Goal: Complete application form: Complete application form

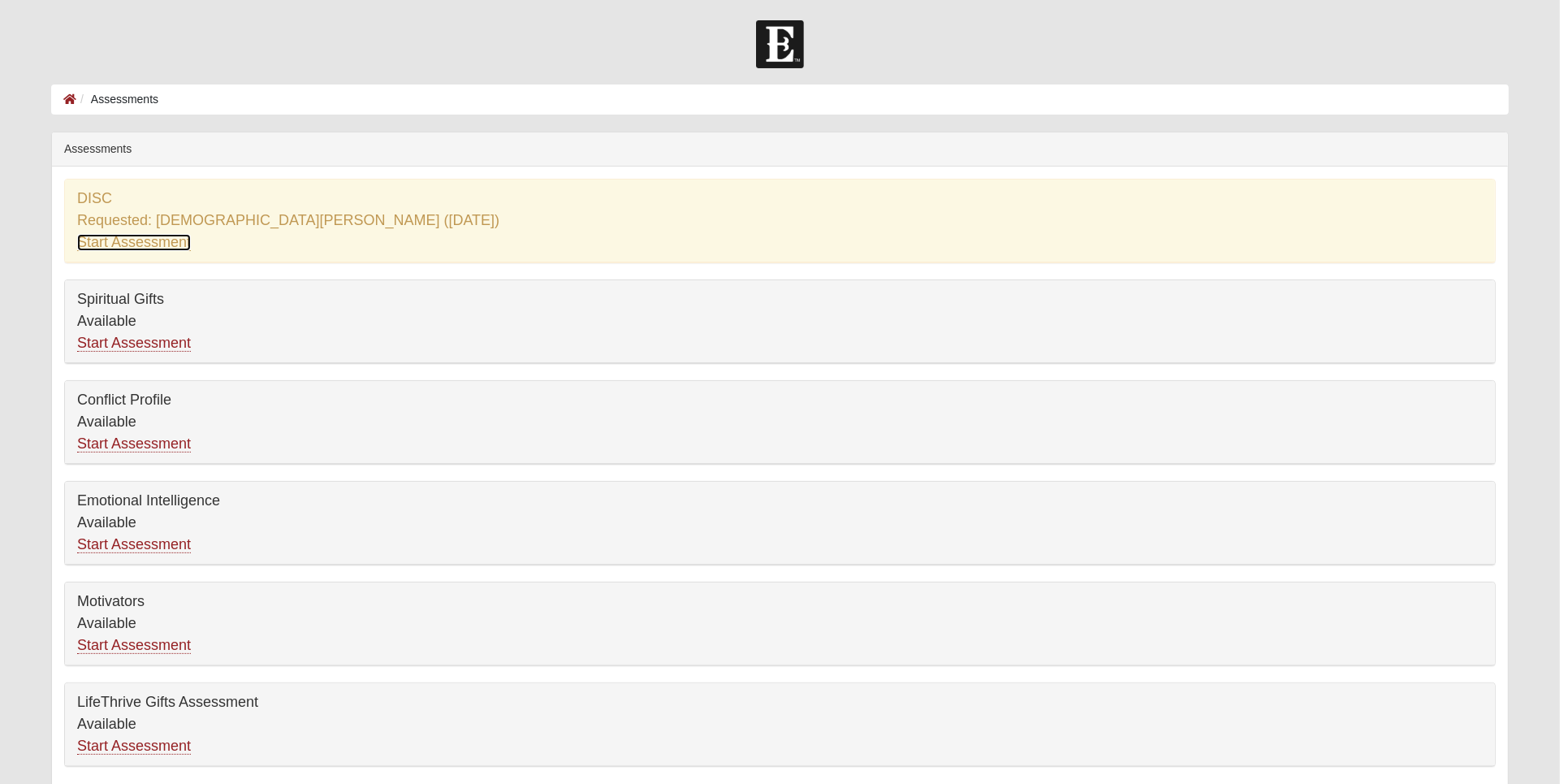
click at [147, 242] on link "Start Assessment" at bounding box center [134, 242] width 114 height 17
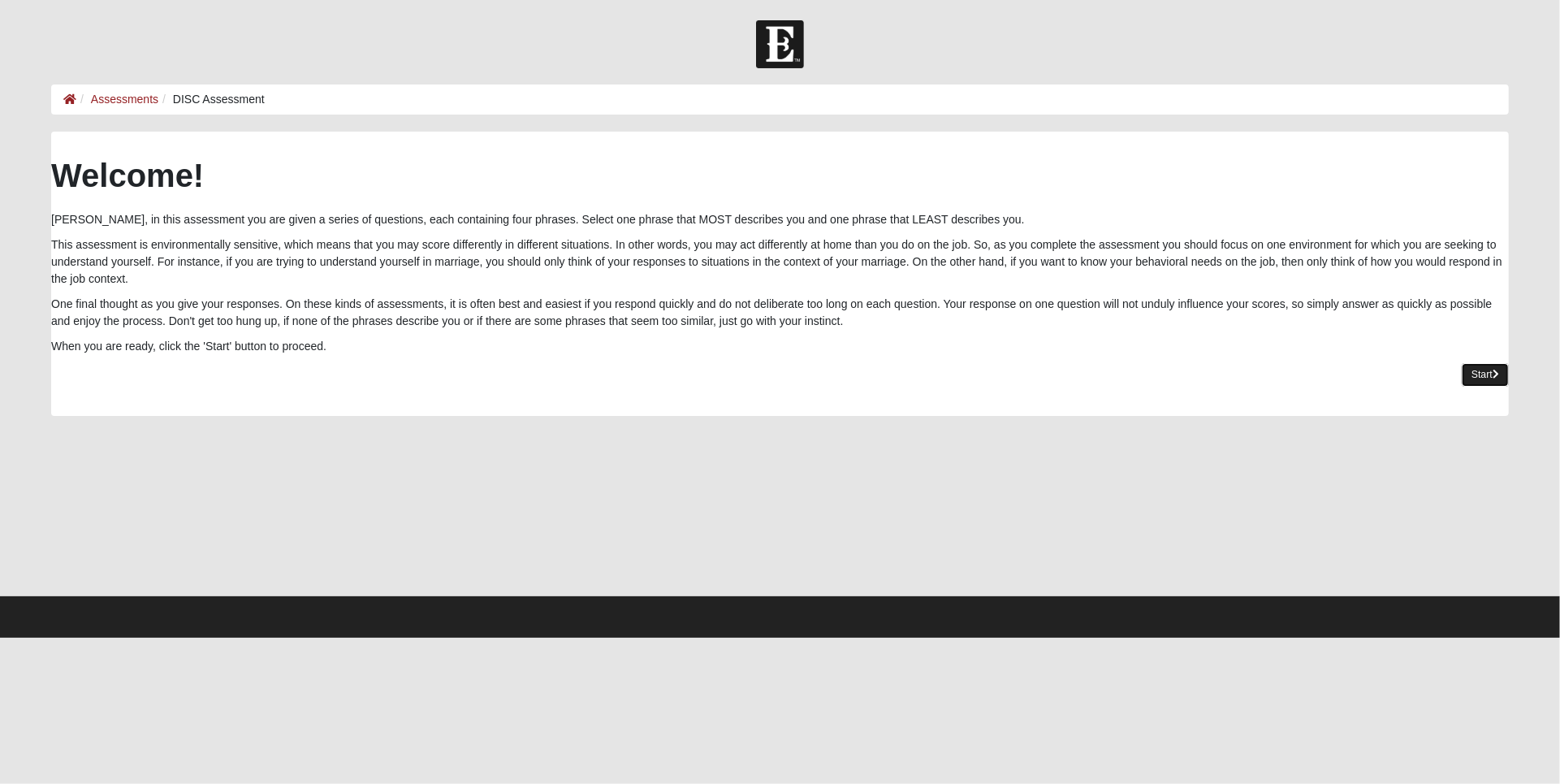
click at [1472, 382] on link "Start" at bounding box center [1485, 374] width 47 height 23
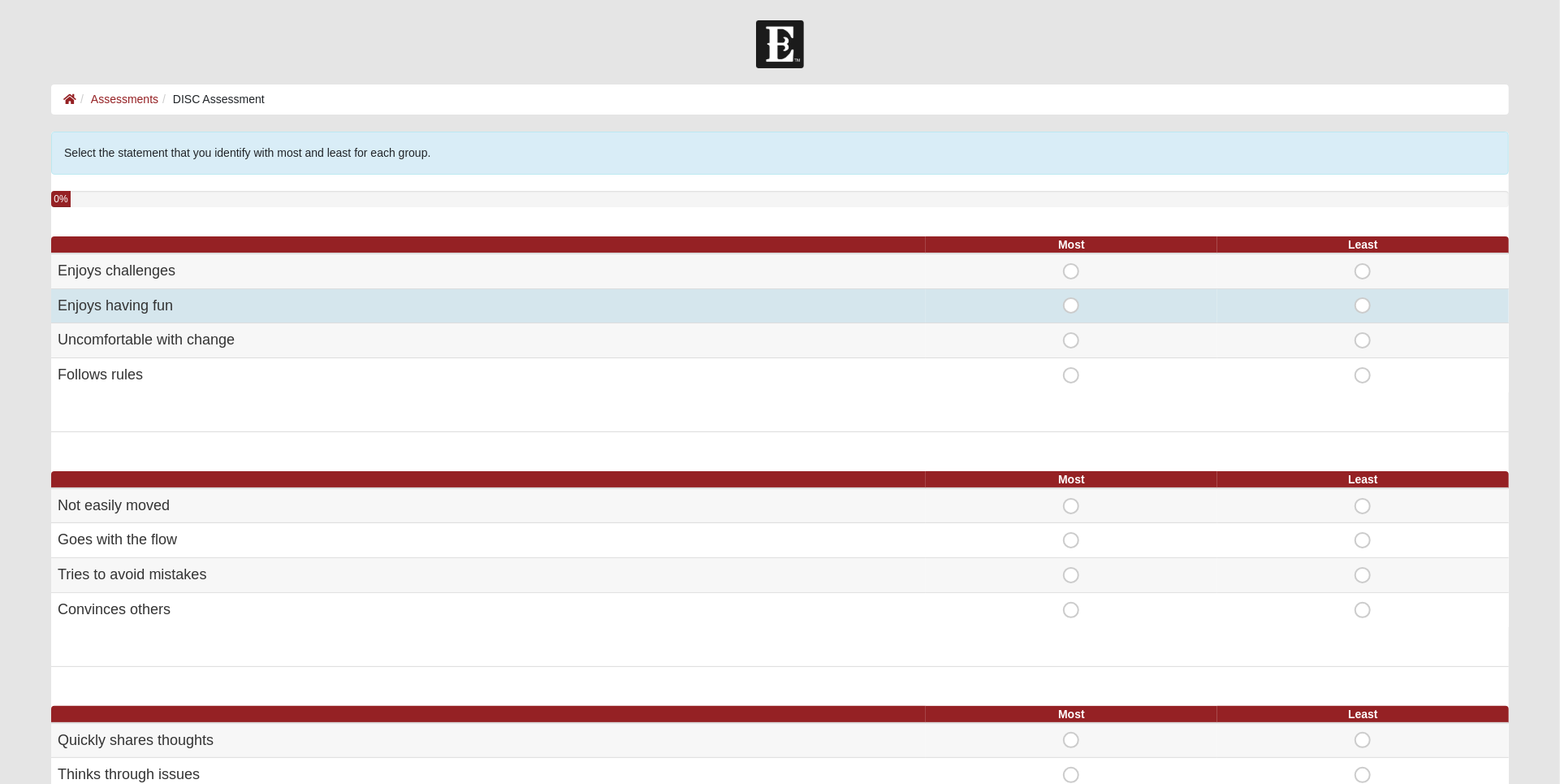
click at [1071, 297] on span "Most" at bounding box center [1071, 297] width 0 height 0
click at [1071, 305] on input "Most" at bounding box center [1077, 305] width 11 height 16
radio input "true"
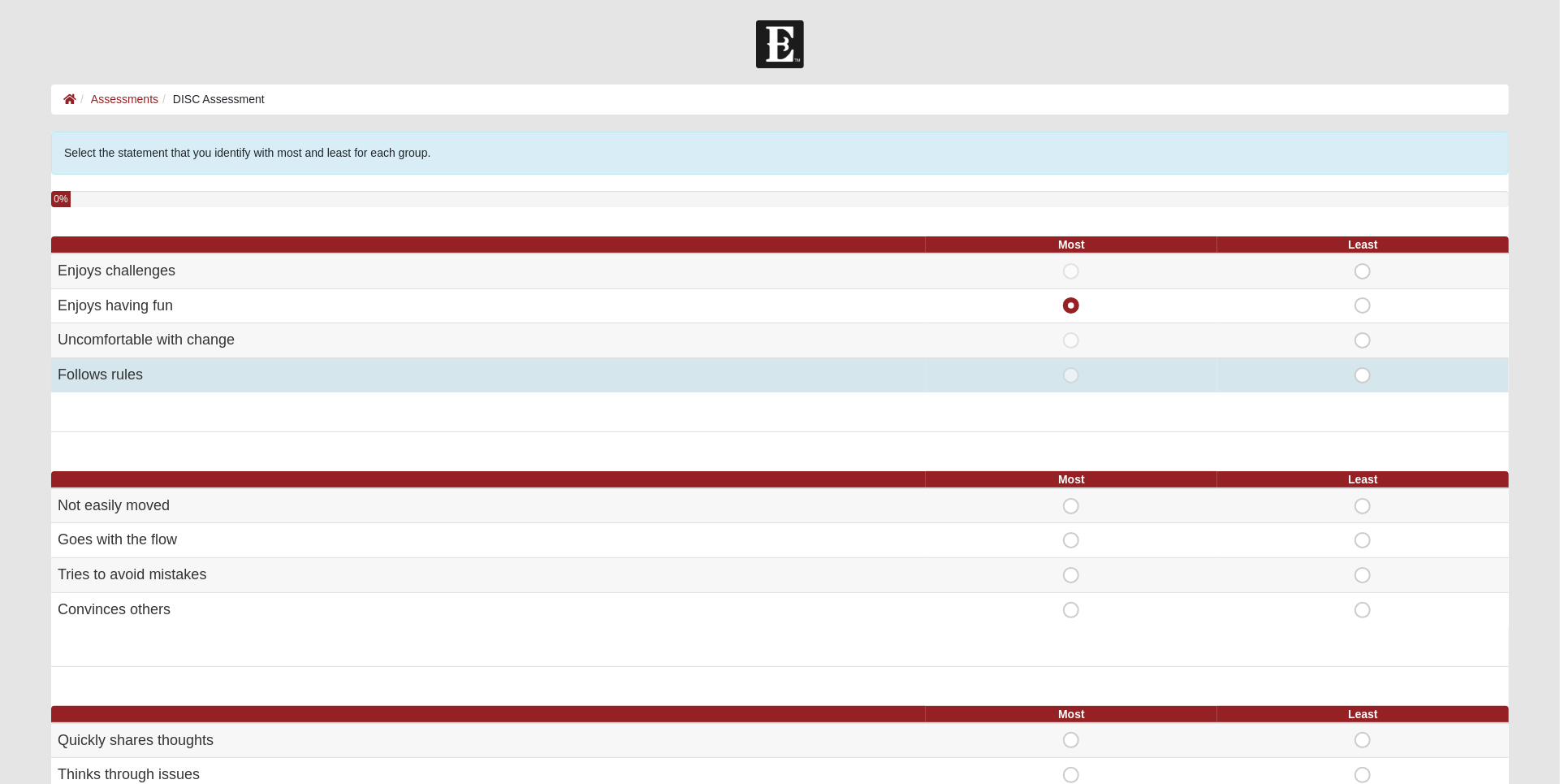
click at [1362, 367] on span "Least" at bounding box center [1362, 367] width 0 height 0
click at [1366, 374] on input "Least" at bounding box center [1368, 375] width 11 height 16
radio input "true"
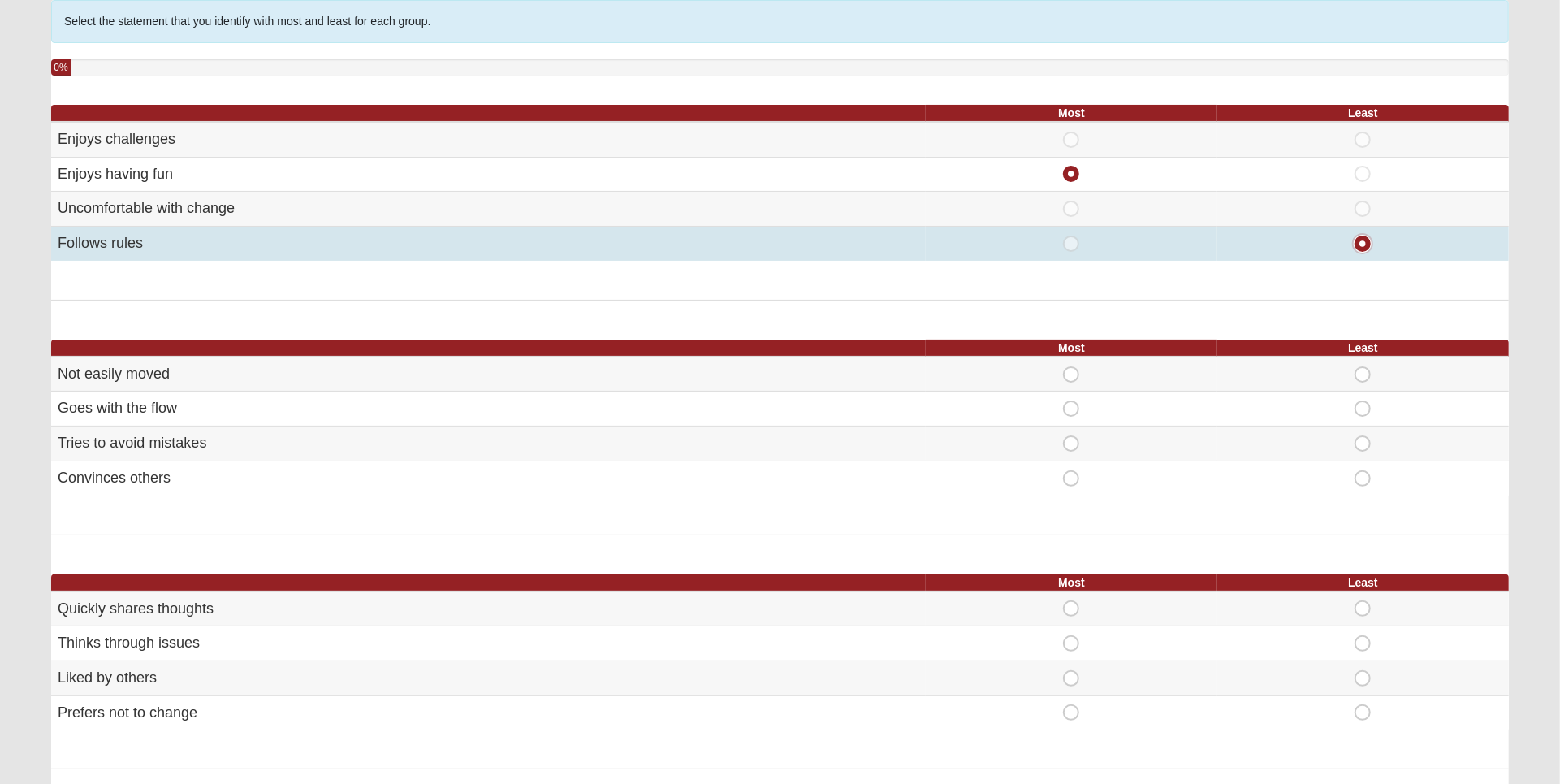
scroll to position [176, 0]
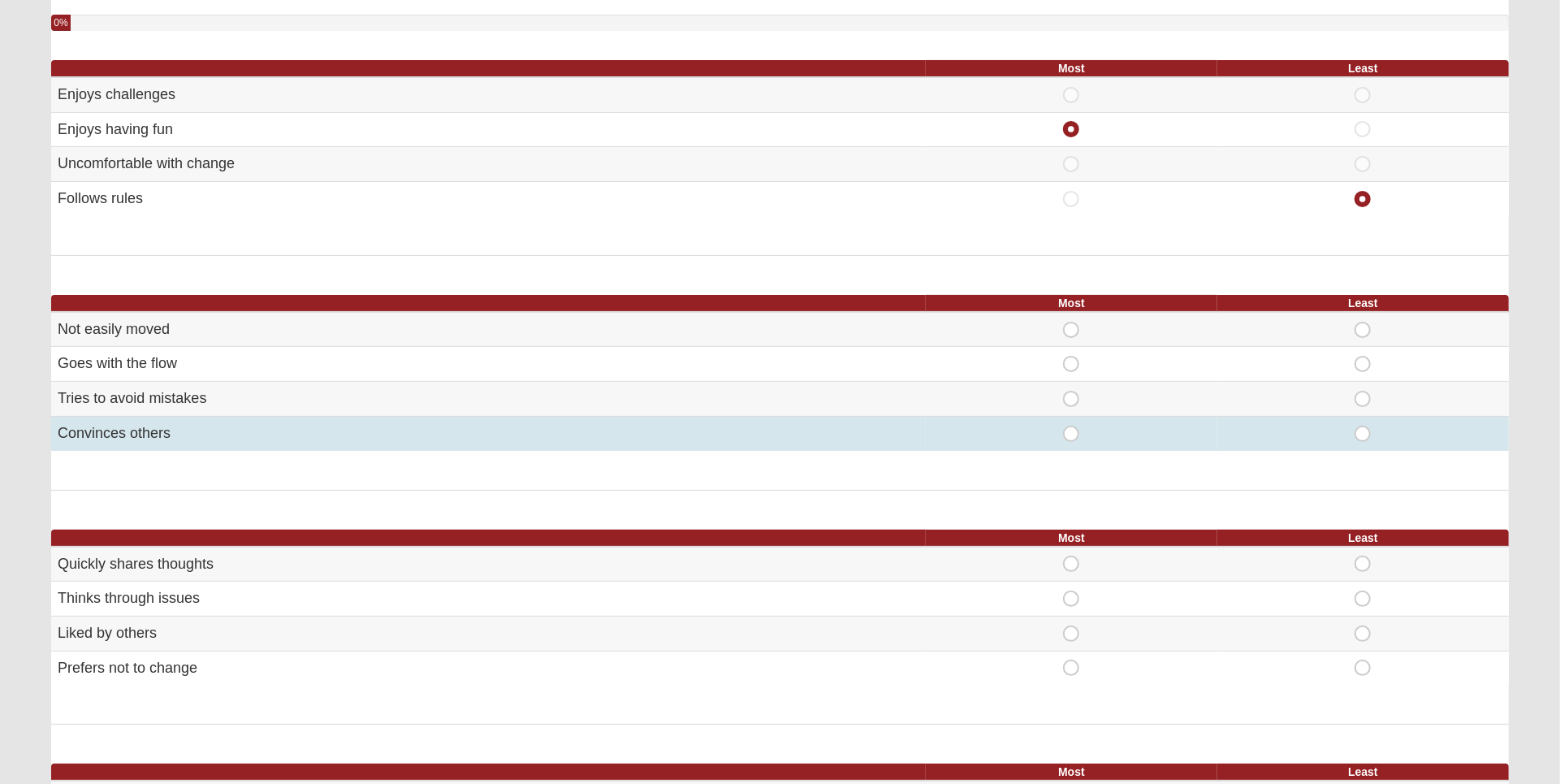
click at [1071, 426] on span "Most" at bounding box center [1071, 426] width 0 height 0
click at [1071, 430] on input "Most" at bounding box center [1077, 434] width 11 height 16
radio input "true"
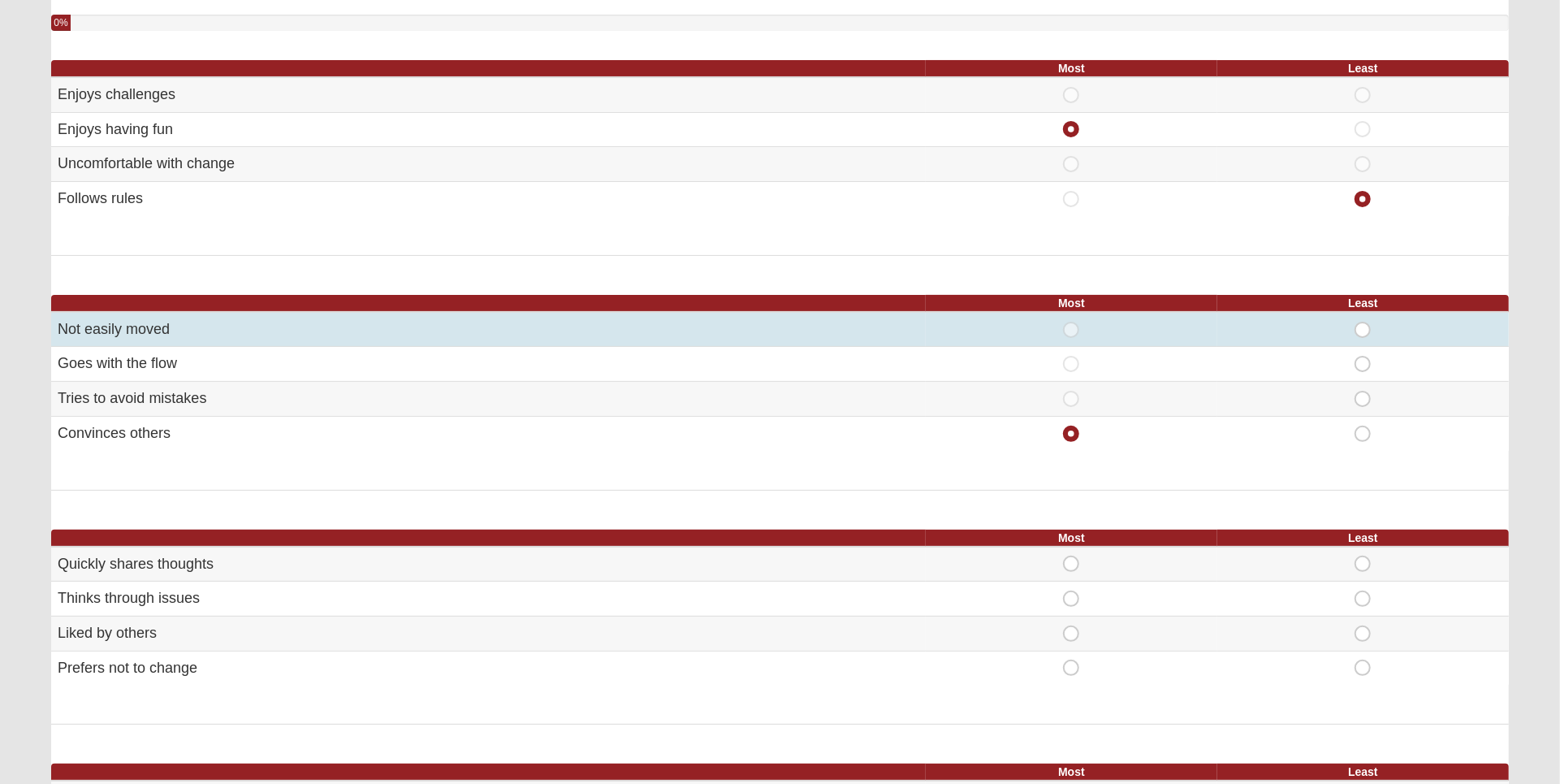
click at [1362, 322] on span "Least" at bounding box center [1362, 322] width 0 height 0
click at [1369, 332] on input "Least" at bounding box center [1368, 330] width 11 height 16
radio input "true"
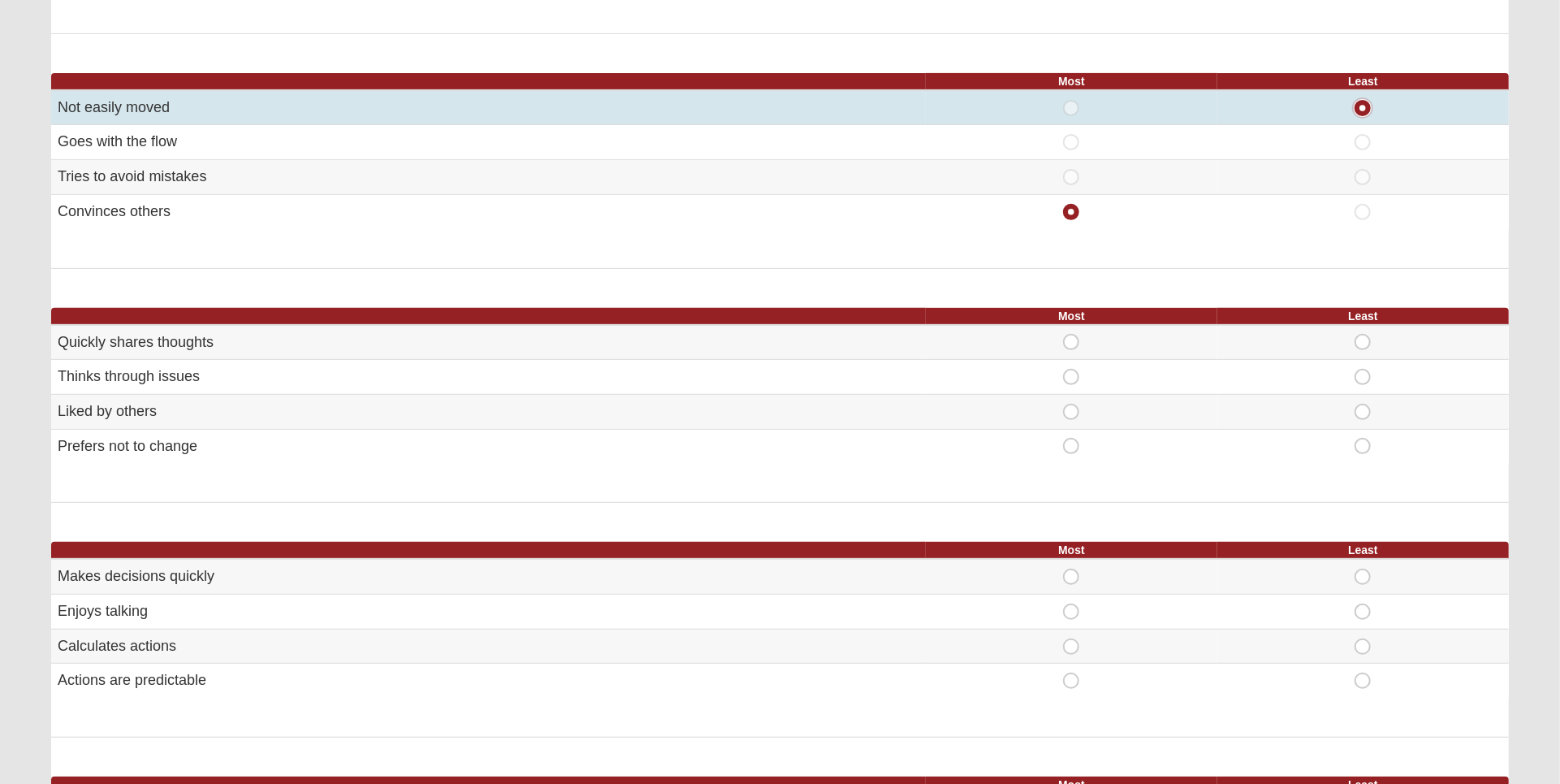
scroll to position [403, 0]
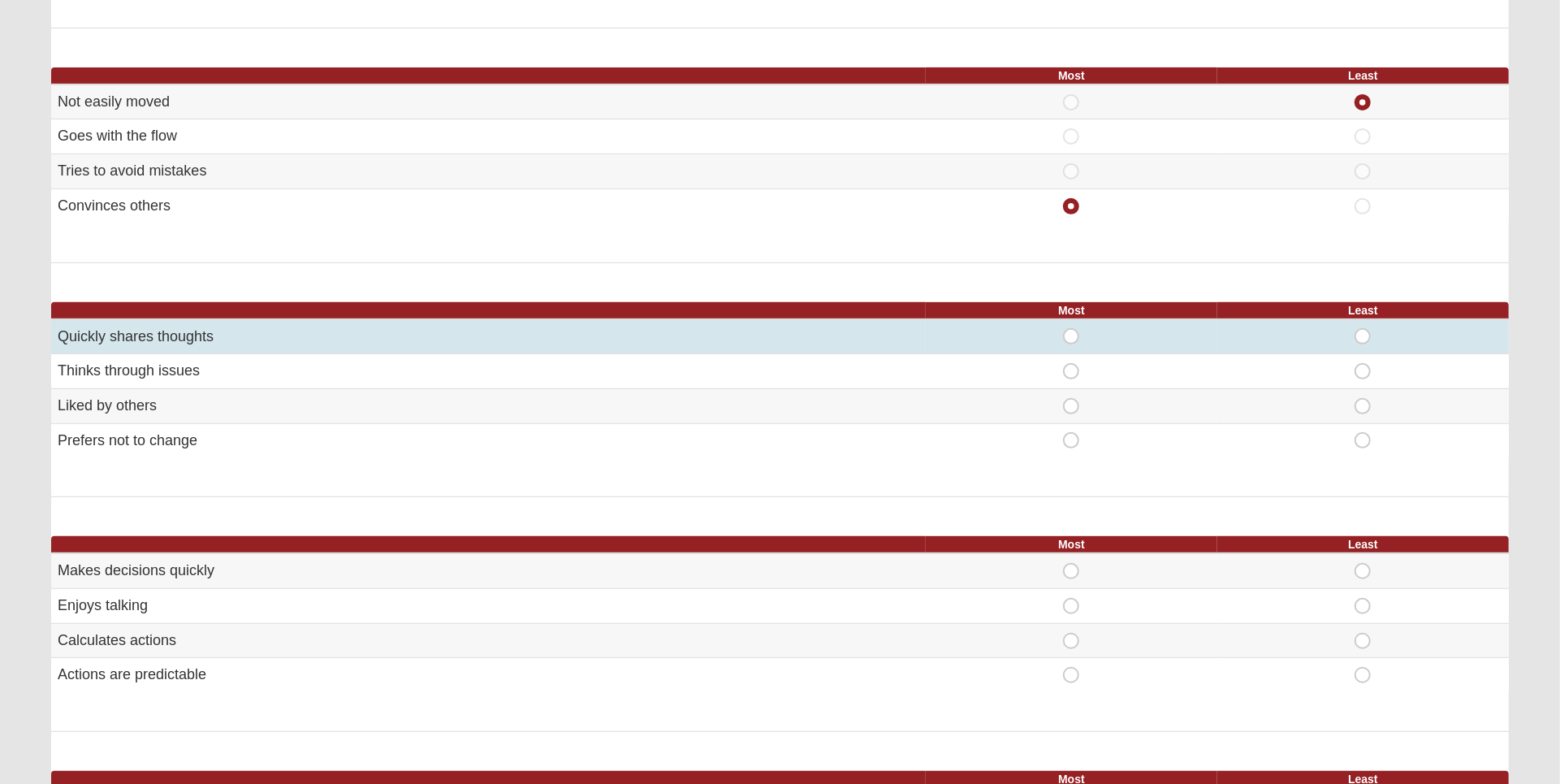
click at [1071, 328] on span "Most" at bounding box center [1071, 328] width 0 height 0
click at [1071, 330] on input "Most" at bounding box center [1077, 336] width 11 height 16
radio input "true"
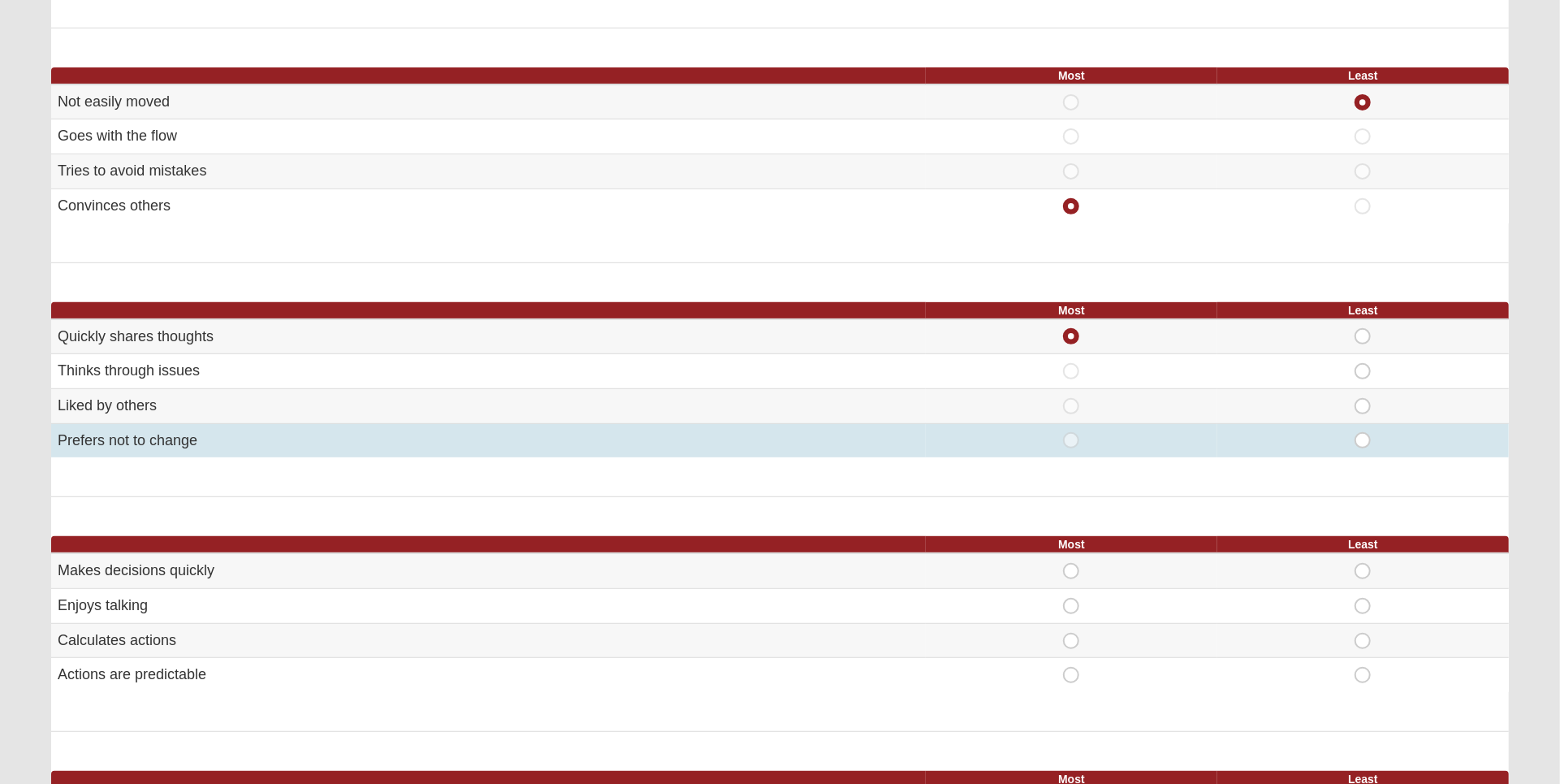
click at [1362, 432] on span "Least" at bounding box center [1362, 432] width 0 height 0
click at [1362, 441] on input "Least" at bounding box center [1368, 440] width 11 height 16
radio input "true"
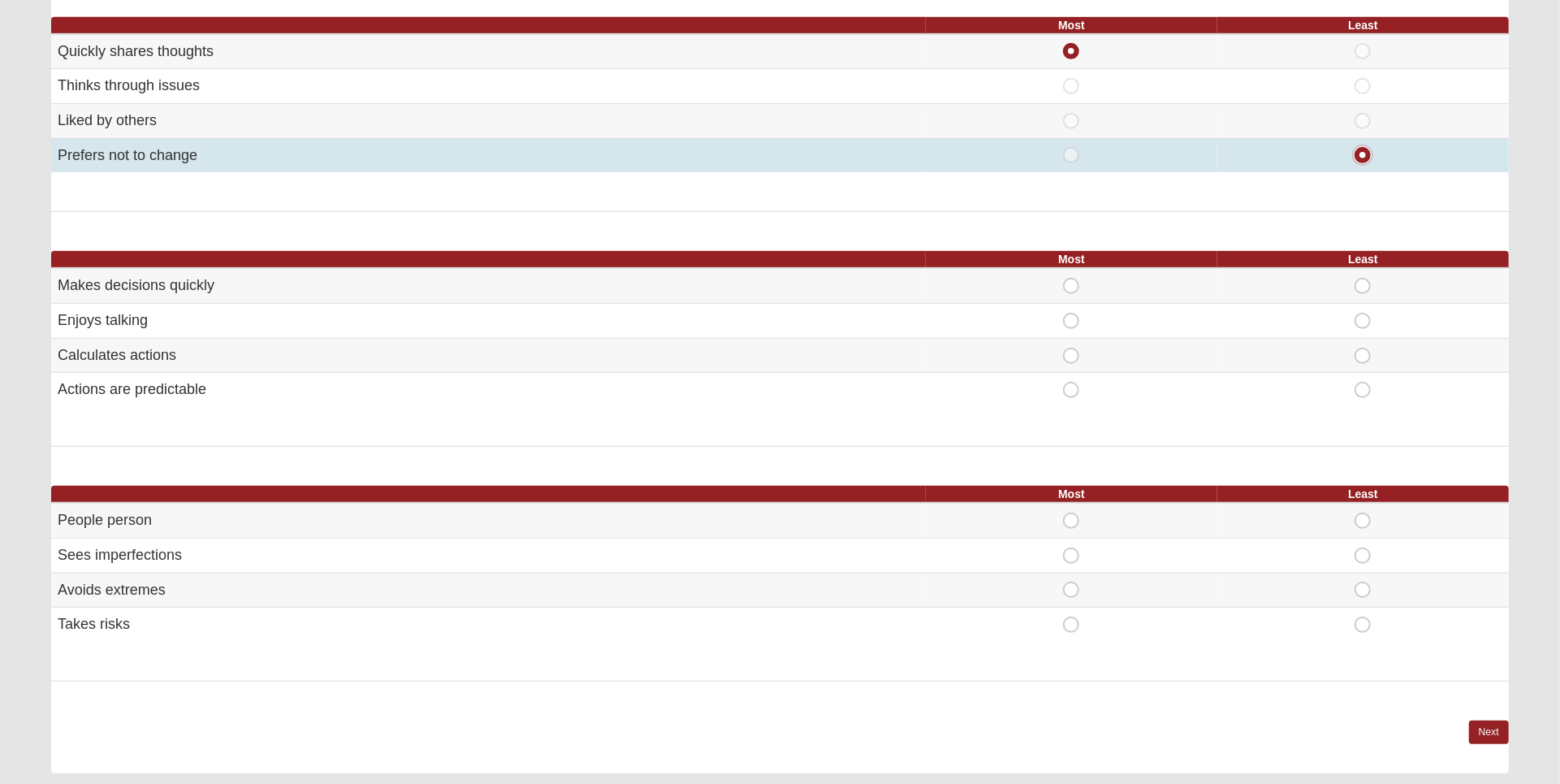
scroll to position [706, 0]
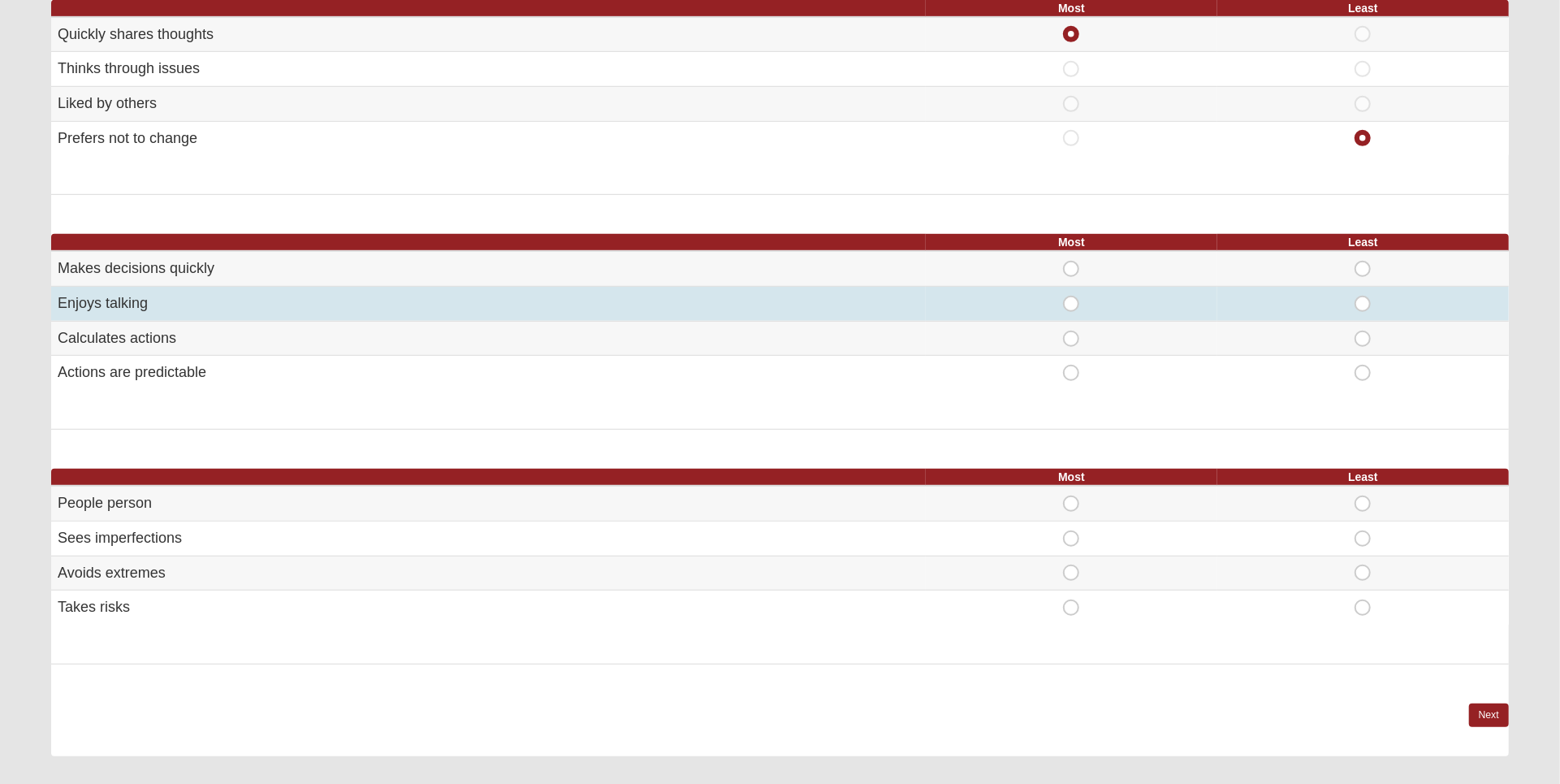
click at [1071, 295] on span "Most" at bounding box center [1071, 295] width 0 height 0
click at [1071, 296] on input "Most" at bounding box center [1077, 304] width 11 height 16
radio input "true"
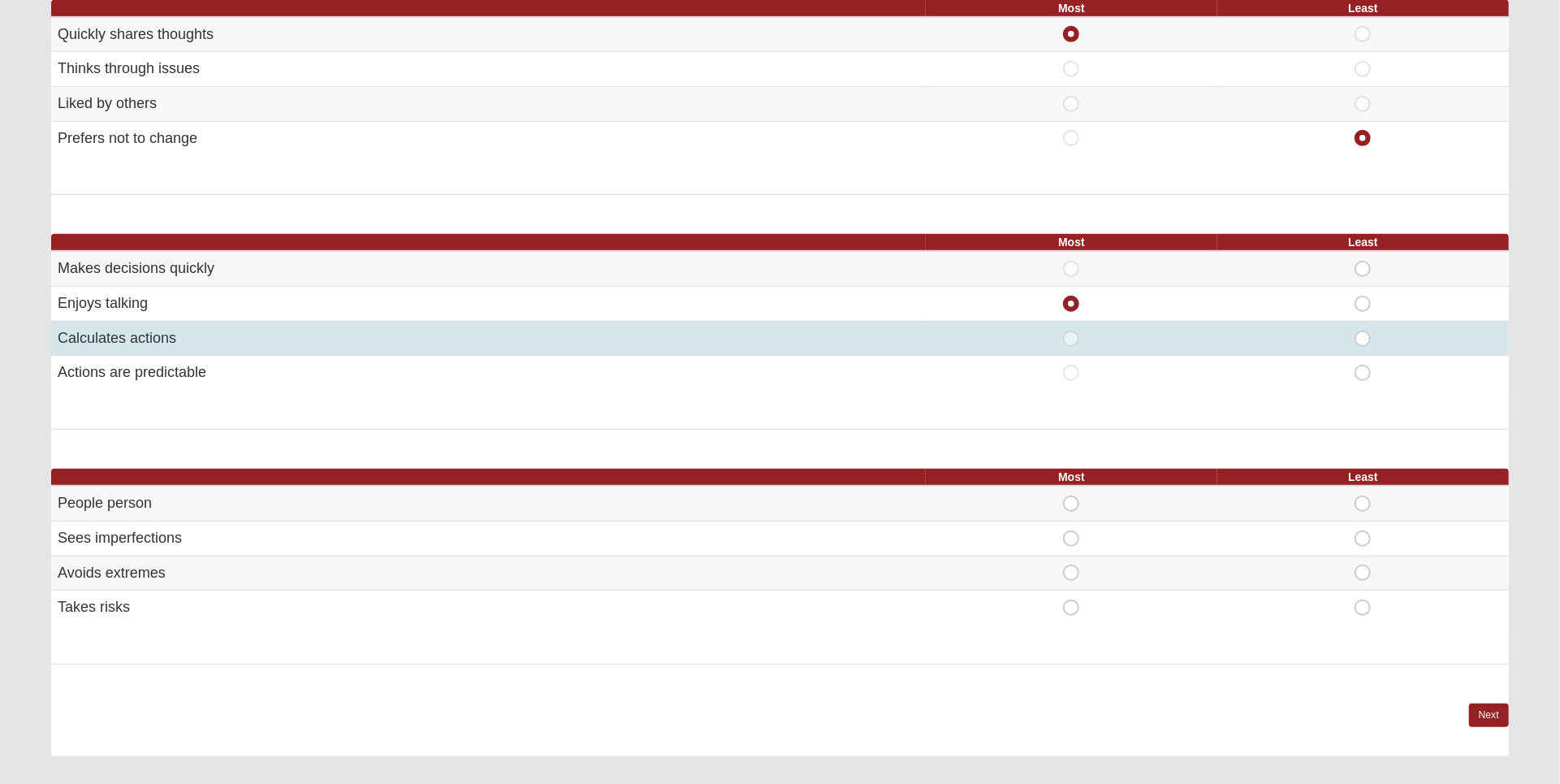
click at [1362, 330] on span "Least" at bounding box center [1362, 330] width 0 height 0
click at [1362, 339] on input "Least" at bounding box center [1368, 339] width 11 height 16
radio input "true"
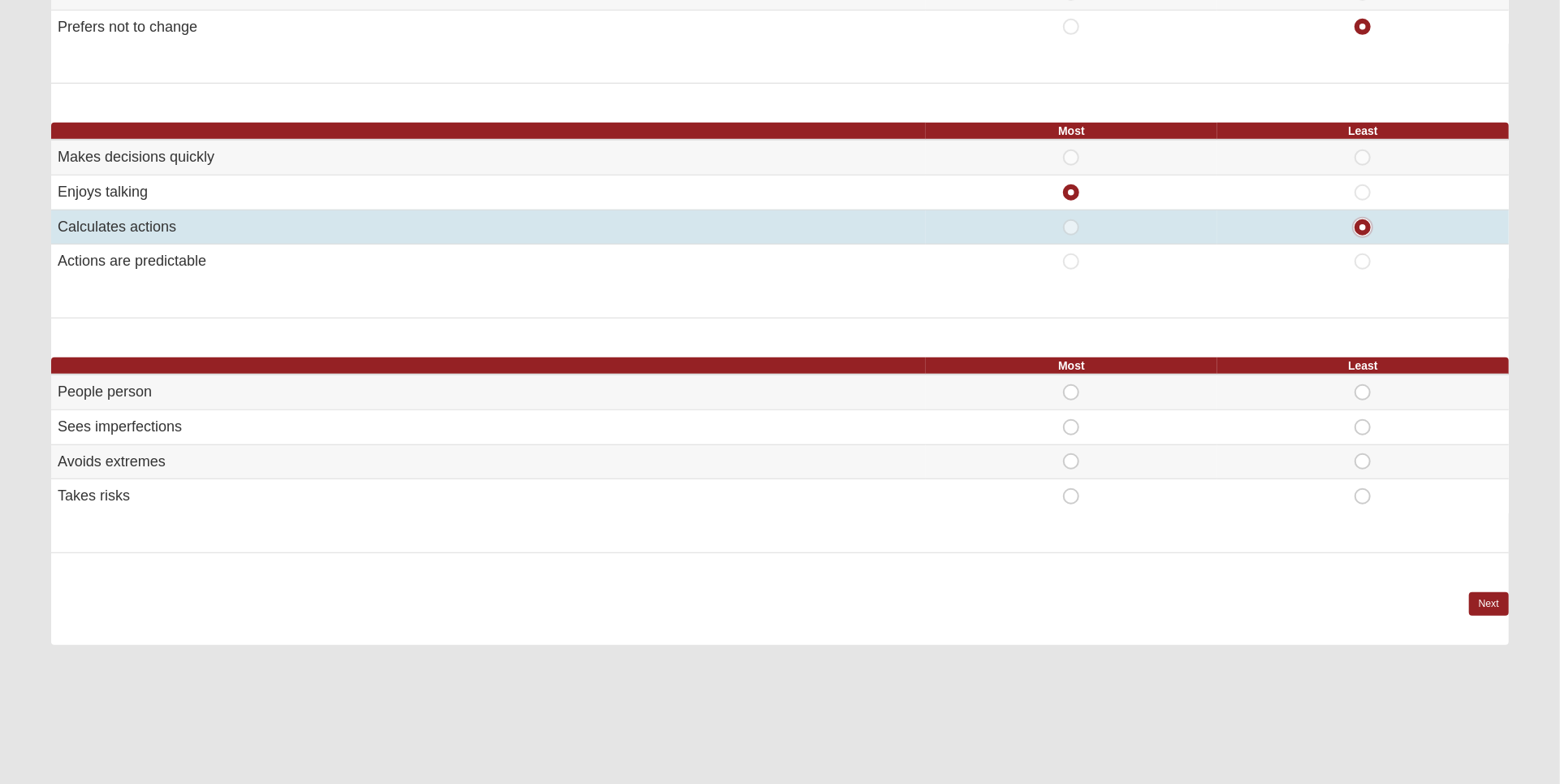
scroll to position [894, 0]
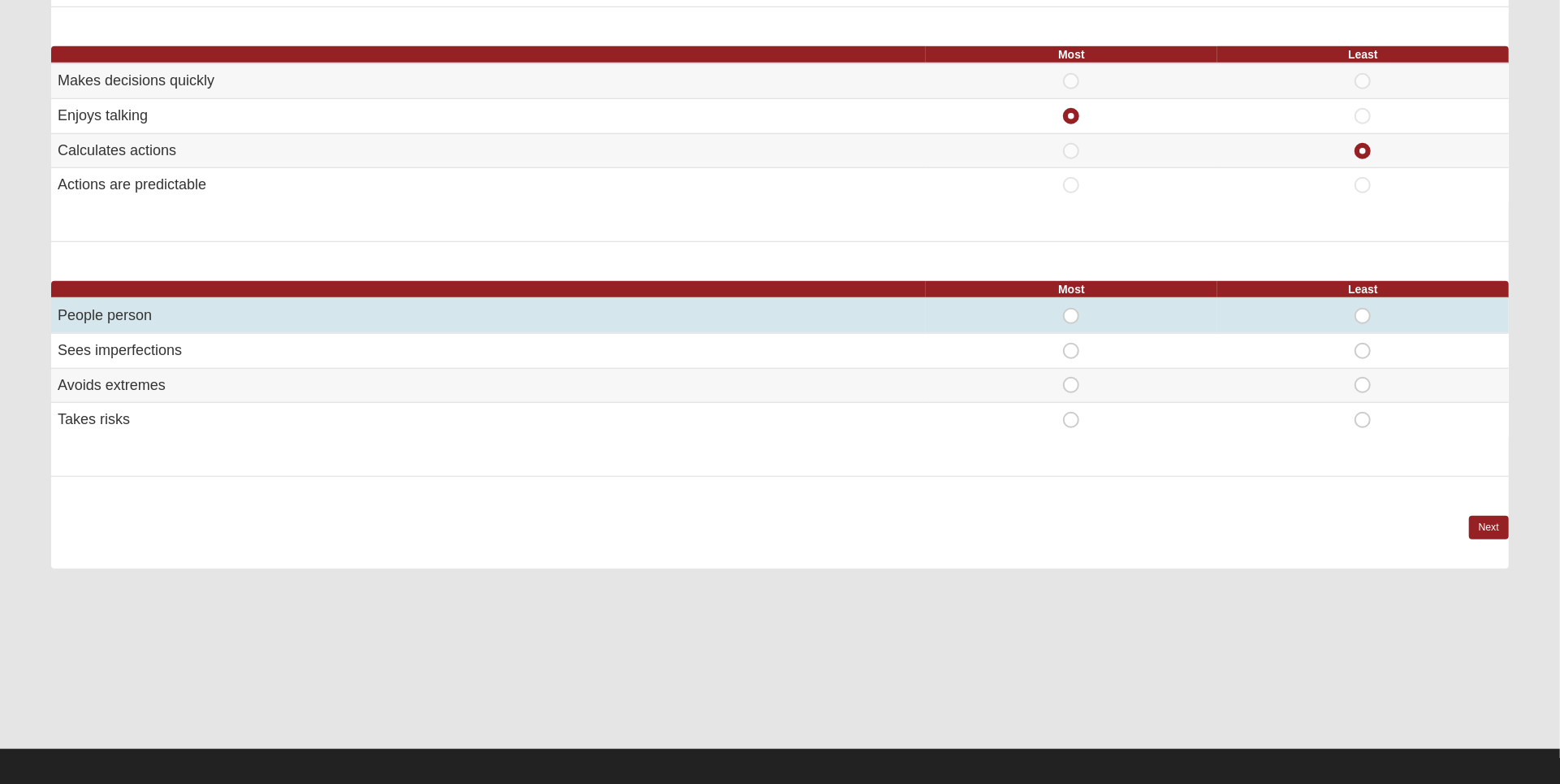
click at [1071, 308] on span "Most" at bounding box center [1071, 308] width 0 height 0
click at [1073, 310] on input "Most" at bounding box center [1077, 316] width 11 height 16
radio input "true"
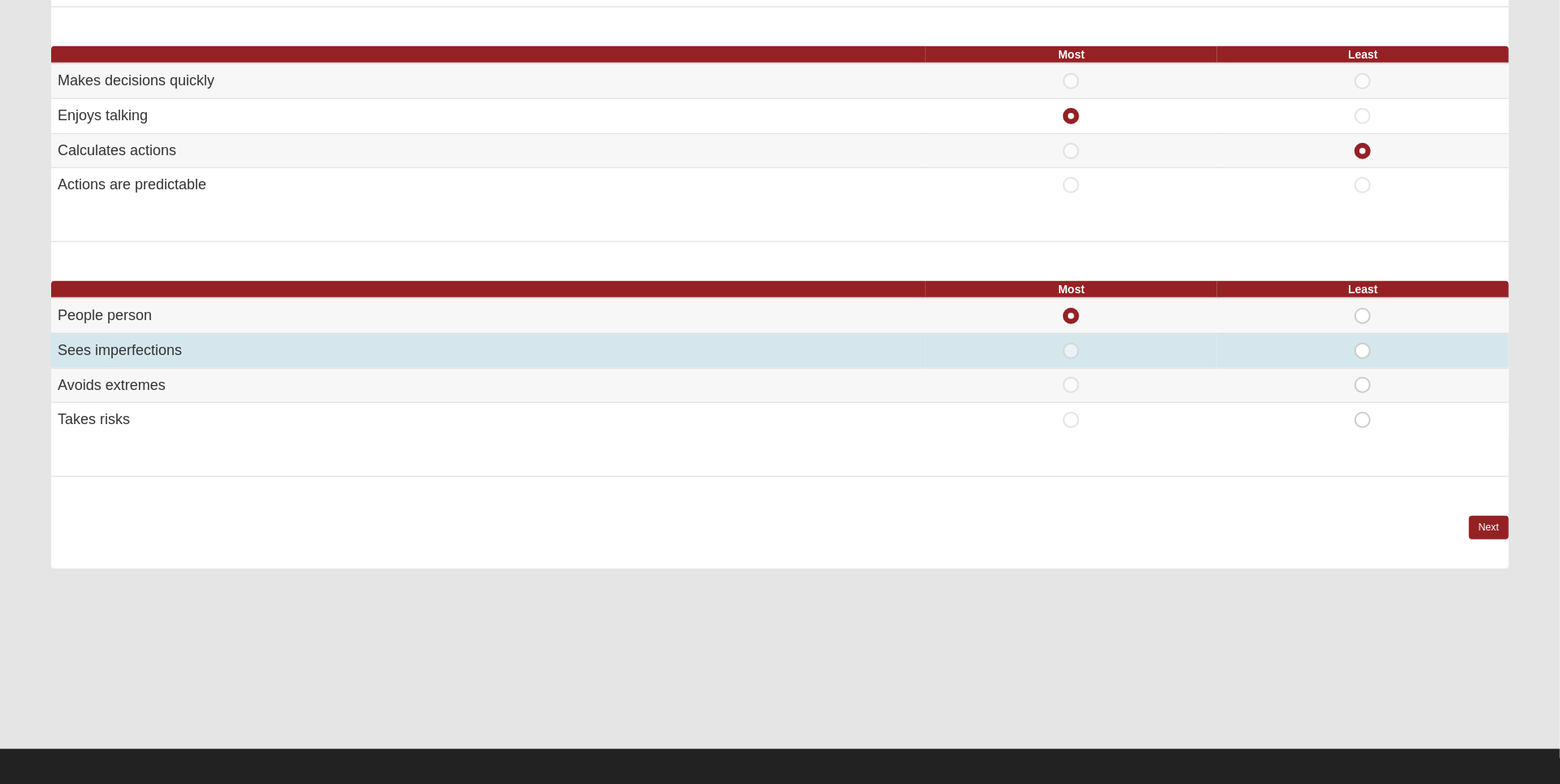
click at [1362, 343] on span "Least" at bounding box center [1362, 343] width 0 height 0
click at [1364, 348] on input "Least" at bounding box center [1368, 351] width 11 height 16
radio input "true"
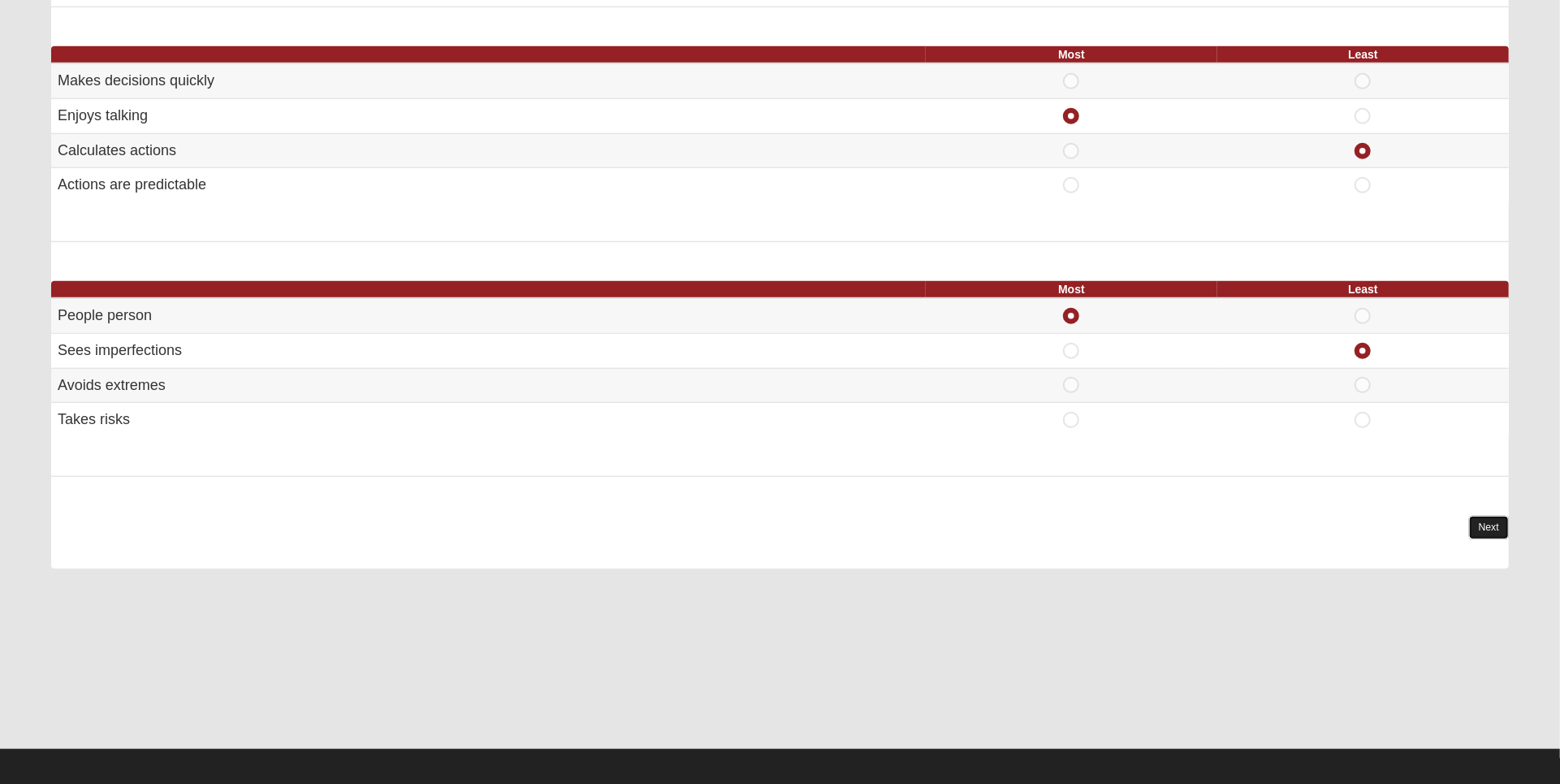
click at [1504, 522] on link "Next" at bounding box center [1489, 527] width 40 height 23
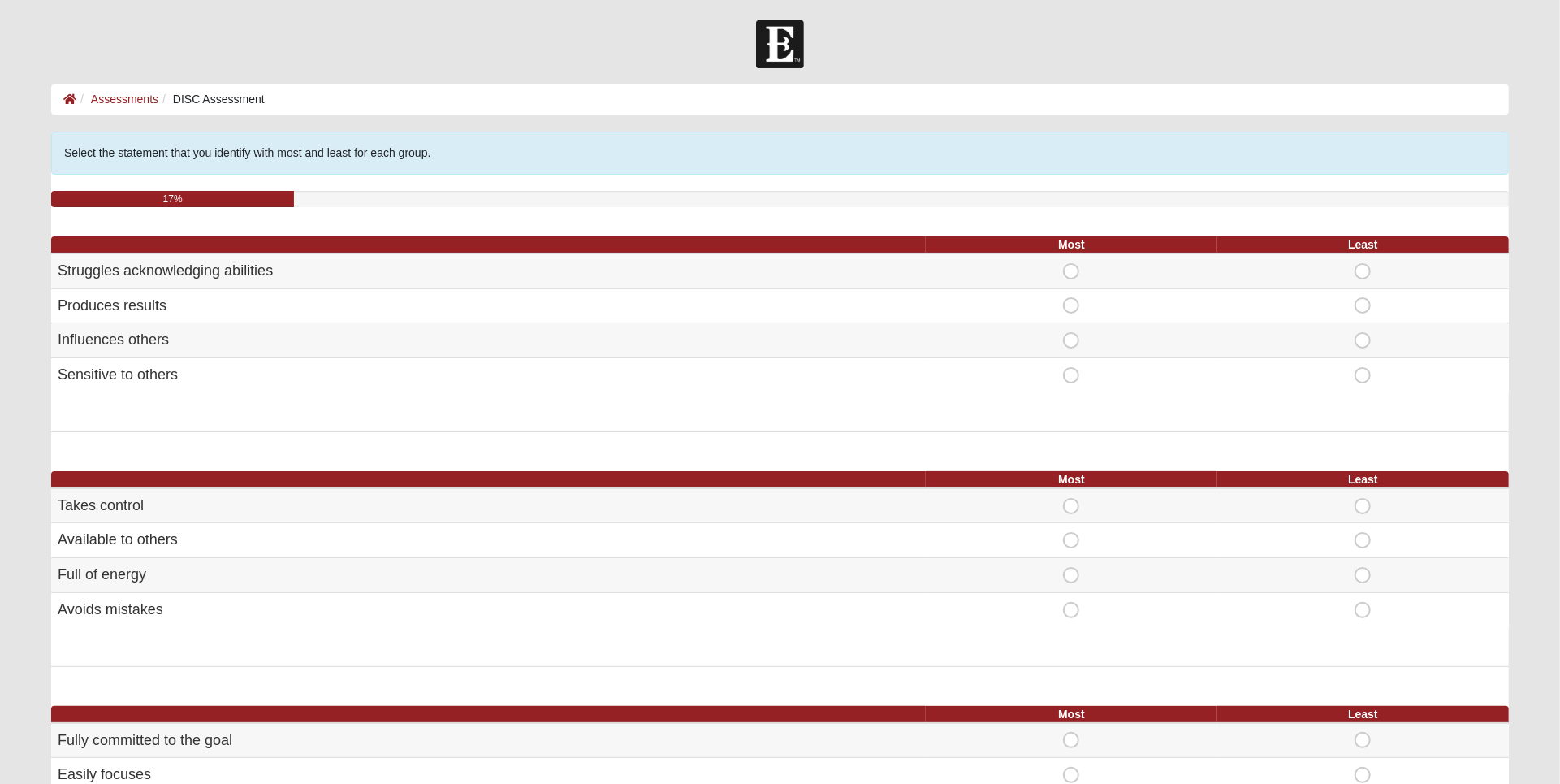
scroll to position [60, 0]
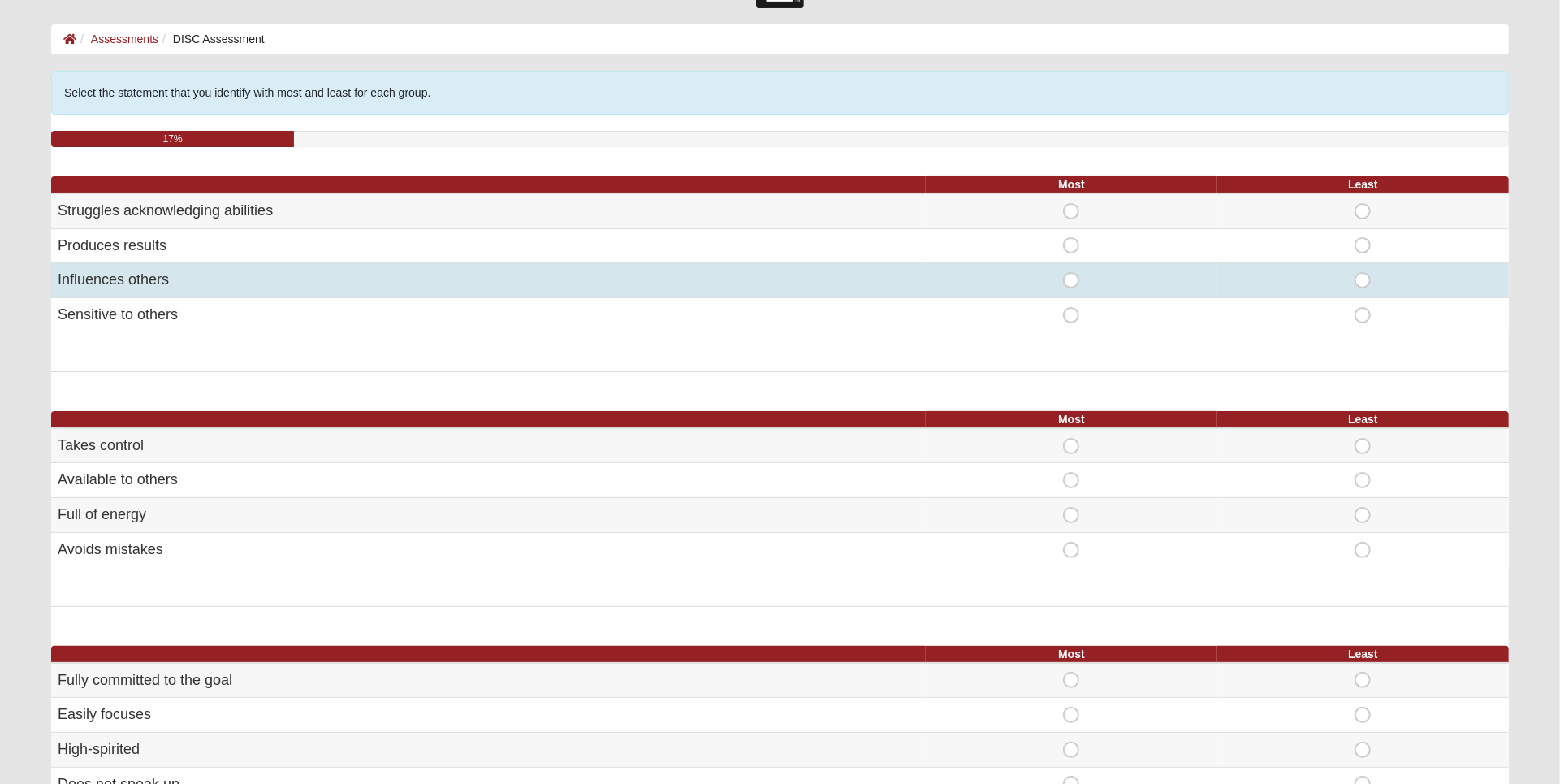
click at [1071, 272] on span "Most" at bounding box center [1071, 272] width 0 height 0
click at [1073, 278] on input "Most" at bounding box center [1077, 280] width 11 height 16
radio input "true"
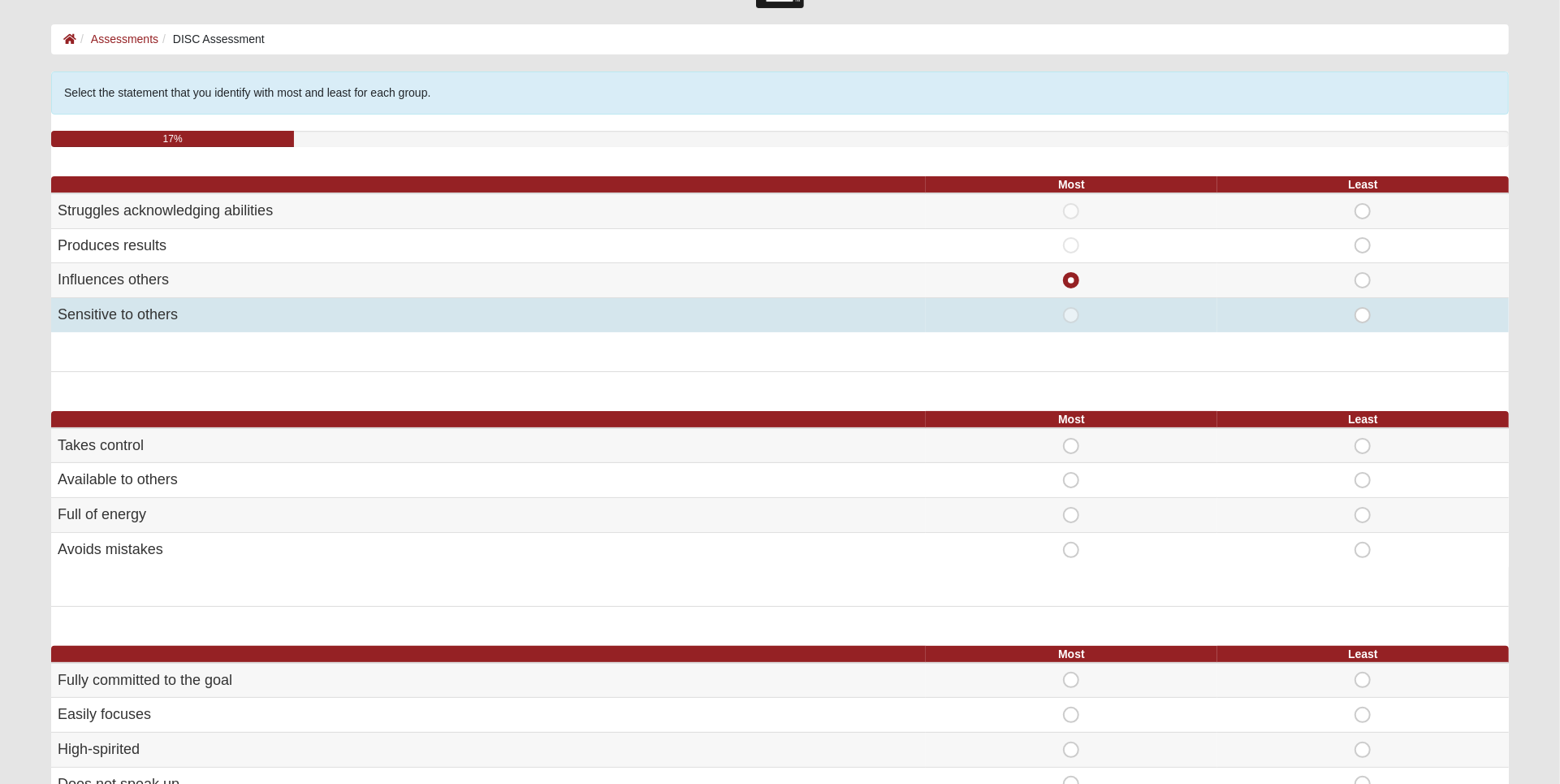
click at [1362, 307] on span "Least" at bounding box center [1362, 307] width 0 height 0
click at [1362, 317] on input "Least" at bounding box center [1368, 315] width 11 height 16
radio input "true"
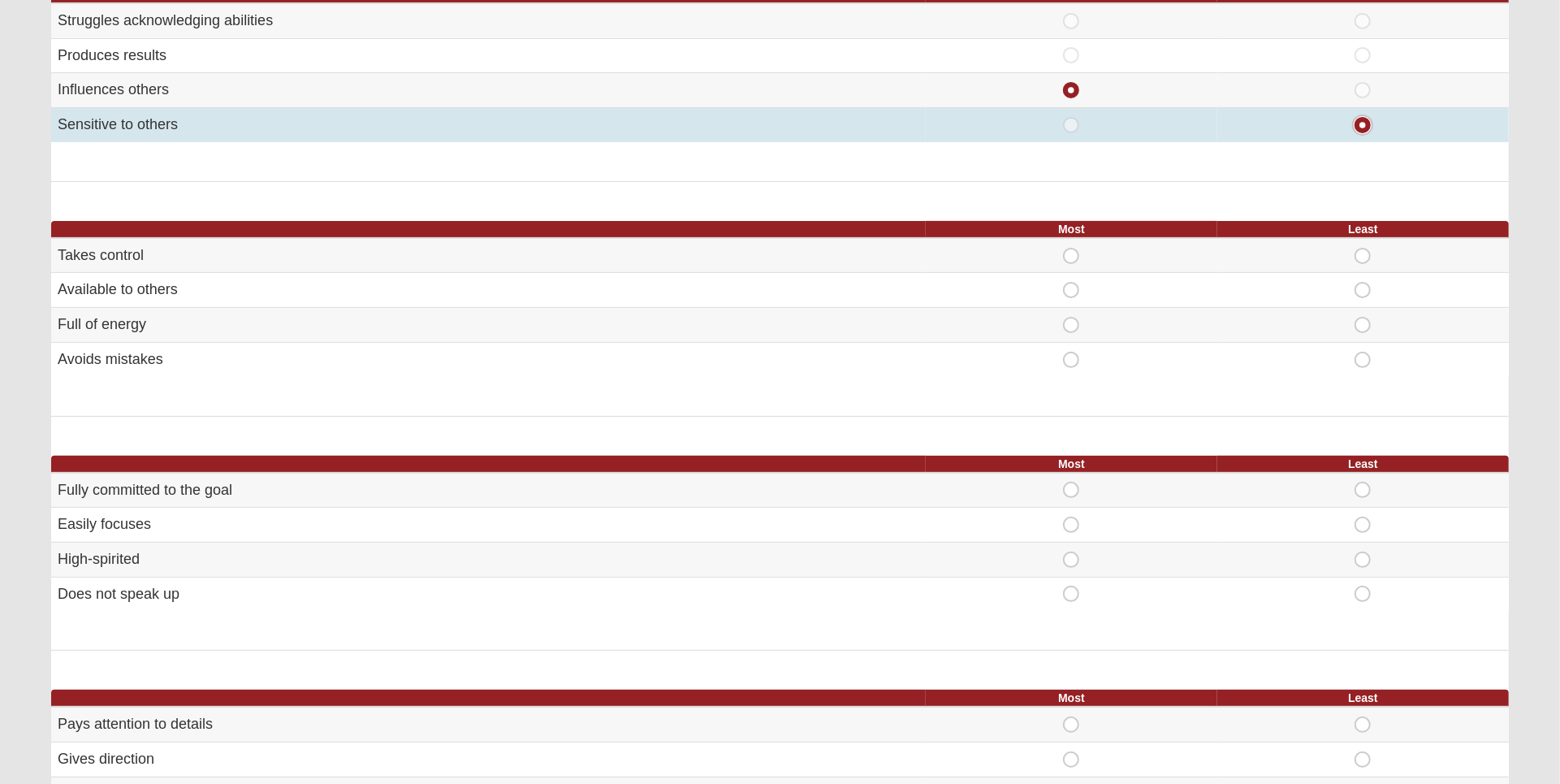
scroll to position [251, 0]
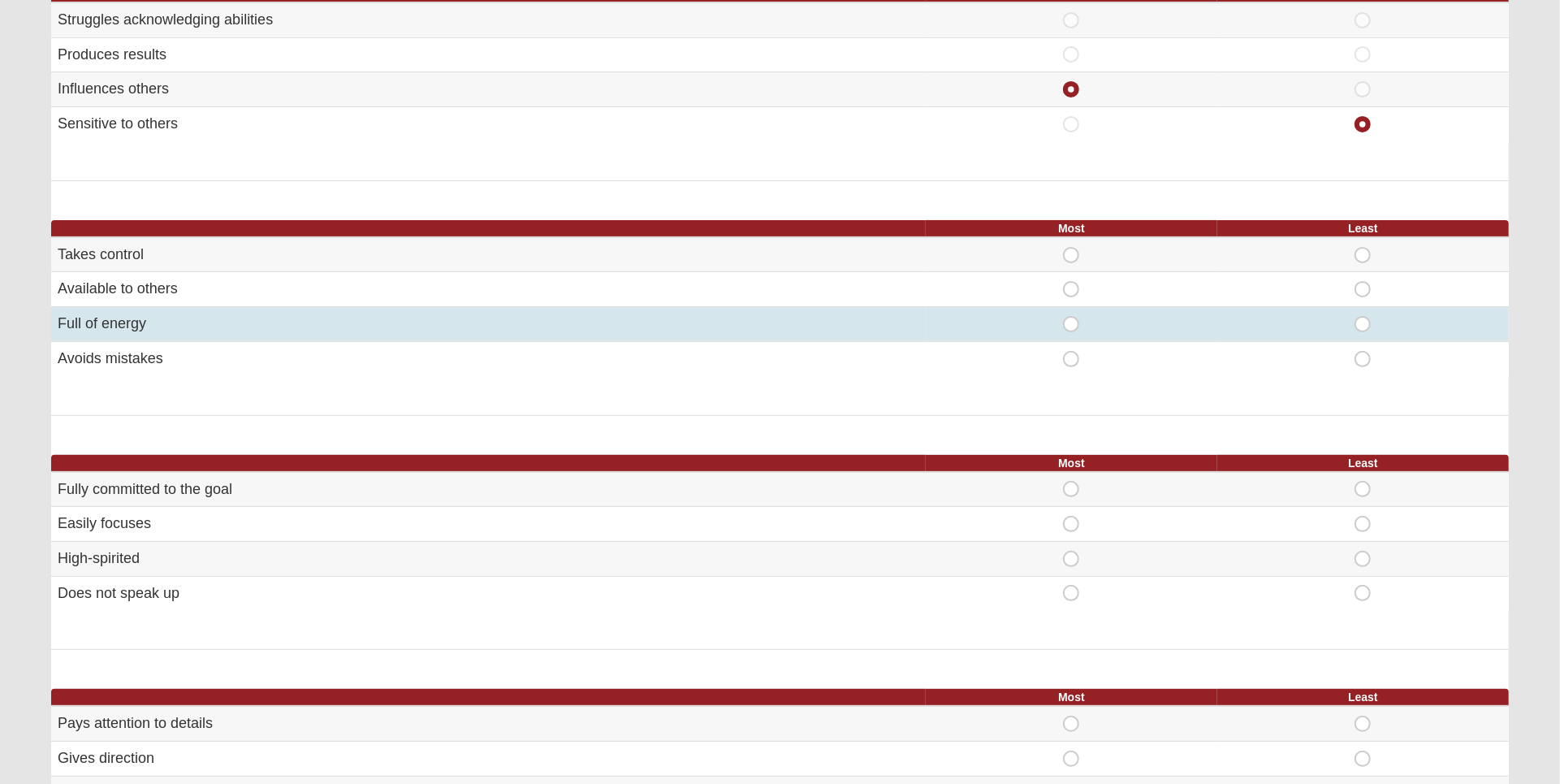
click at [1071, 316] on span "Most" at bounding box center [1071, 316] width 0 height 0
click at [1071, 325] on input "Most" at bounding box center [1077, 324] width 11 height 16
radio input "true"
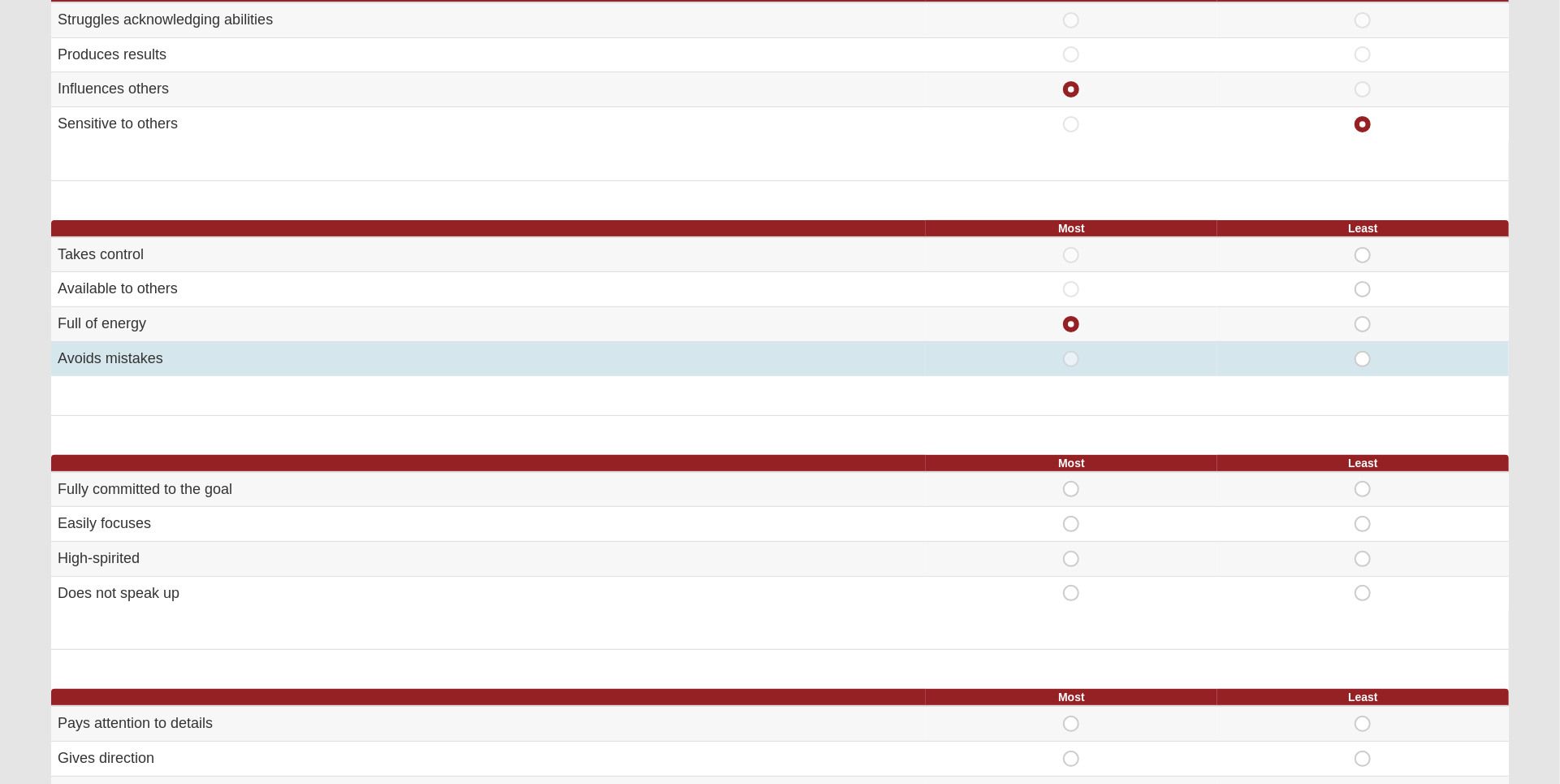
click at [1362, 351] on span "Least" at bounding box center [1362, 351] width 0 height 0
click at [1362, 357] on input "Least" at bounding box center [1368, 359] width 11 height 16
radio input "true"
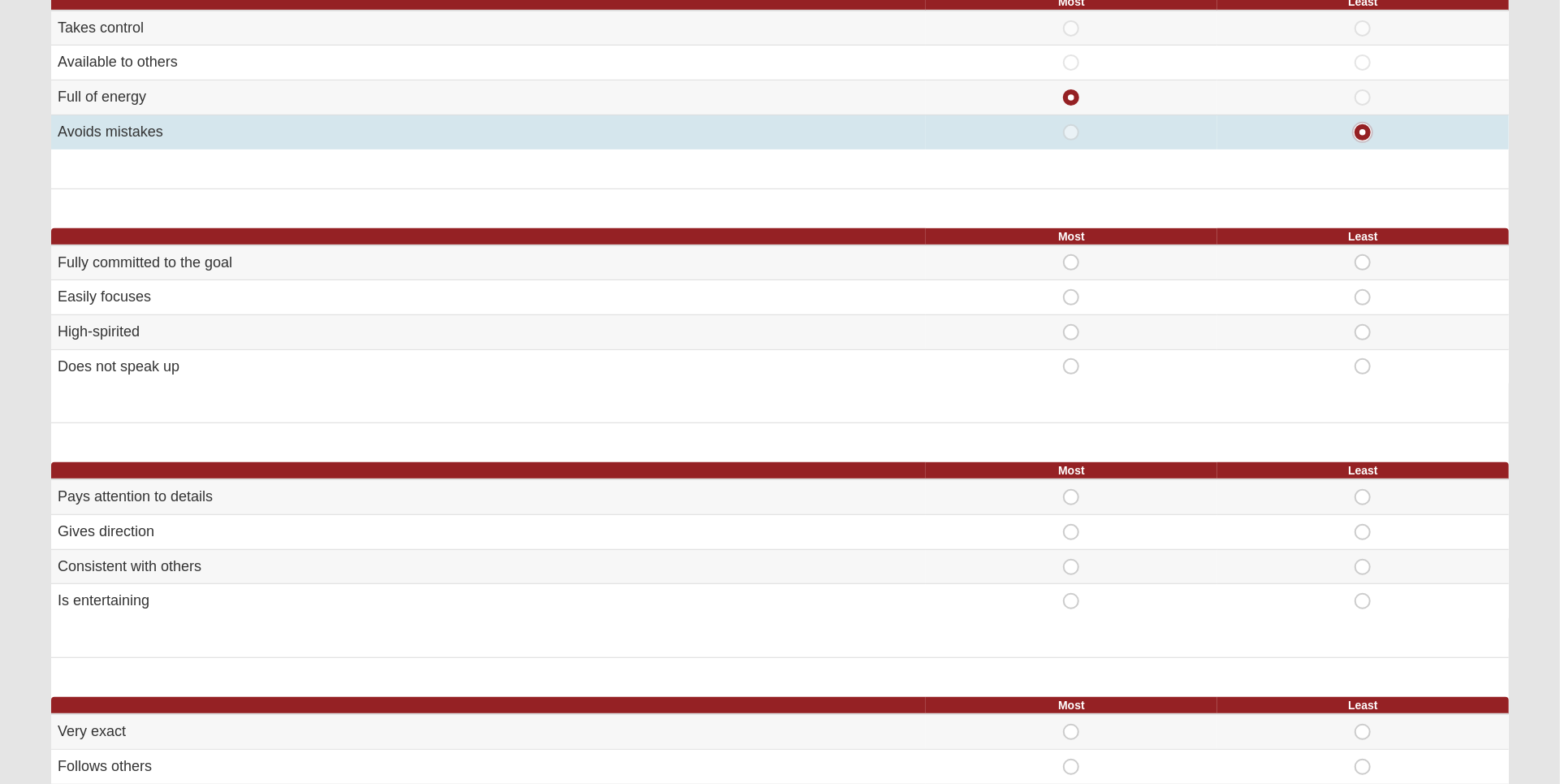
scroll to position [476, 0]
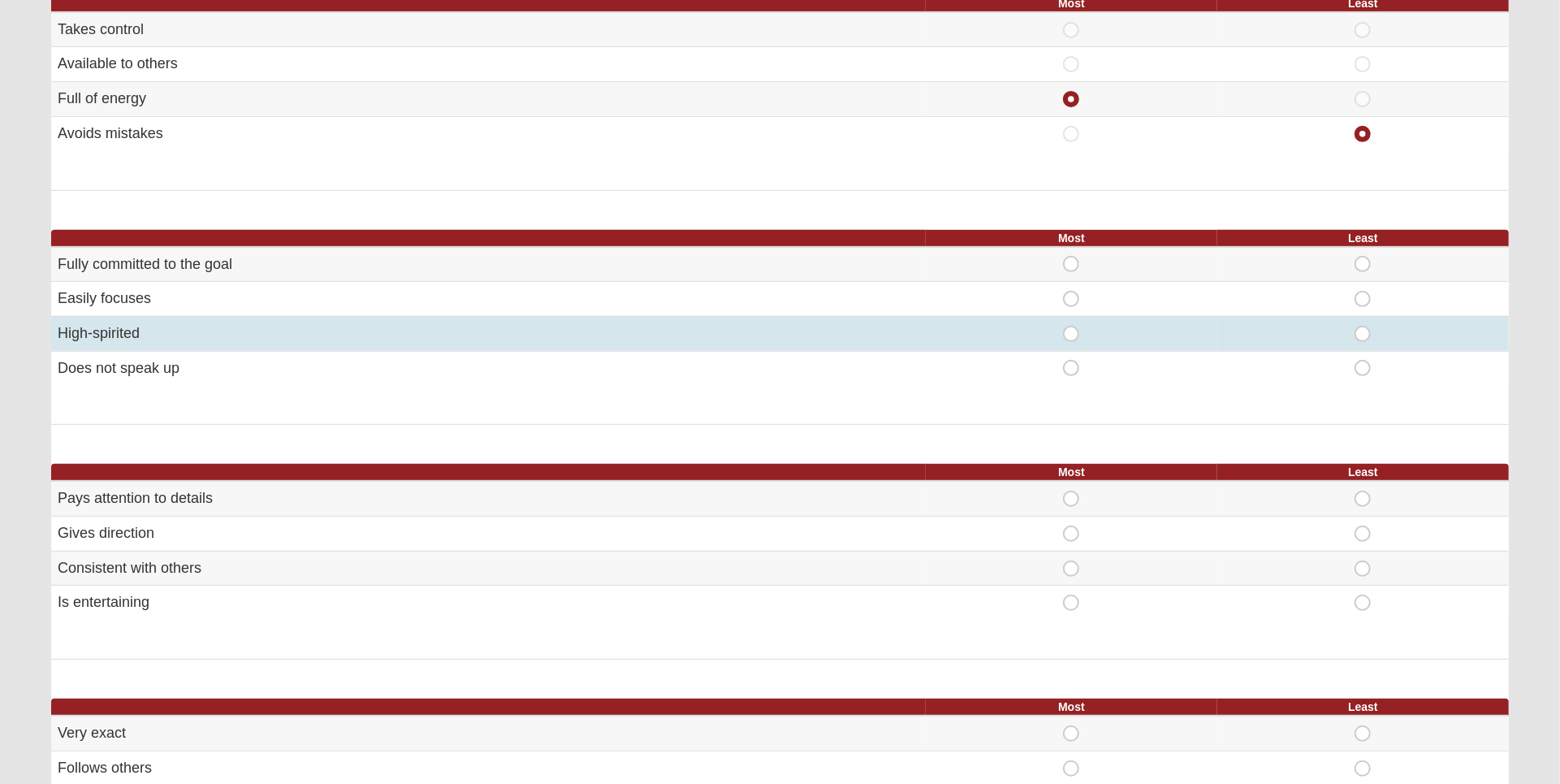
click at [1071, 326] on span "Most" at bounding box center [1071, 326] width 0 height 0
click at [1071, 331] on input "Most" at bounding box center [1077, 334] width 11 height 16
radio input "true"
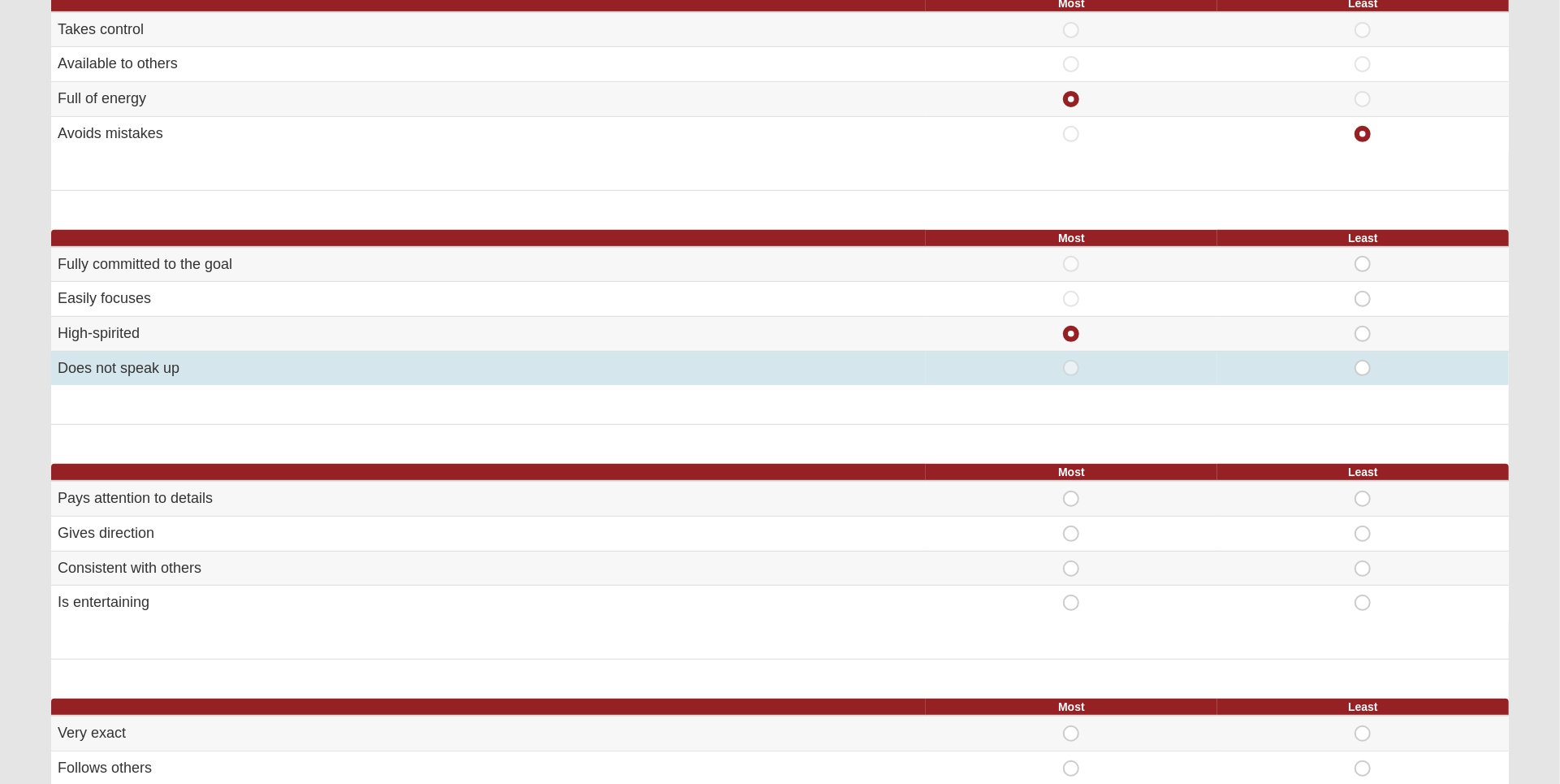
click at [1362, 360] on span "Least" at bounding box center [1362, 360] width 0 height 0
click at [1367, 364] on input "Least" at bounding box center [1368, 368] width 11 height 16
radio input "true"
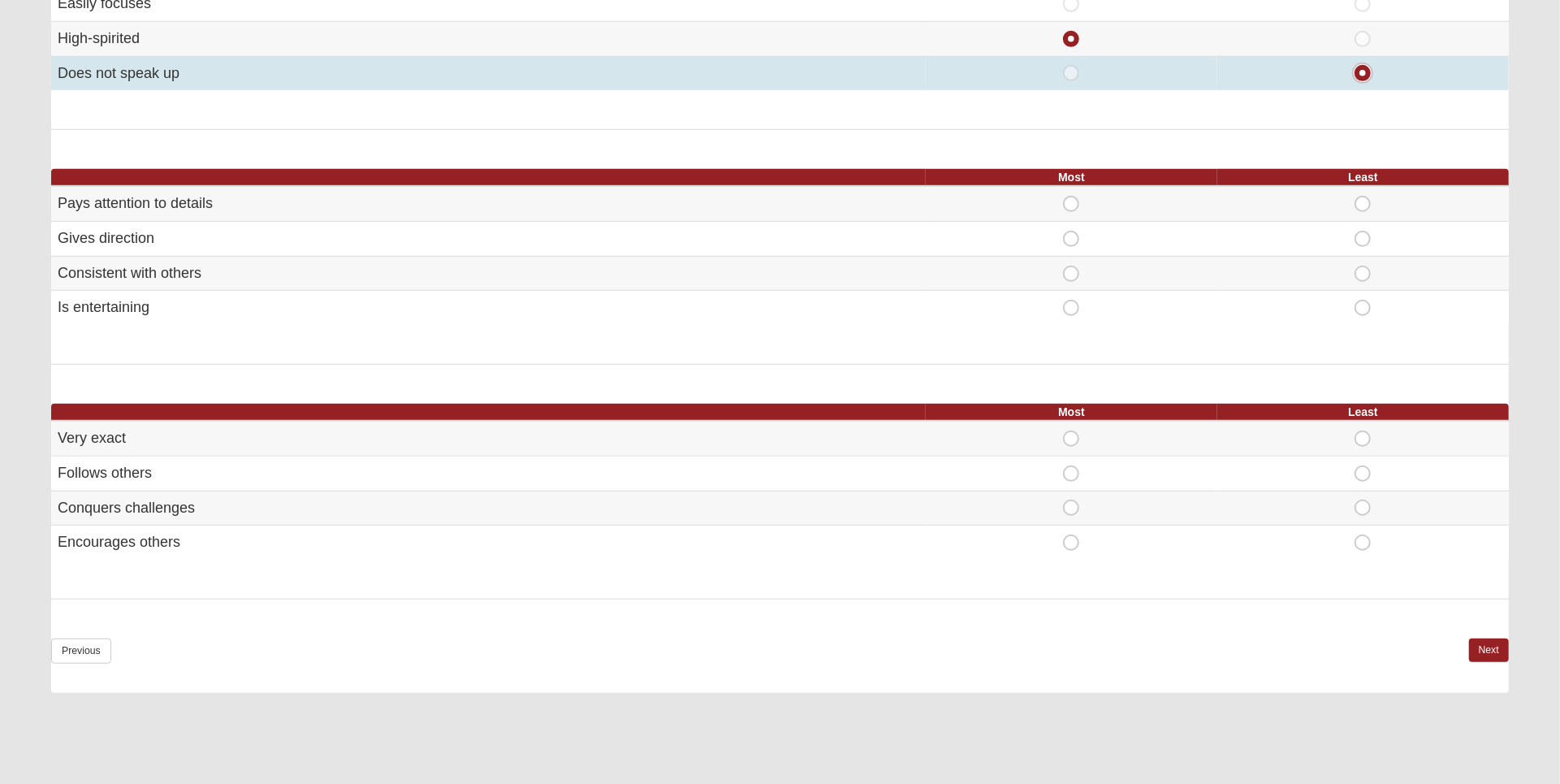
scroll to position [771, 0]
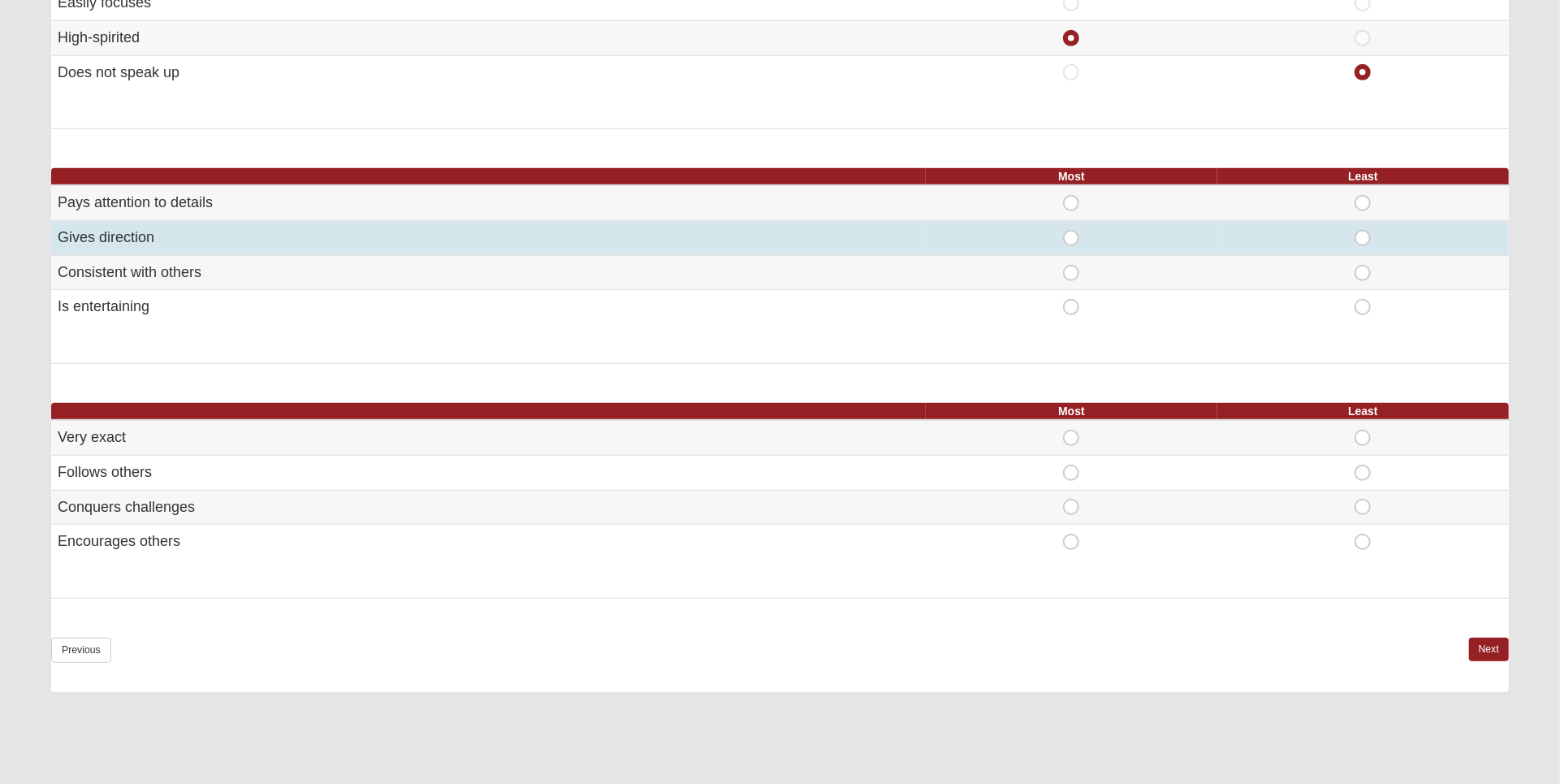
click at [1071, 230] on span "Most" at bounding box center [1071, 230] width 0 height 0
click at [1071, 231] on input "Most" at bounding box center [1077, 238] width 11 height 16
radio input "true"
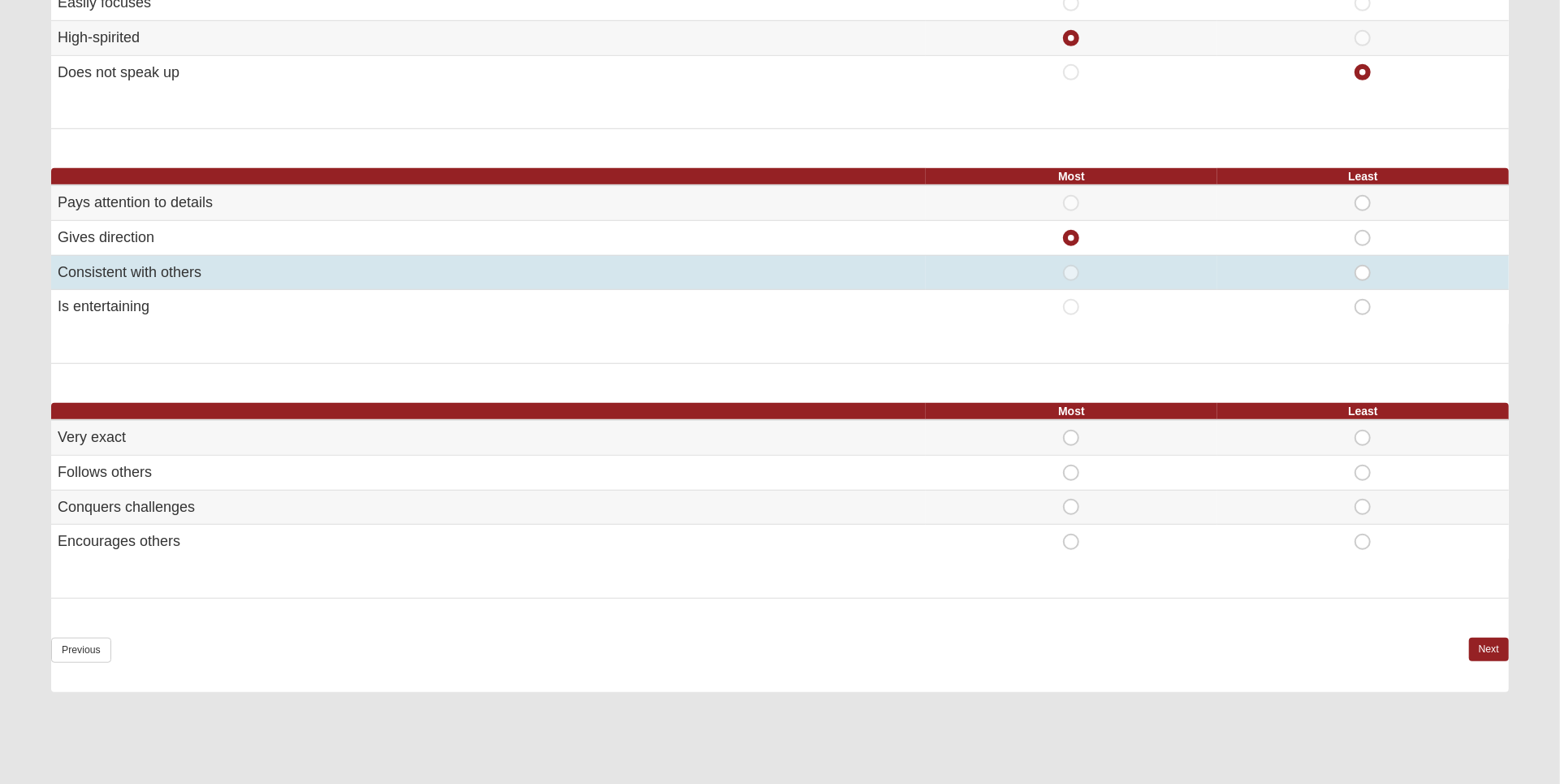
click at [1362, 265] on span "Least" at bounding box center [1362, 265] width 0 height 0
click at [1362, 268] on input "Least" at bounding box center [1368, 273] width 11 height 16
radio input "true"
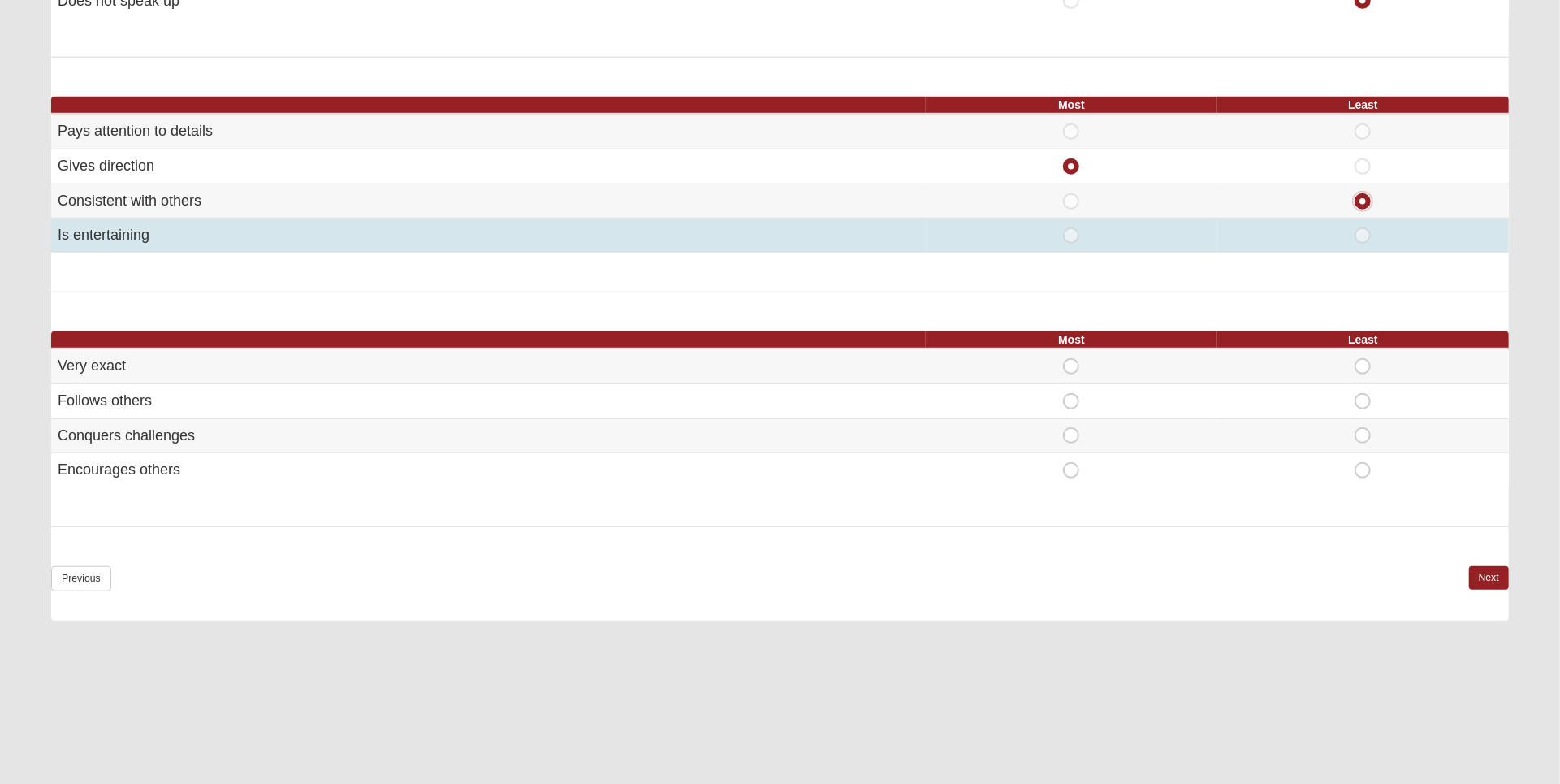
scroll to position [895, 0]
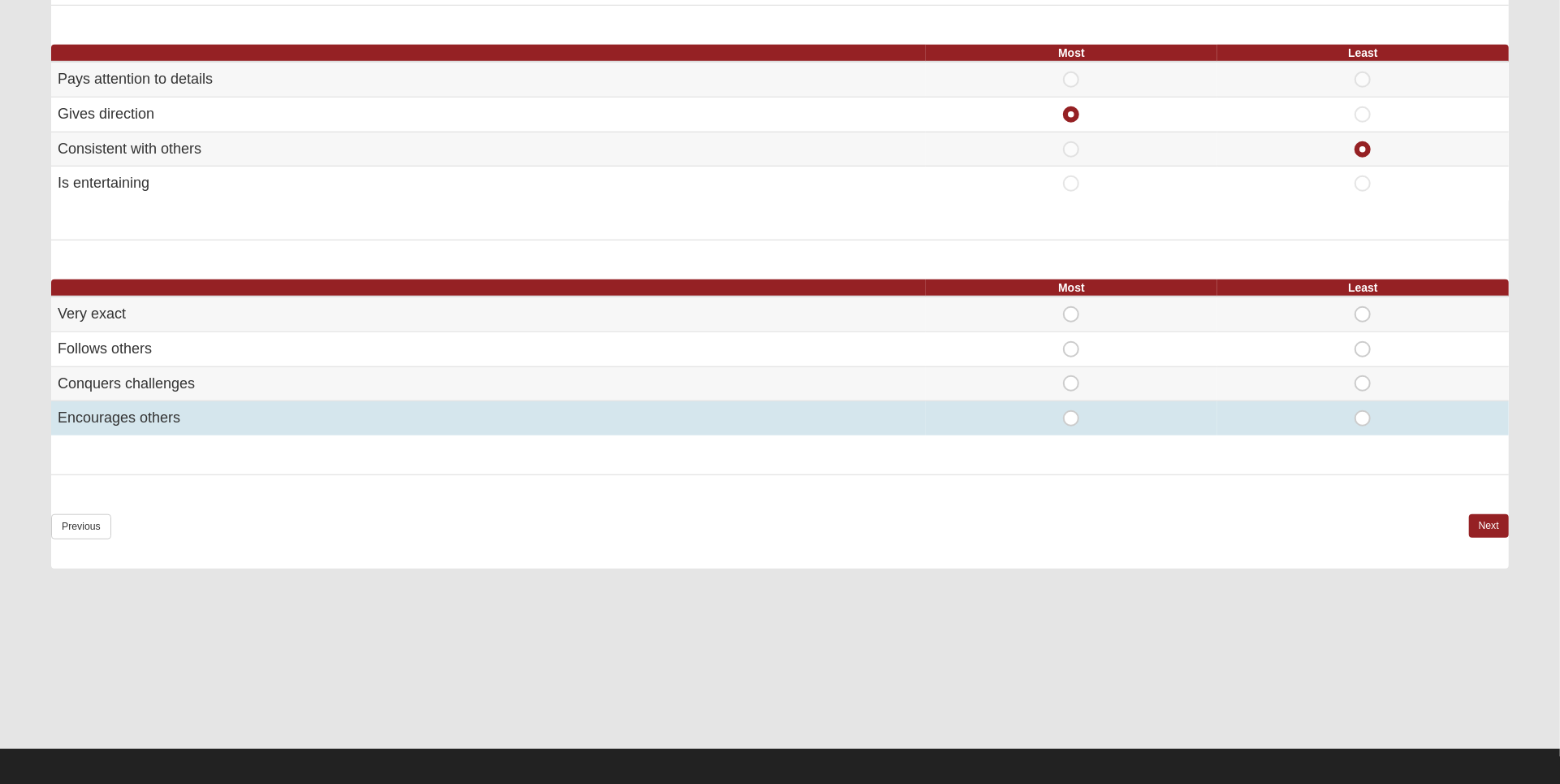
click at [1071, 410] on span "Most" at bounding box center [1071, 410] width 0 height 0
click at [1073, 418] on input "Most" at bounding box center [1077, 418] width 11 height 16
radio input "true"
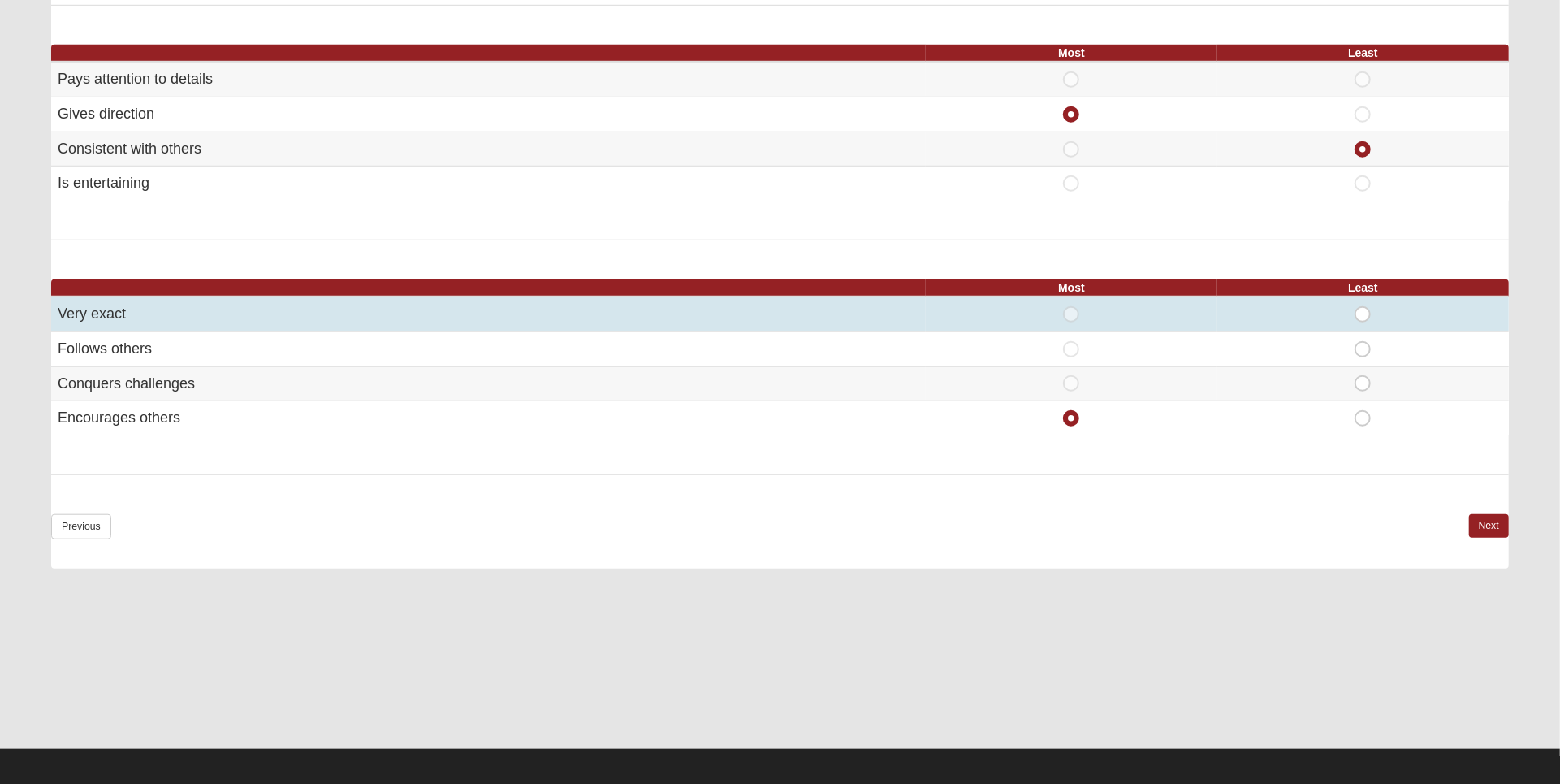
click at [1362, 306] on span "Least" at bounding box center [1362, 306] width 0 height 0
click at [1370, 306] on input "Least" at bounding box center [1368, 314] width 11 height 16
radio input "true"
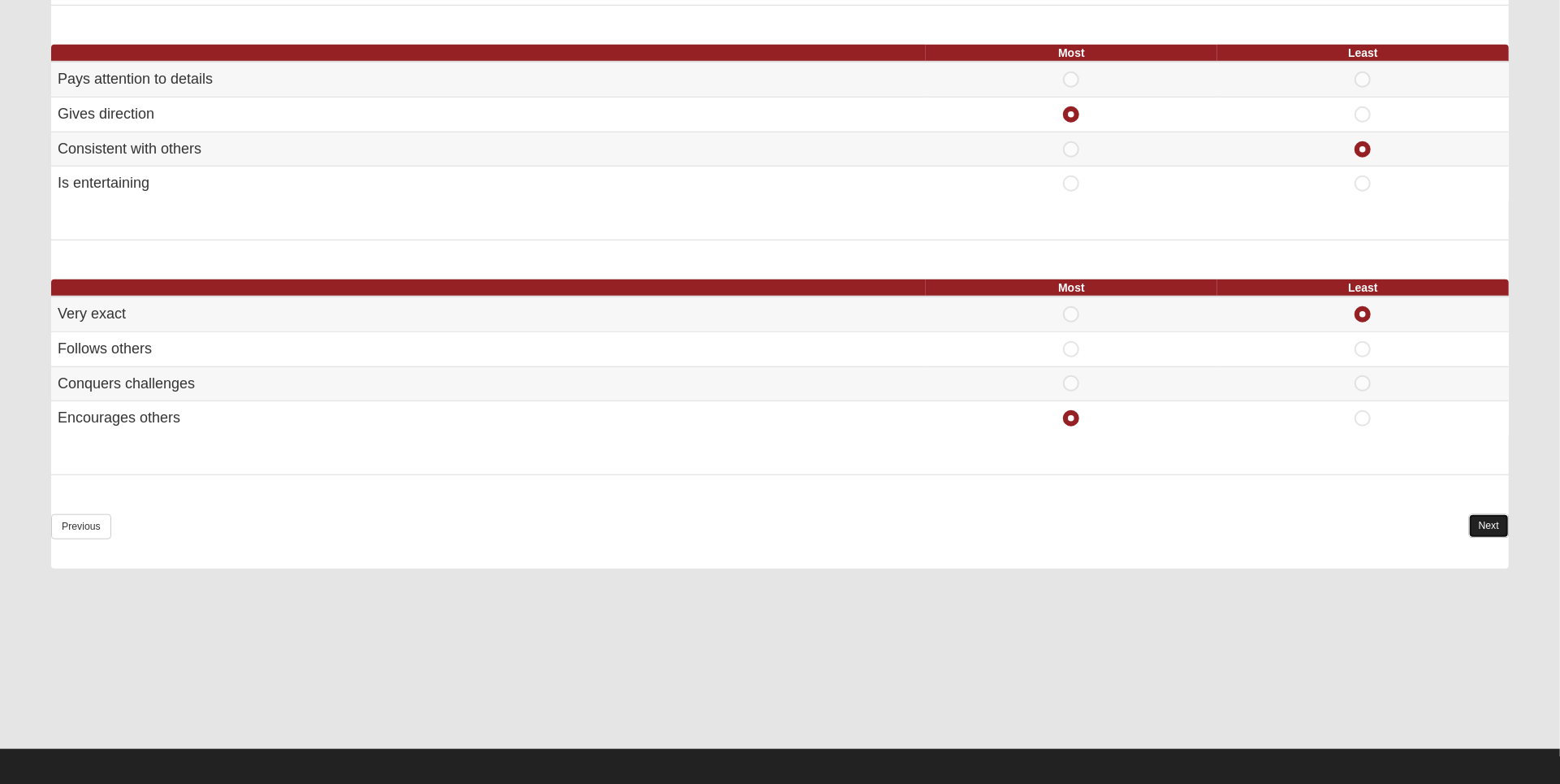
click at [1499, 517] on link "Next" at bounding box center [1489, 525] width 40 height 23
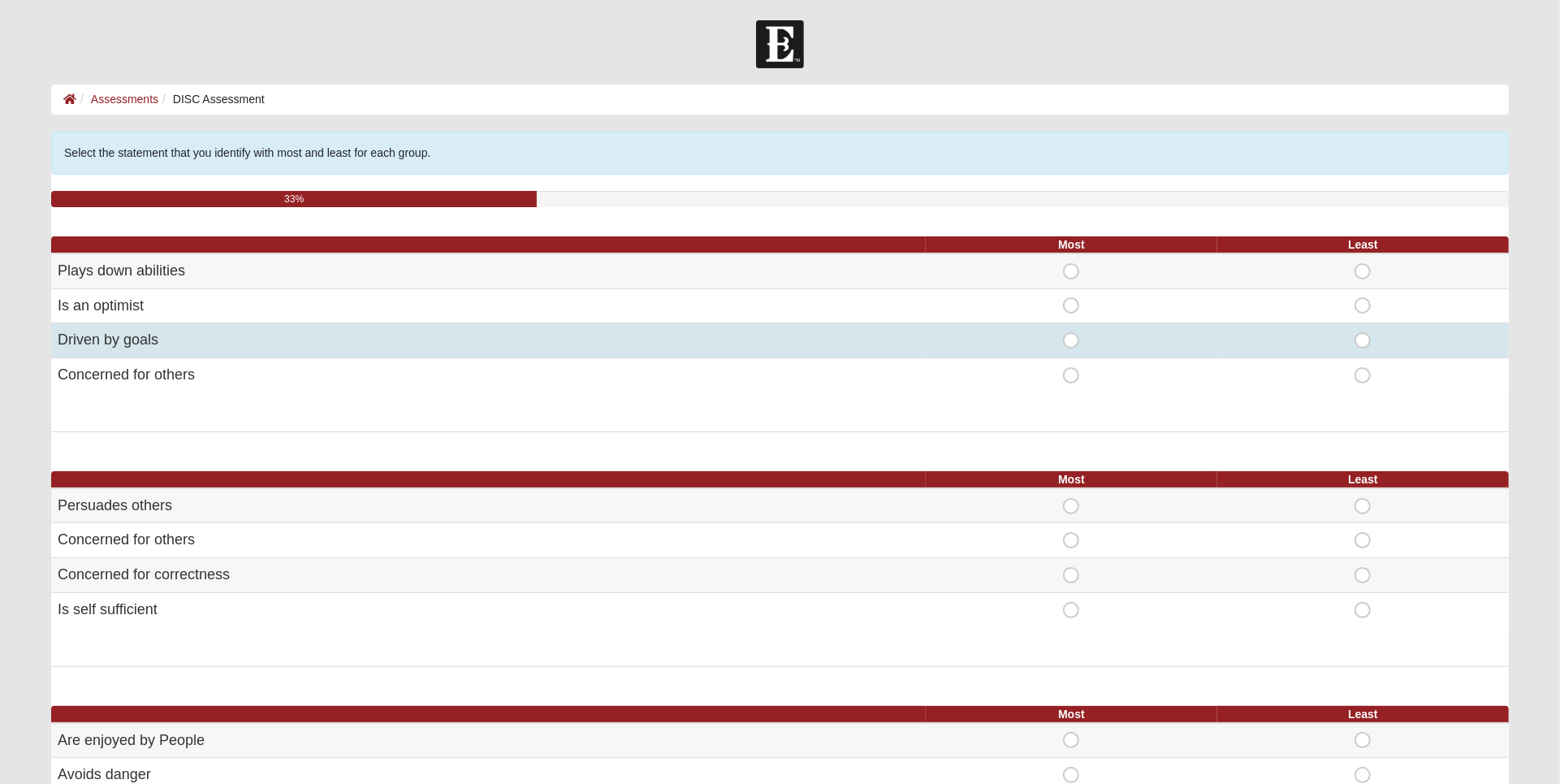
click at [1071, 332] on span "Most" at bounding box center [1071, 332] width 0 height 0
click at [1073, 339] on input "Most" at bounding box center [1077, 340] width 11 height 16
radio input "true"
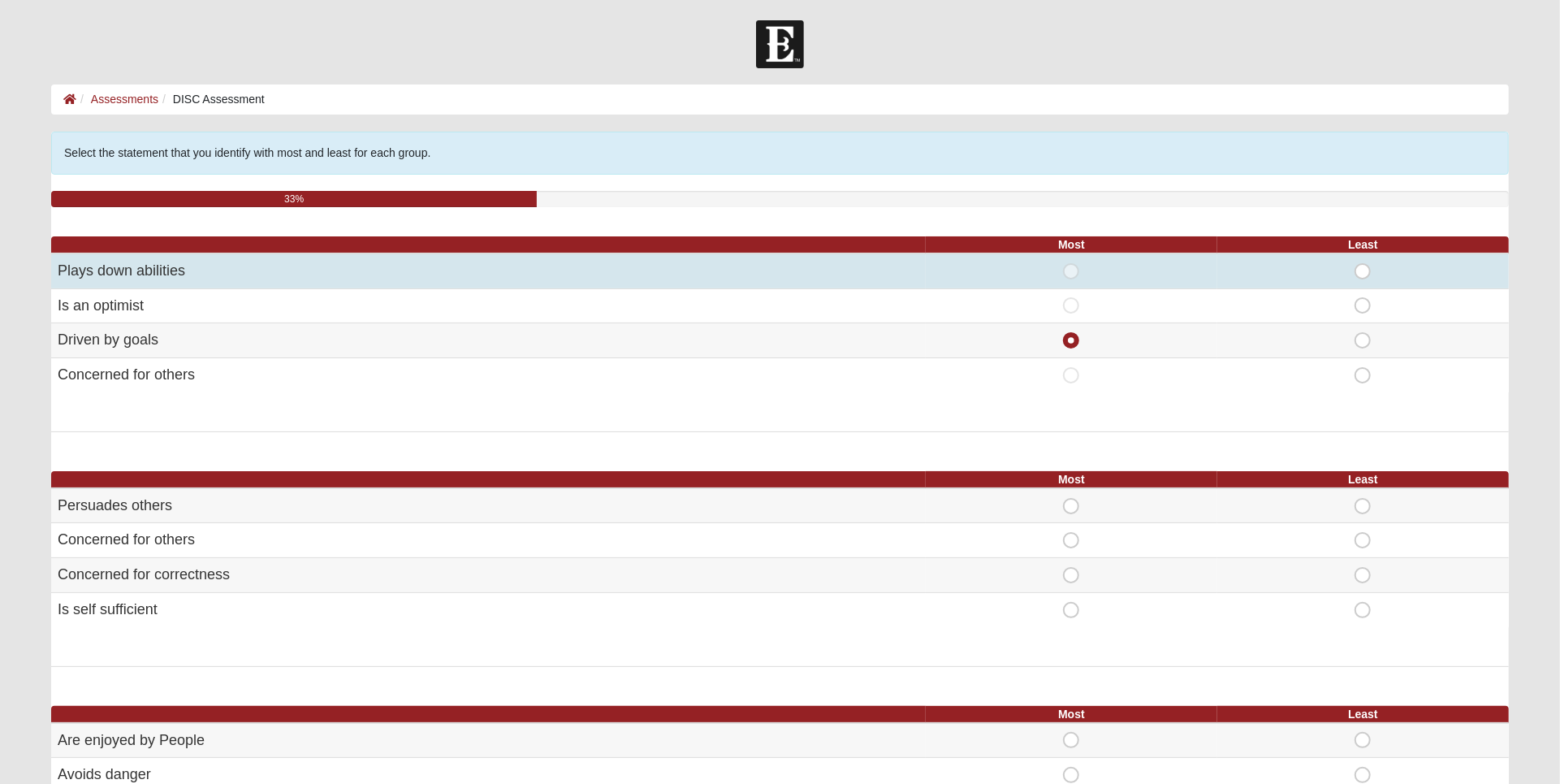
click at [1362, 263] on span "Least" at bounding box center [1362, 263] width 0 height 0
click at [1366, 276] on input "Least" at bounding box center [1368, 271] width 11 height 16
radio input "true"
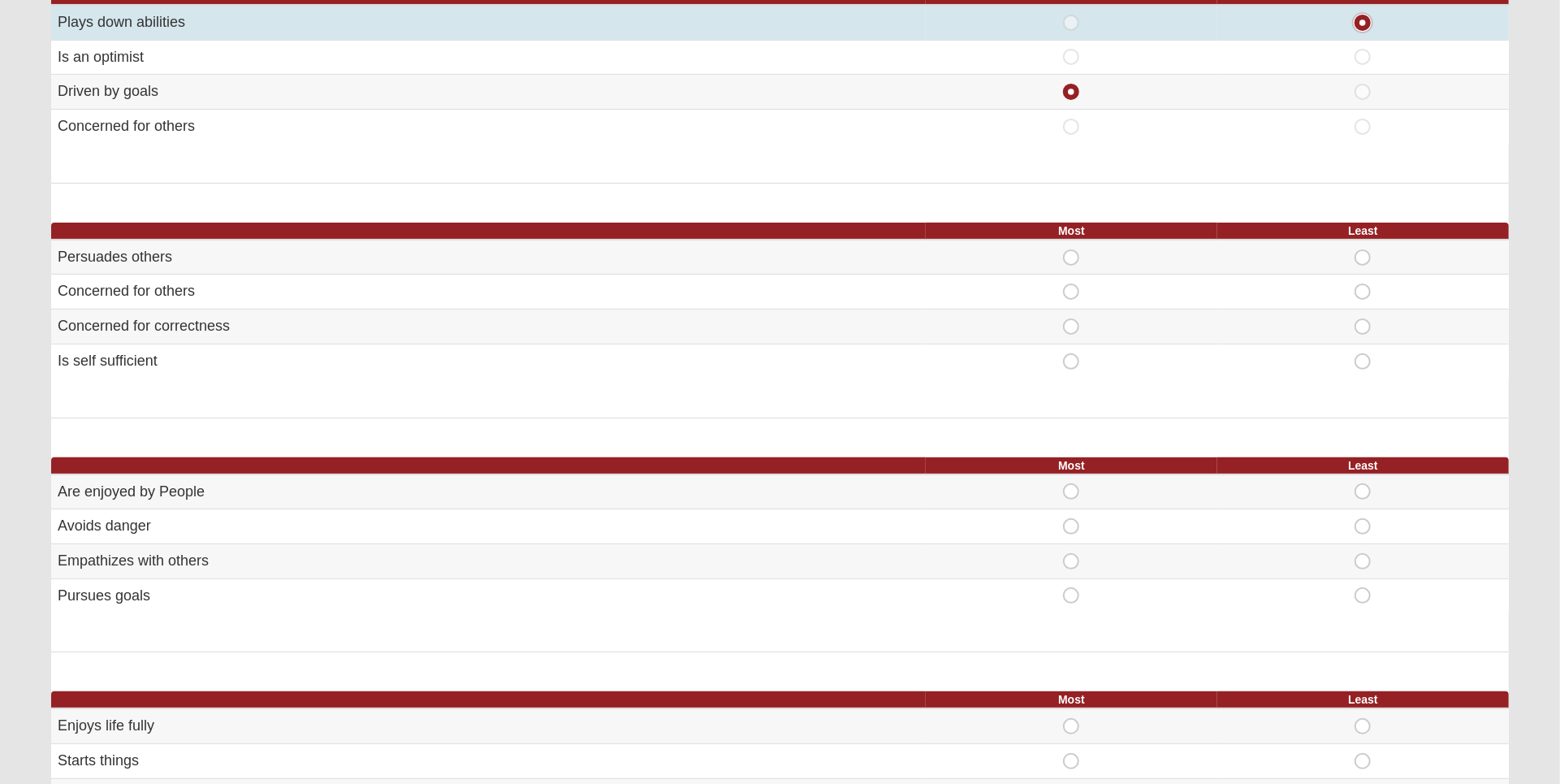
scroll to position [279, 0]
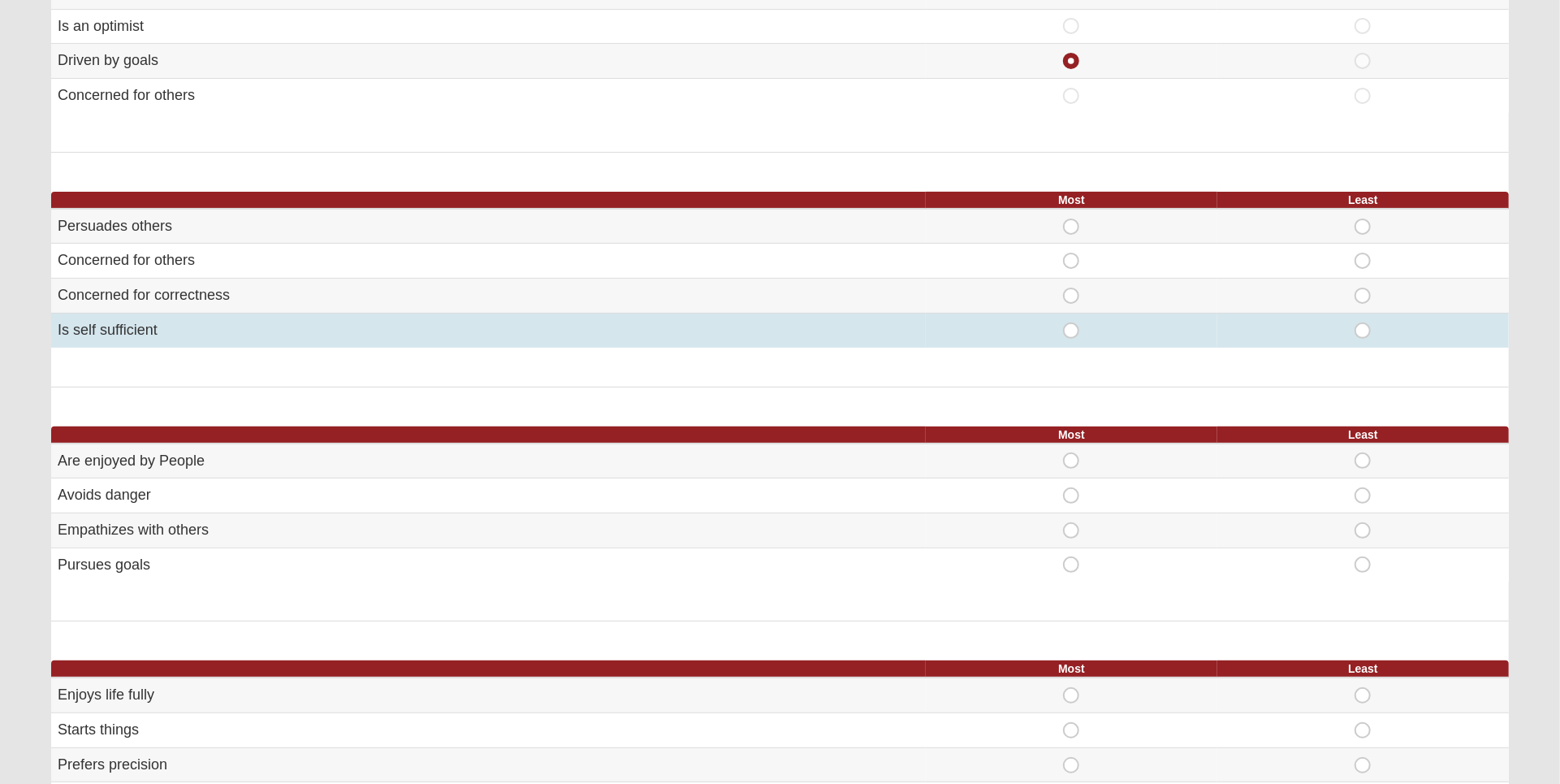
click at [1071, 322] on span "Most" at bounding box center [1071, 322] width 0 height 0
click at [1073, 327] on input "Most" at bounding box center [1077, 330] width 11 height 16
radio input "true"
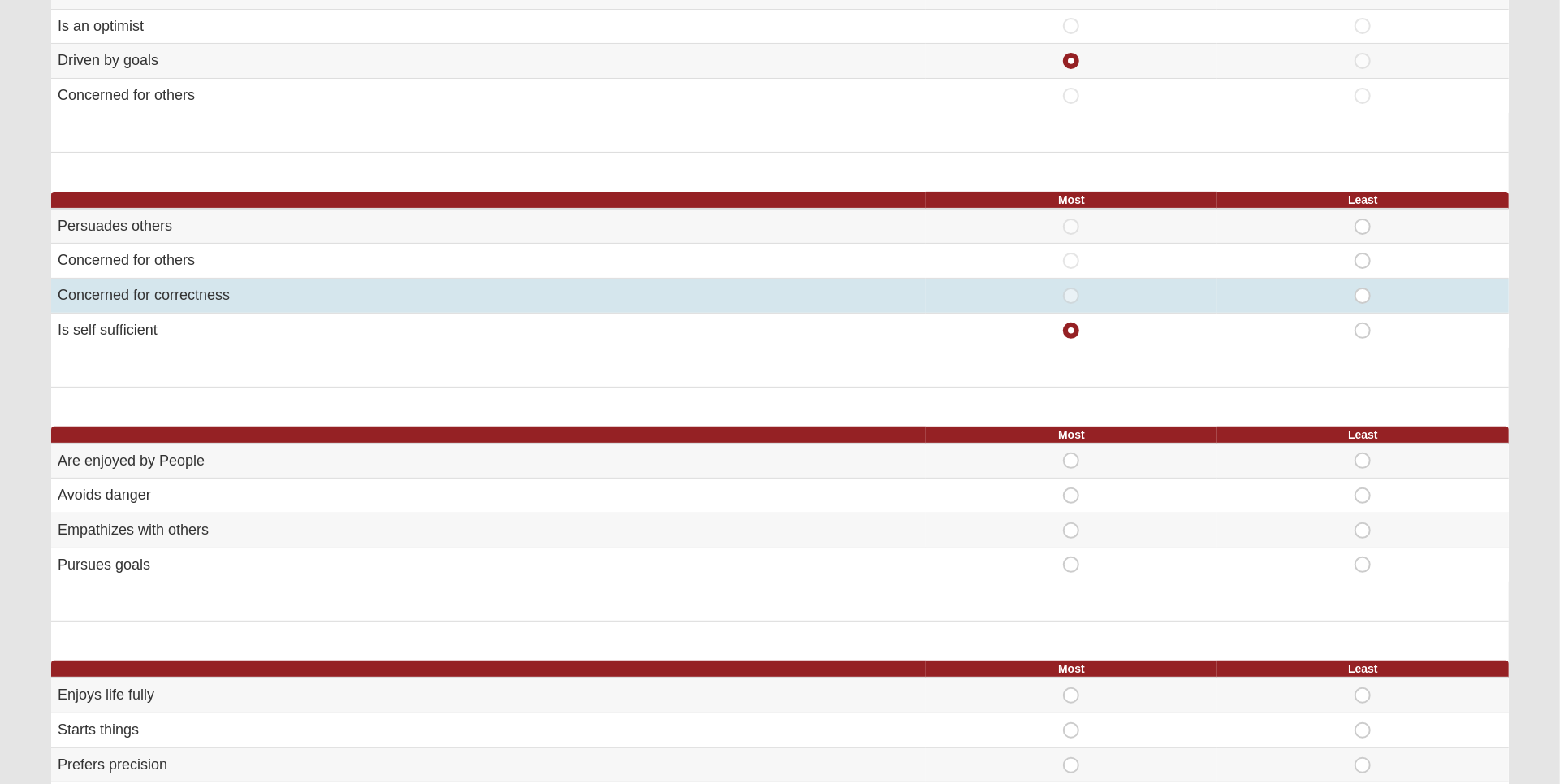
click at [1362, 287] on span "Least" at bounding box center [1362, 287] width 0 height 0
click at [1362, 295] on input "Least" at bounding box center [1368, 295] width 11 height 16
radio input "true"
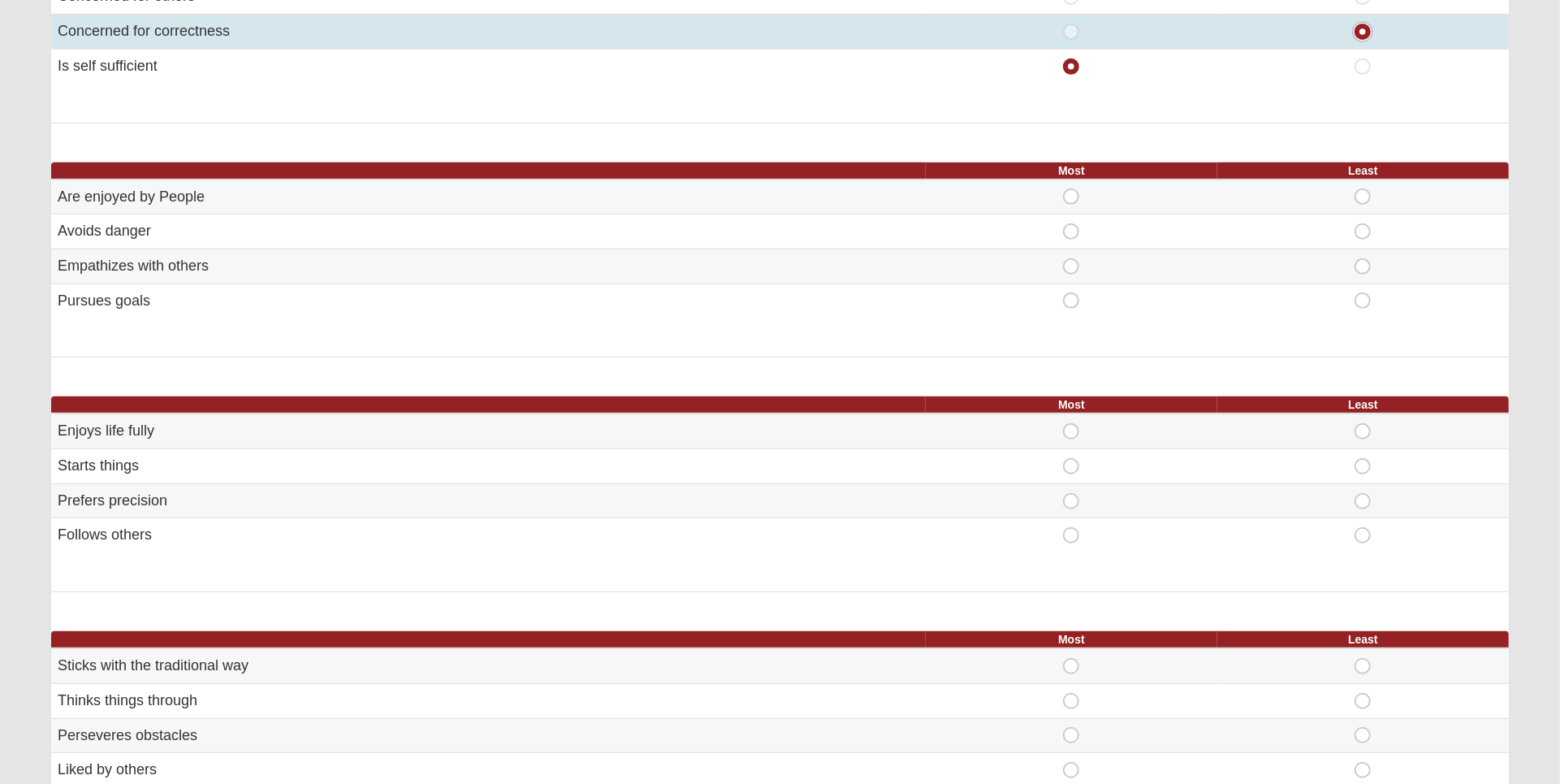
scroll to position [547, 0]
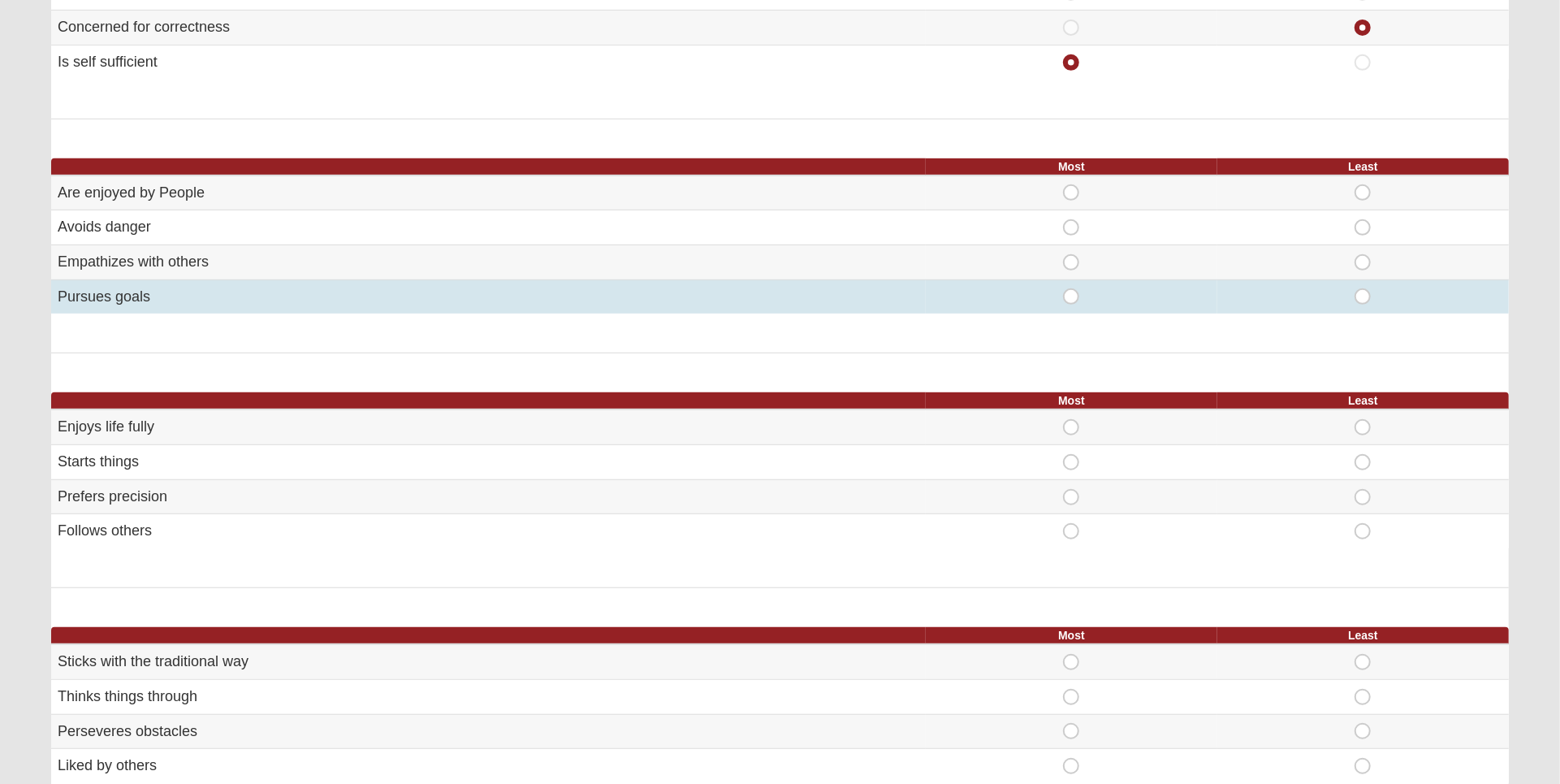
click at [1071, 288] on span "Most" at bounding box center [1071, 288] width 0 height 0
click at [1072, 295] on input "Most" at bounding box center [1077, 296] width 11 height 16
radio input "true"
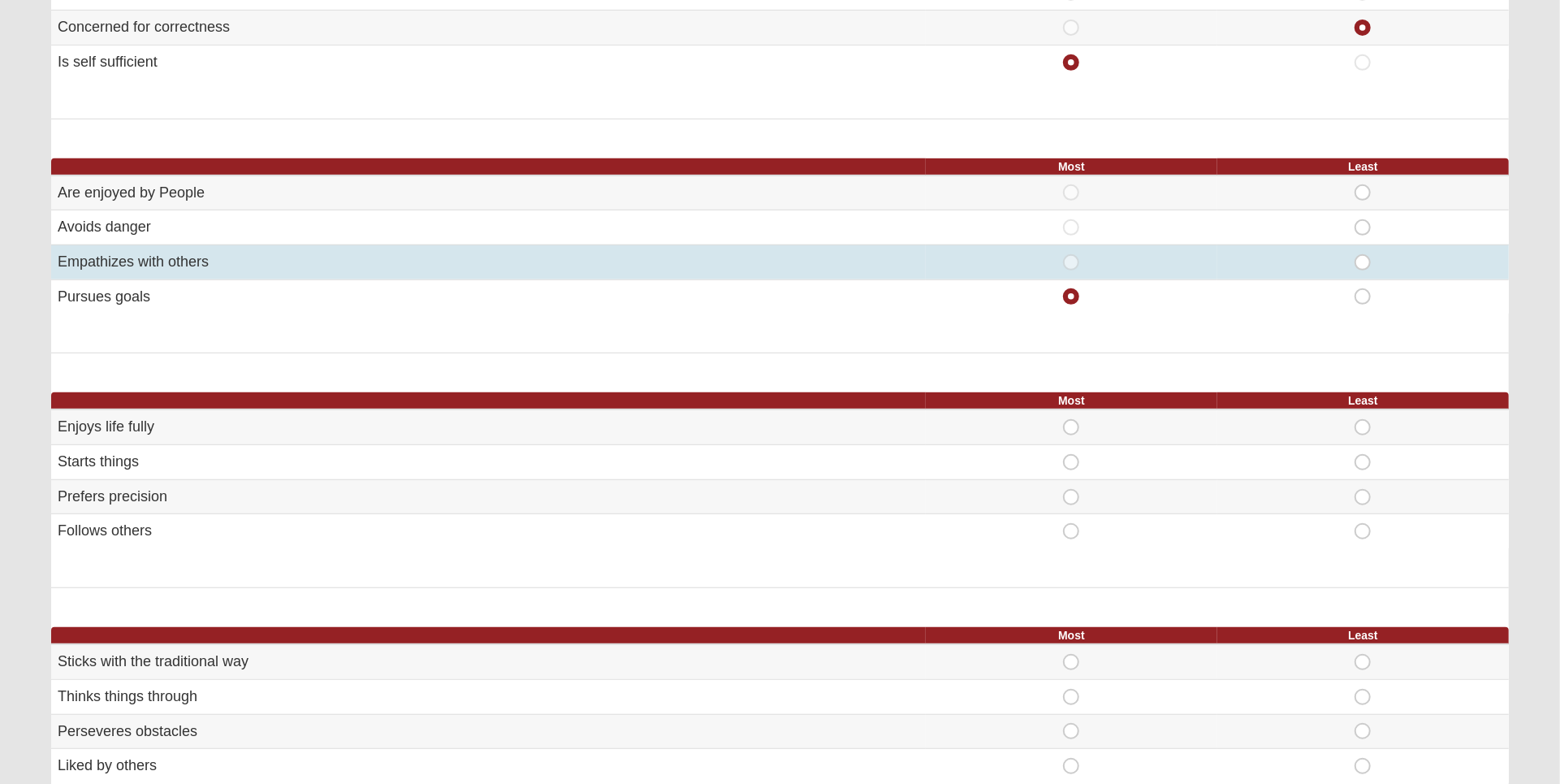
click at [1362, 254] on span "Least" at bounding box center [1362, 254] width 0 height 0
click at [1366, 266] on input "Least" at bounding box center [1368, 262] width 11 height 16
radio input "true"
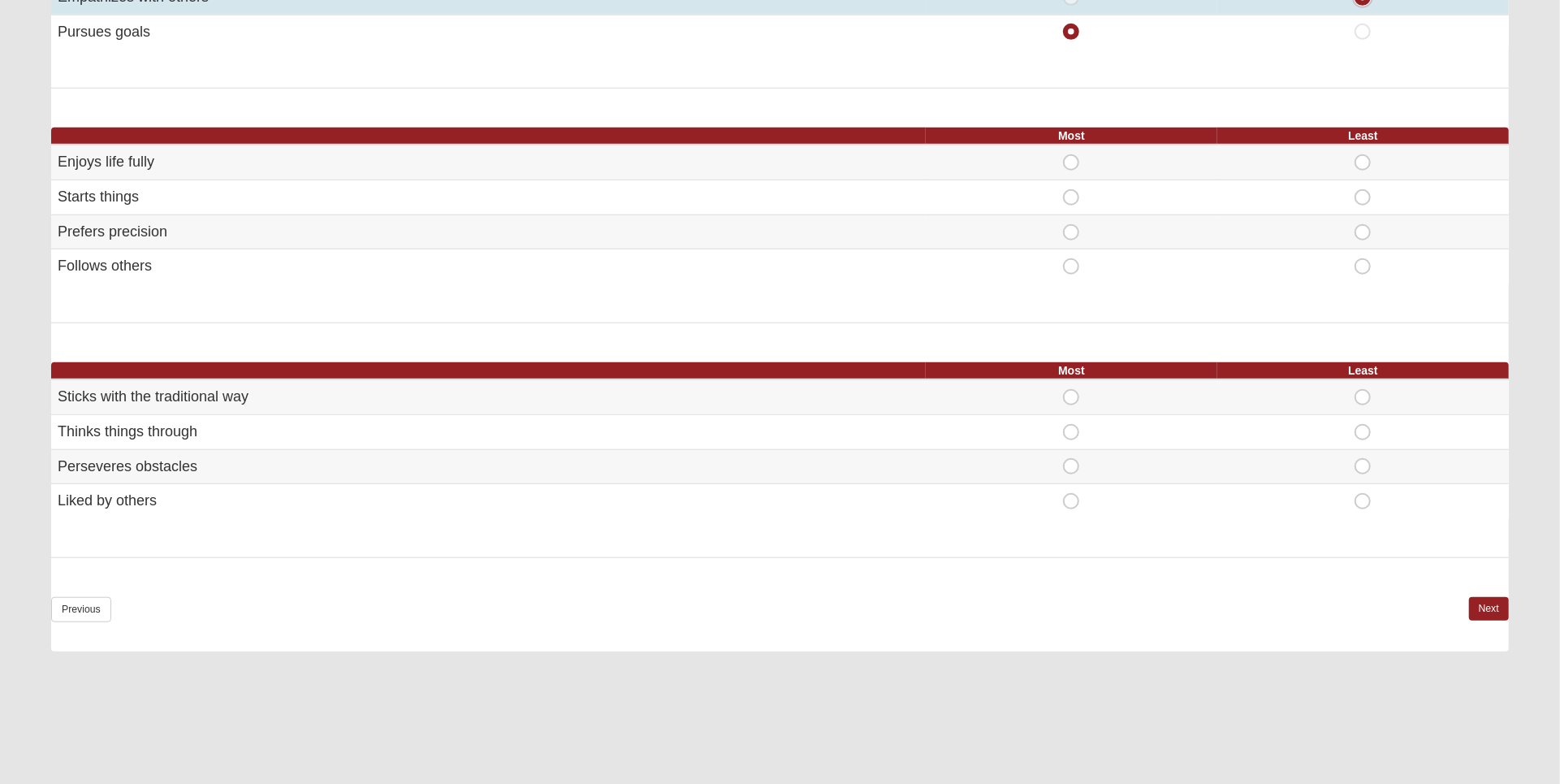
scroll to position [816, 0]
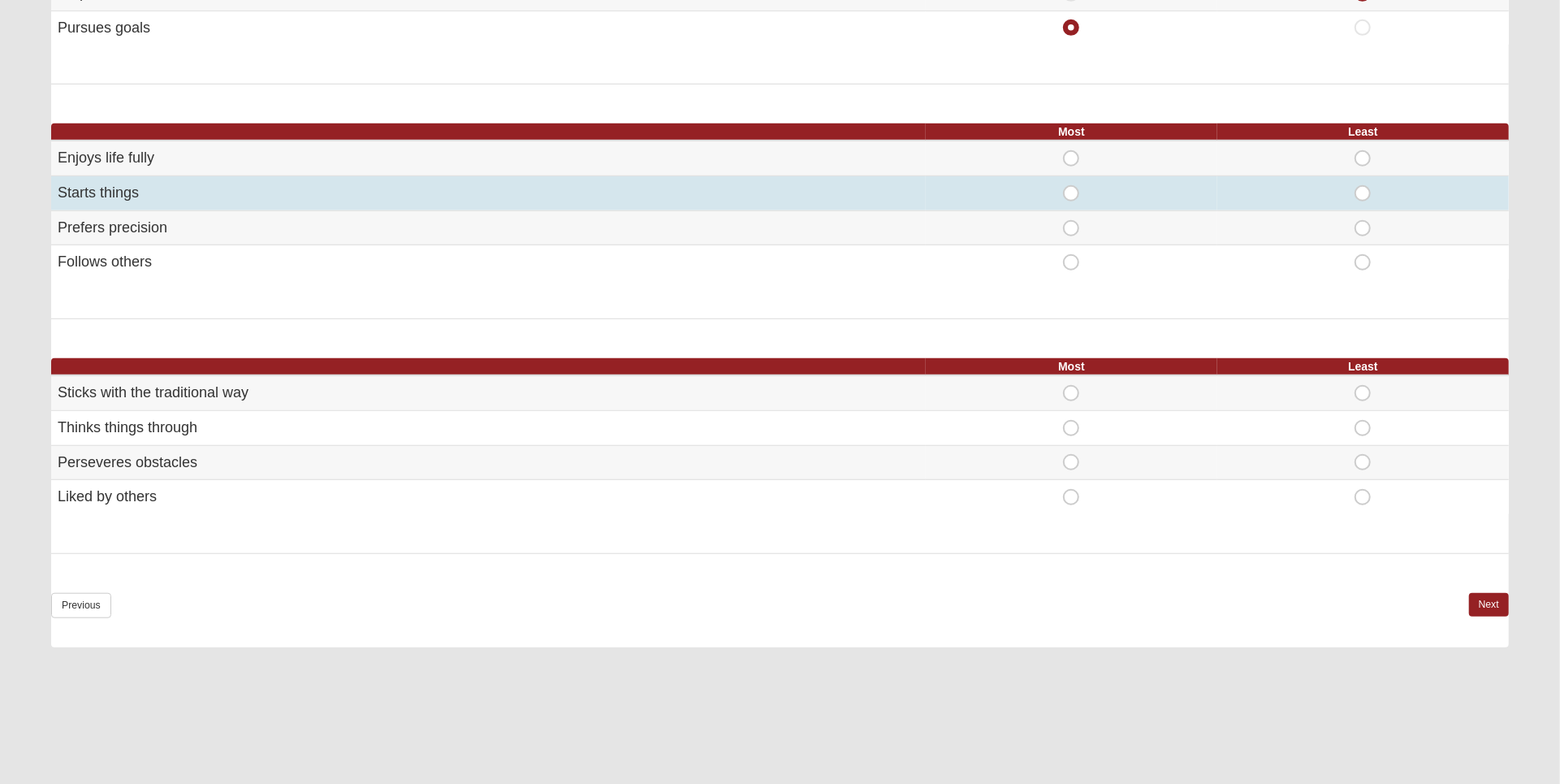
click at [1071, 185] on span "Most" at bounding box center [1071, 185] width 0 height 0
click at [1071, 186] on input "Most" at bounding box center [1077, 193] width 11 height 16
radio input "true"
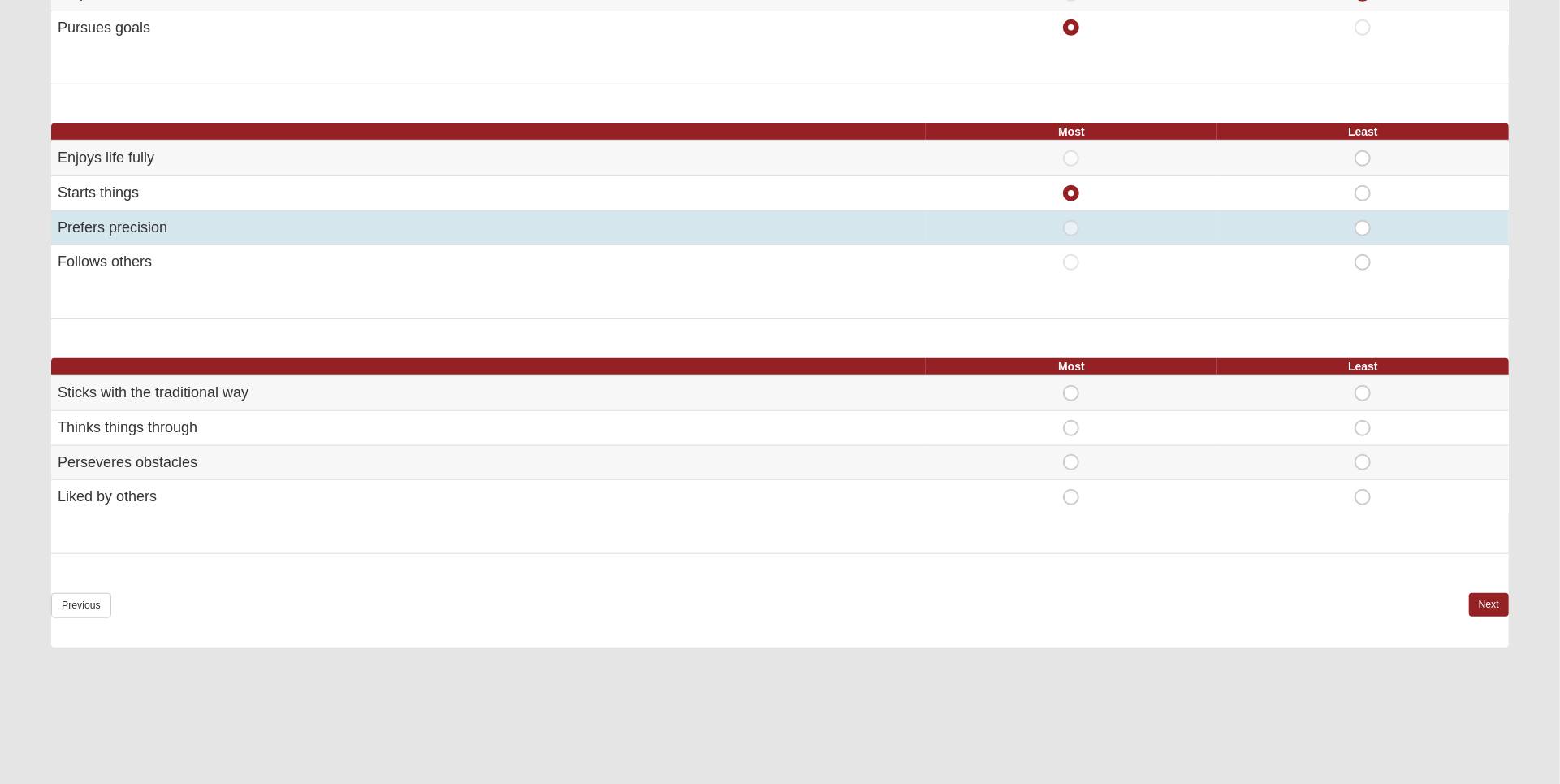
click at [1362, 220] on span "Least" at bounding box center [1362, 220] width 0 height 0
click at [1362, 228] on input "Least" at bounding box center [1368, 228] width 11 height 16
radio input "true"
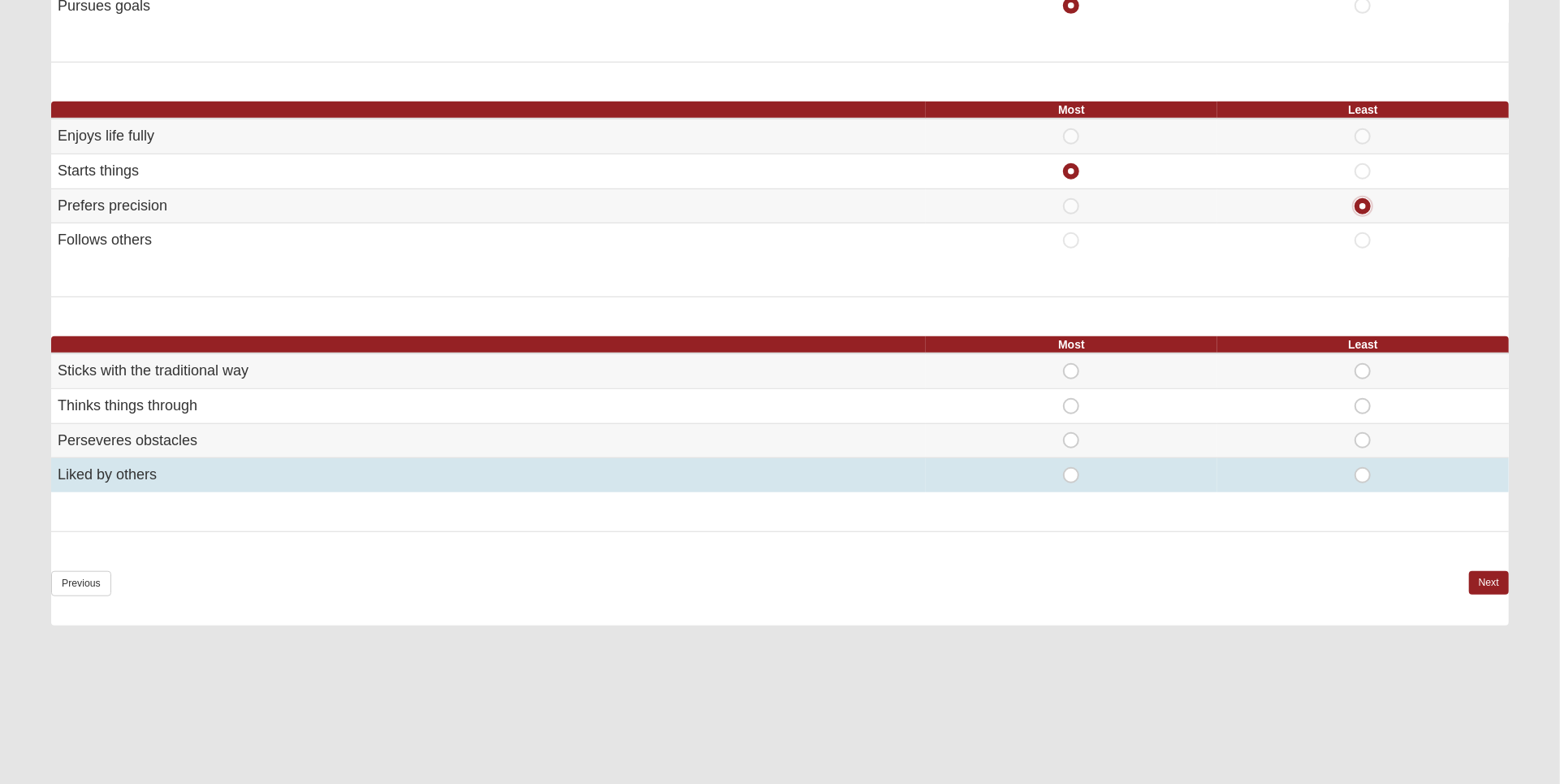
scroll to position [895, 0]
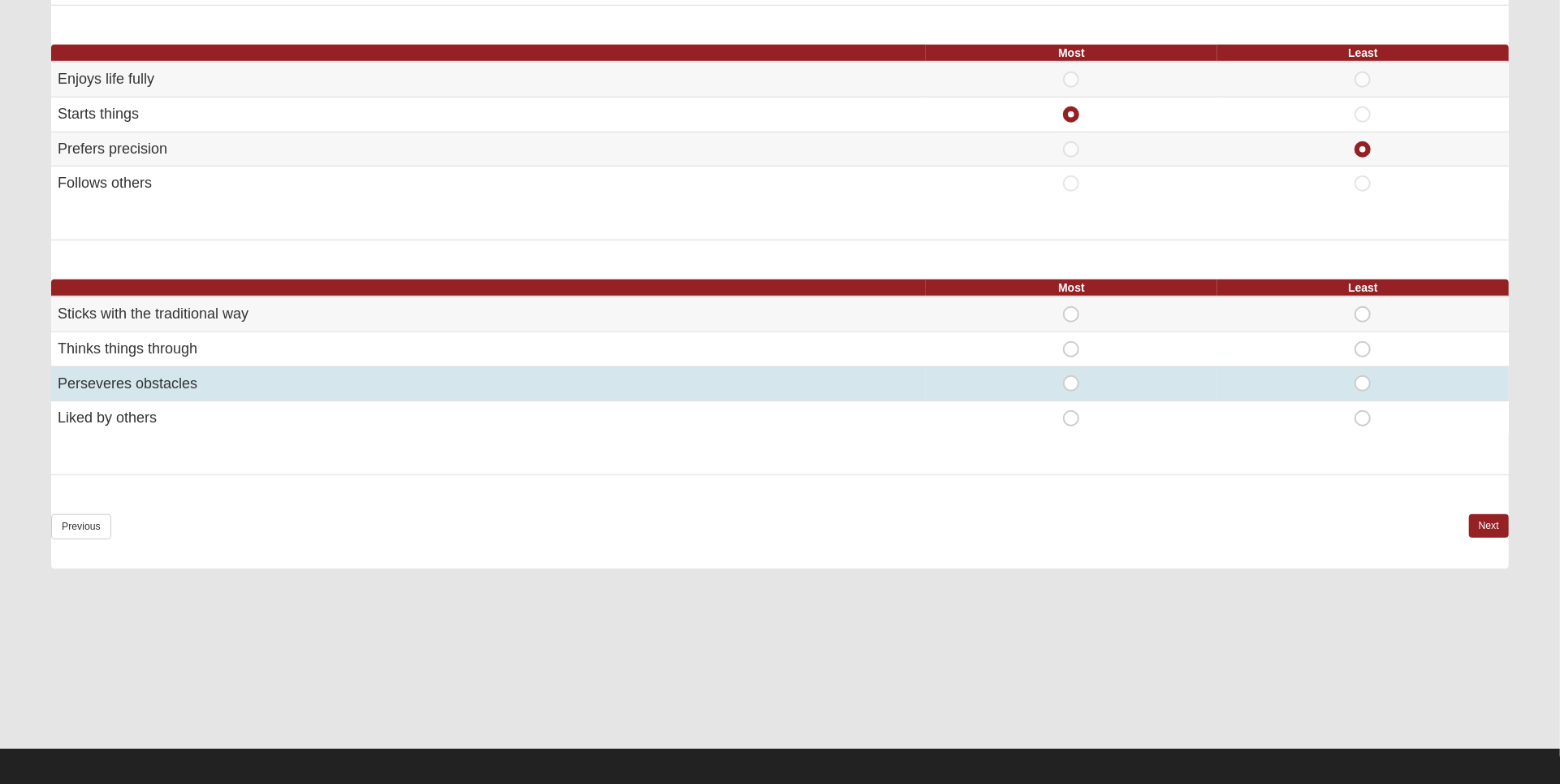
click at [1071, 375] on span "Most" at bounding box center [1071, 375] width 0 height 0
click at [1071, 383] on input "Most" at bounding box center [1077, 383] width 11 height 16
radio input "true"
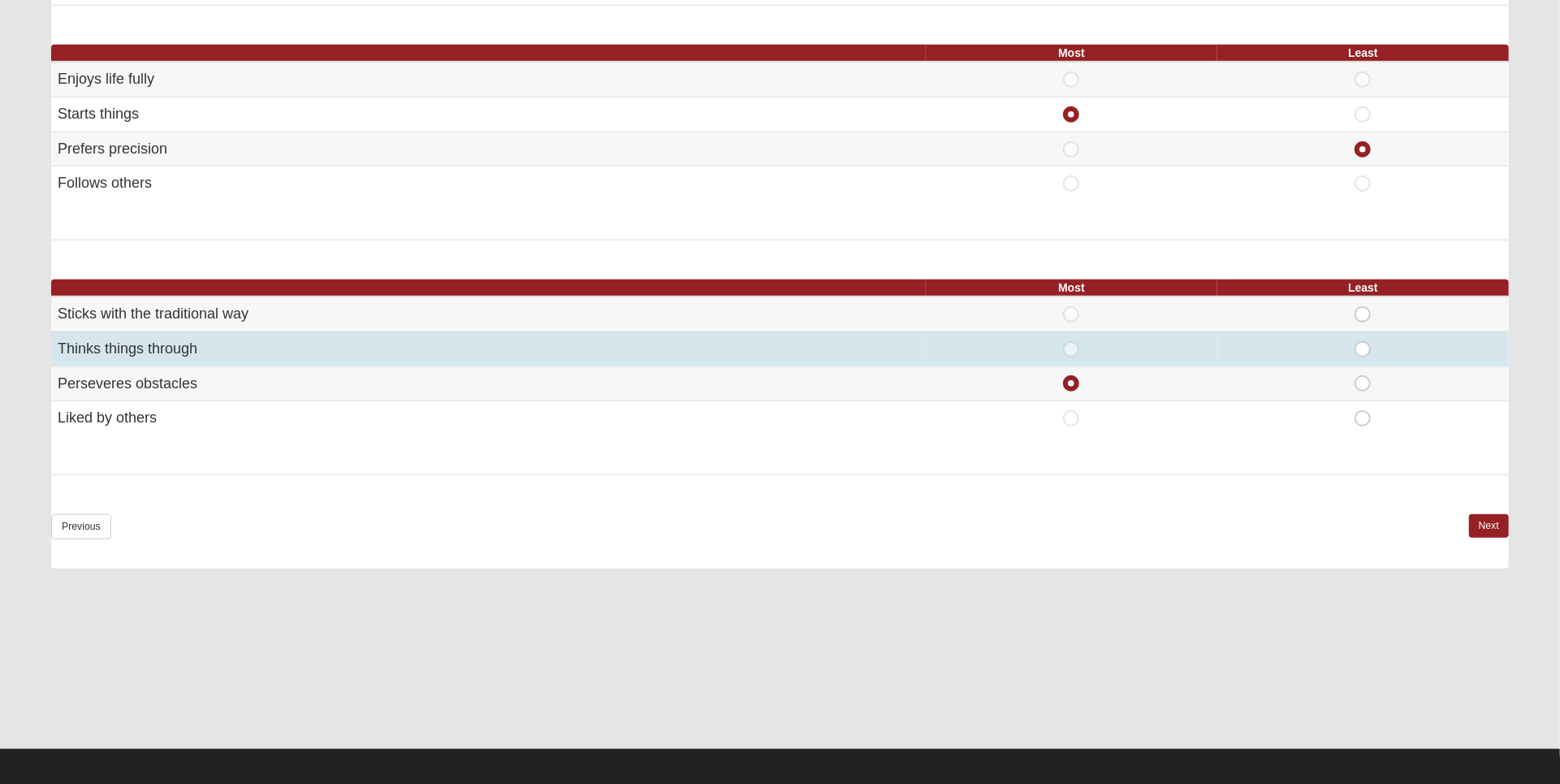
click at [1362, 341] on span "Least" at bounding box center [1362, 341] width 0 height 0
click at [1366, 341] on input "Least" at bounding box center [1368, 349] width 11 height 16
radio input "true"
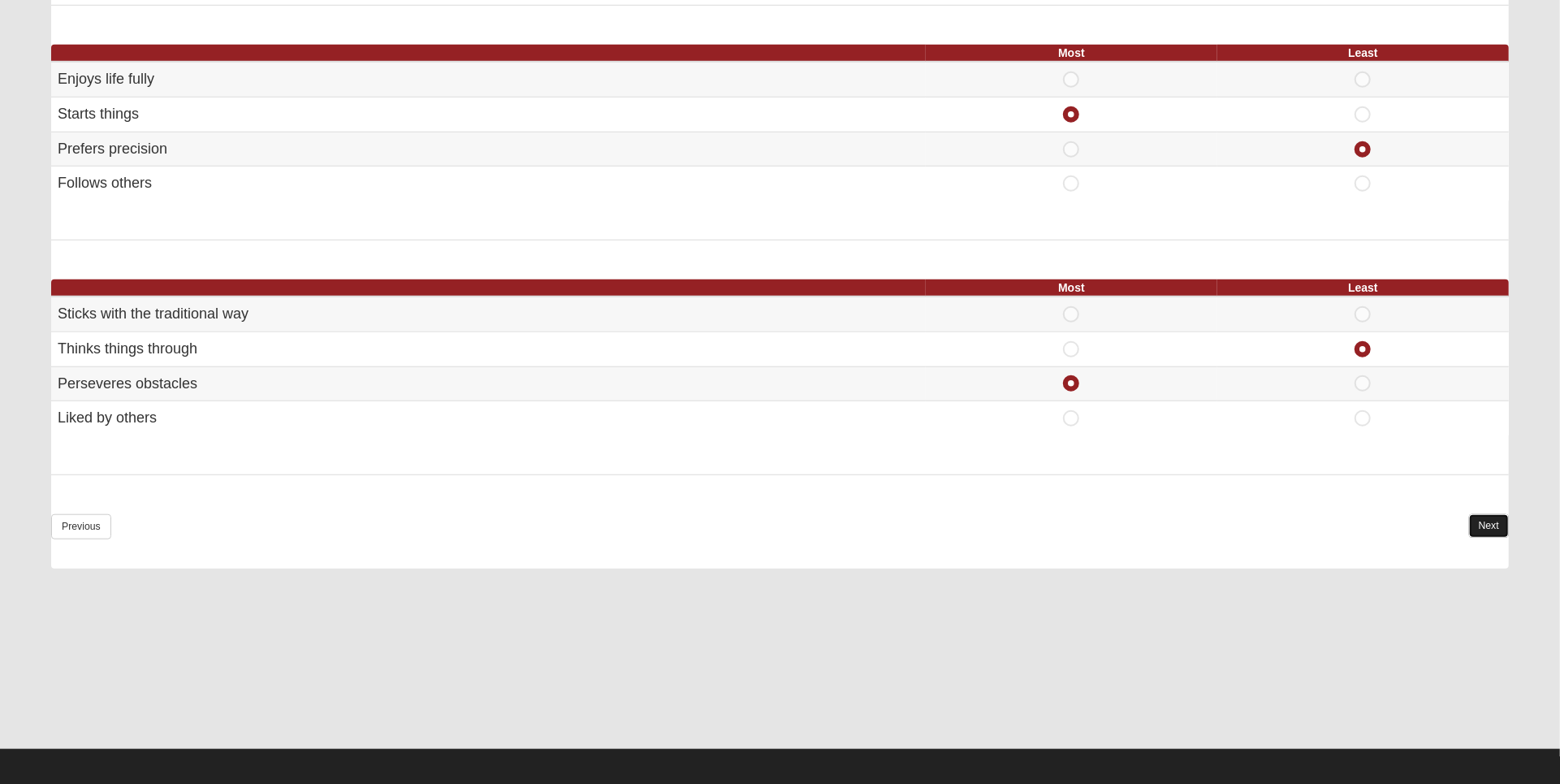
click at [1494, 521] on link "Next" at bounding box center [1489, 525] width 40 height 23
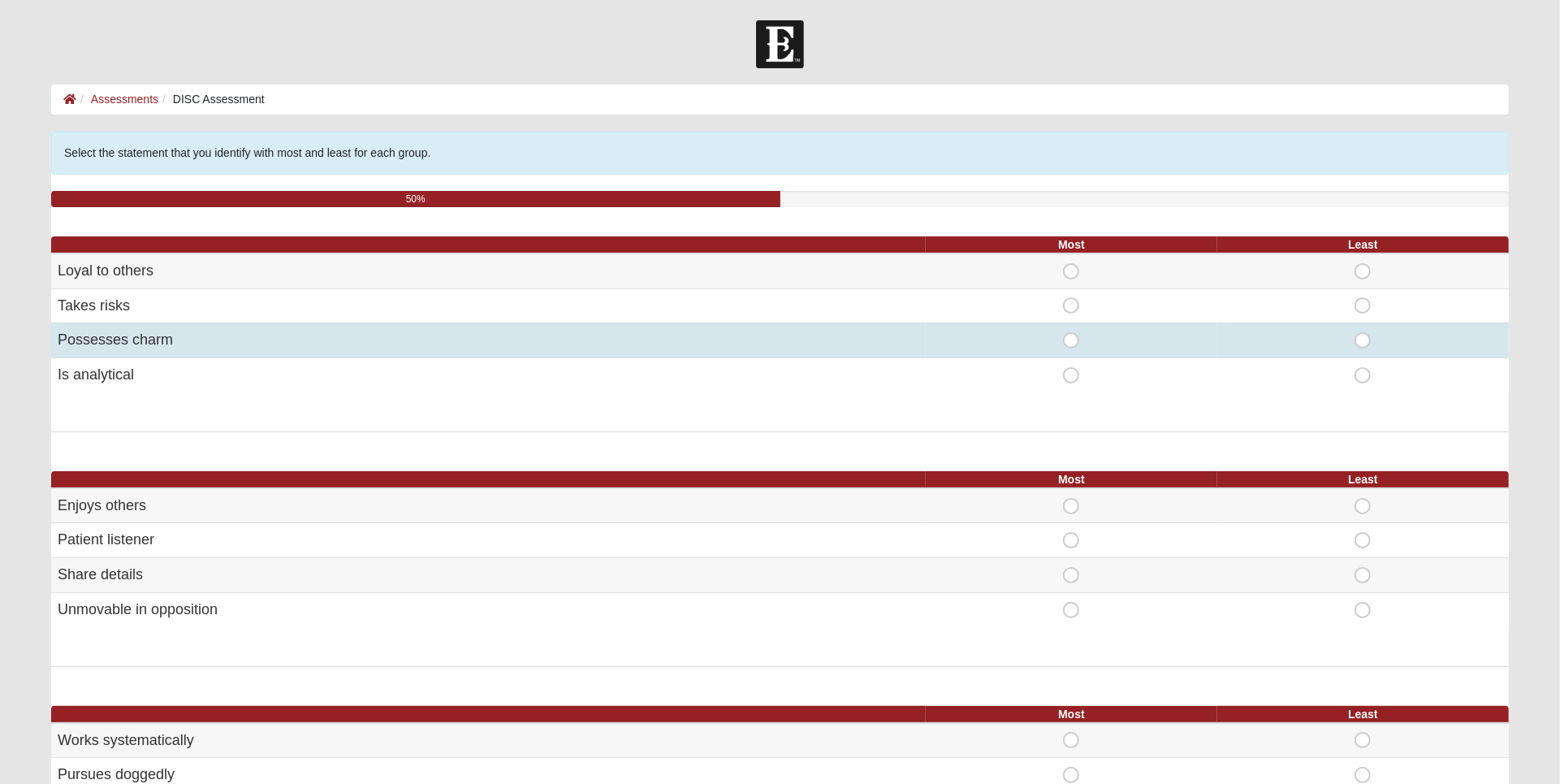
click at [1071, 332] on span "Most" at bounding box center [1071, 332] width 0 height 0
click at [1071, 339] on input "Most" at bounding box center [1077, 340] width 11 height 16
radio input "true"
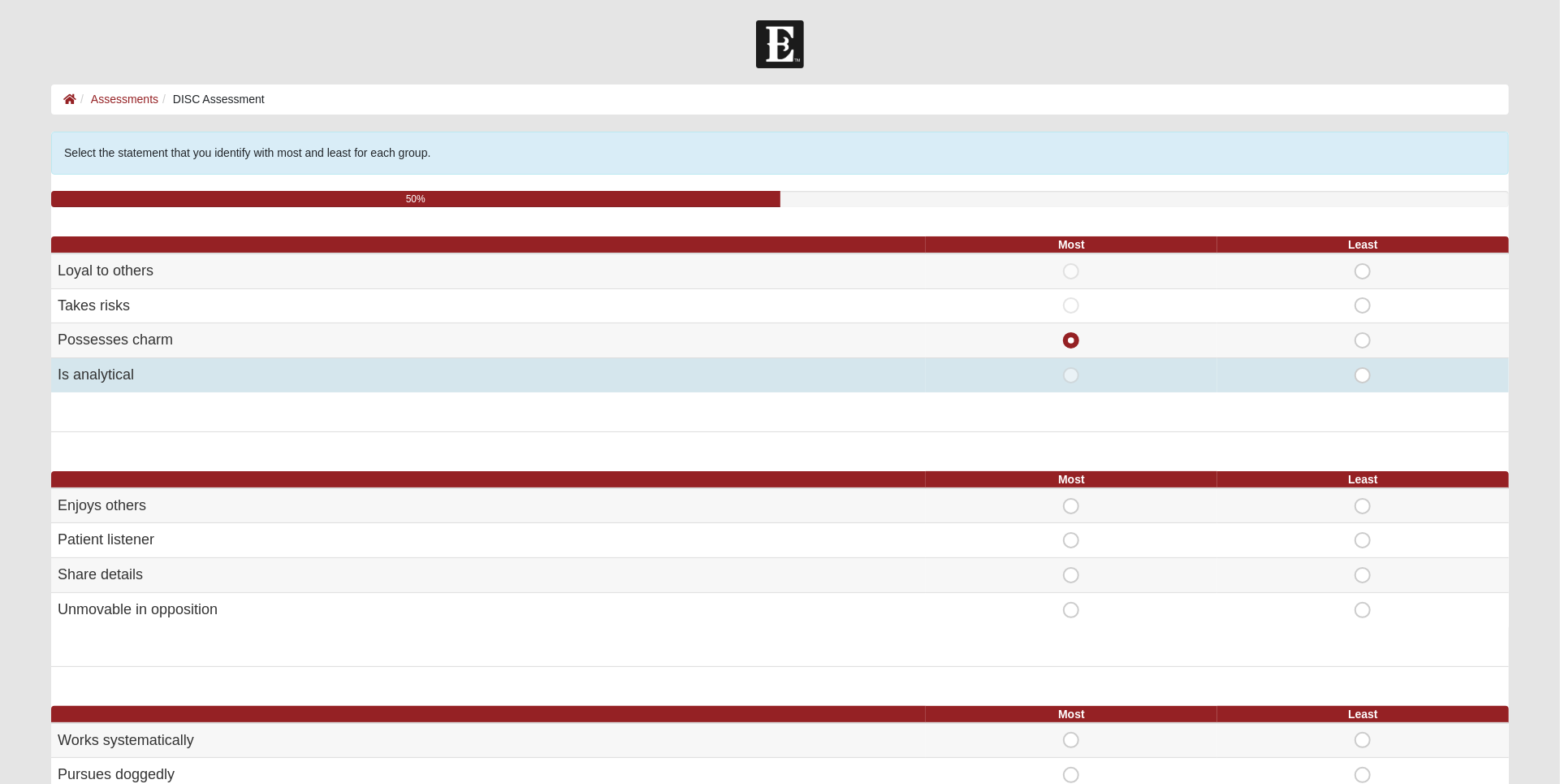
click at [1362, 367] on span "Least" at bounding box center [1362, 367] width 0 height 0
click at [1362, 377] on input "Least" at bounding box center [1368, 375] width 11 height 16
radio input "true"
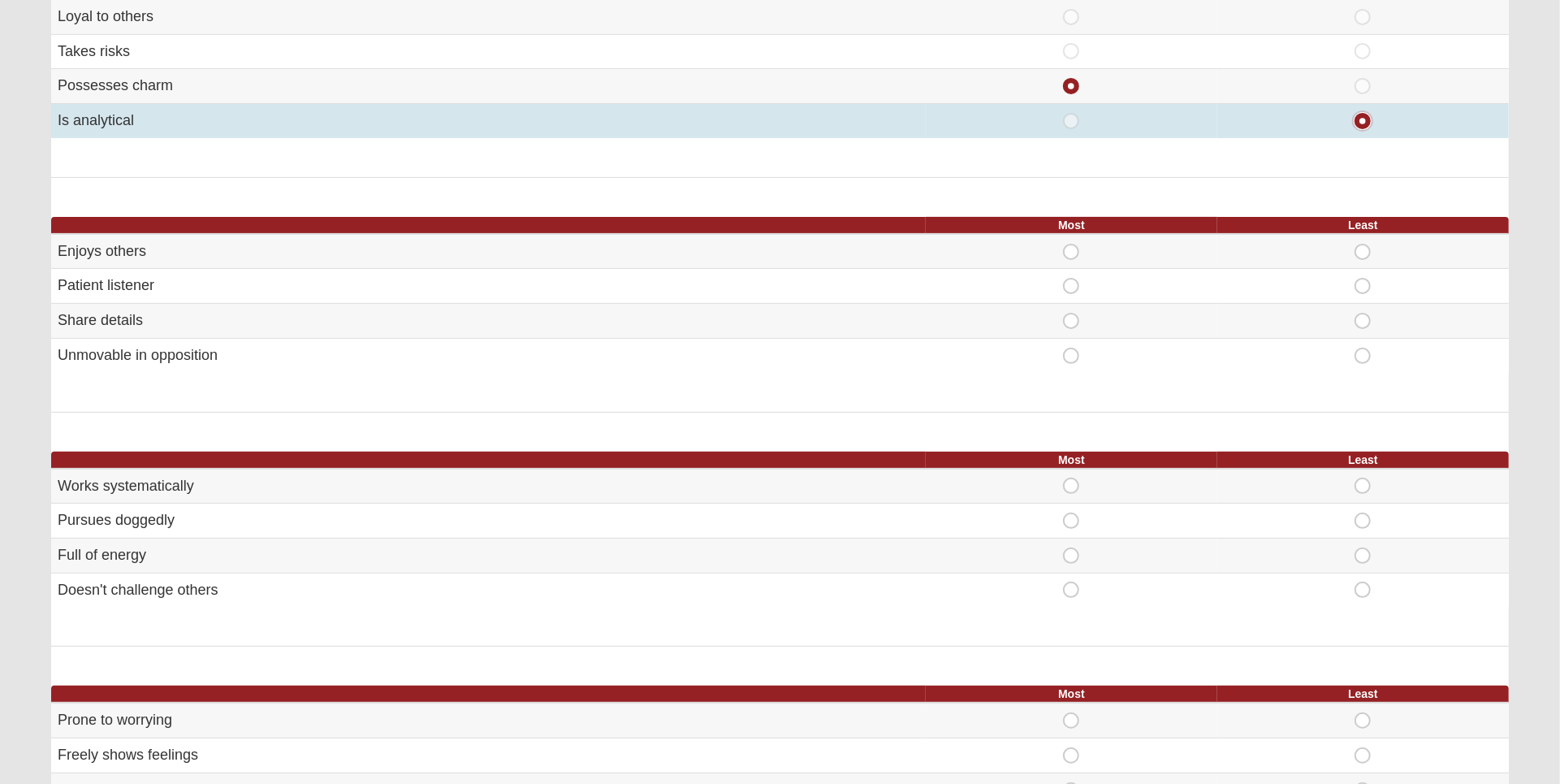
scroll to position [264, 0]
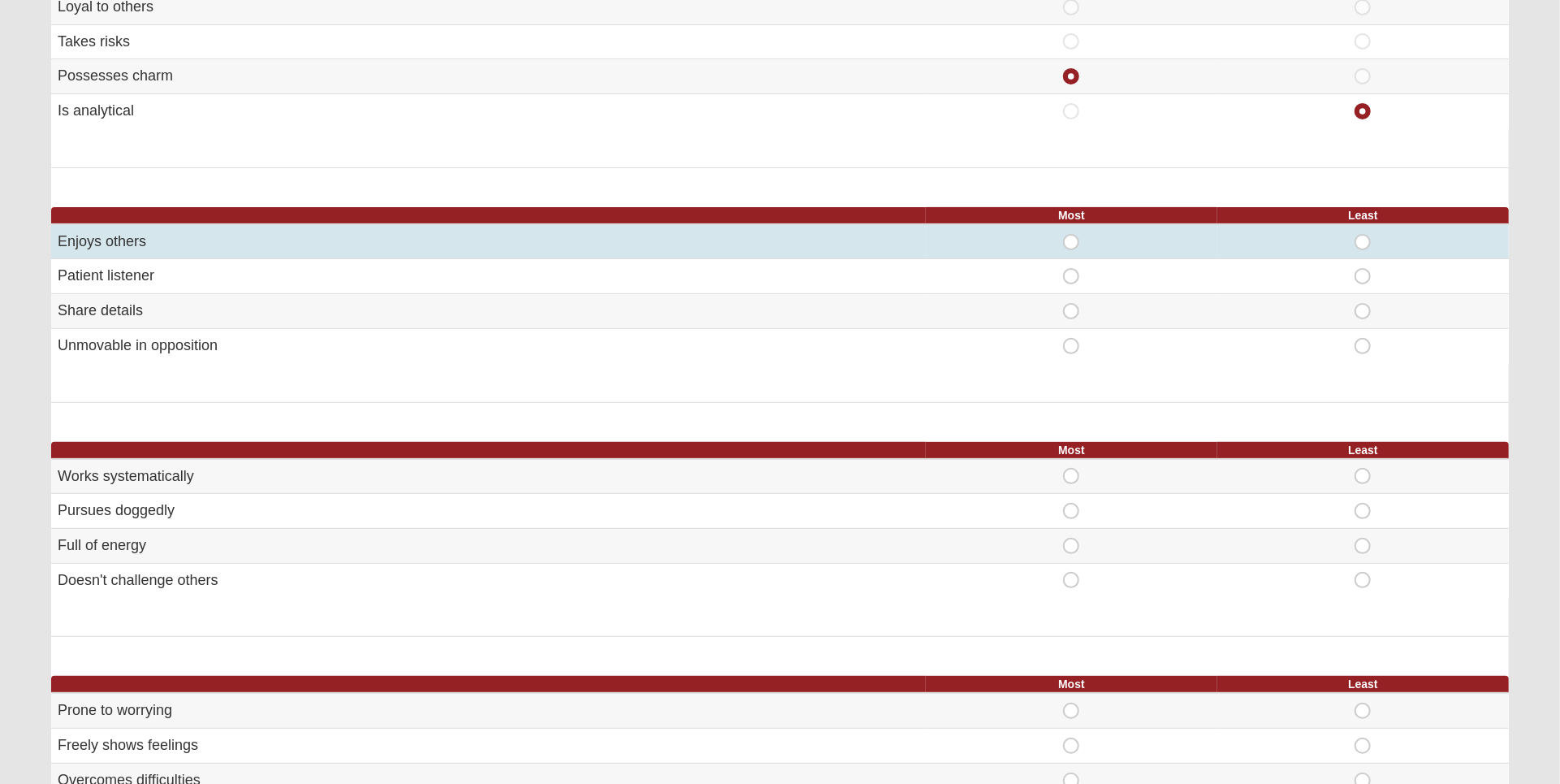
click at [1071, 233] on span "Most" at bounding box center [1071, 233] width 0 height 0
click at [1071, 237] on input "Most" at bounding box center [1077, 242] width 11 height 16
radio input "true"
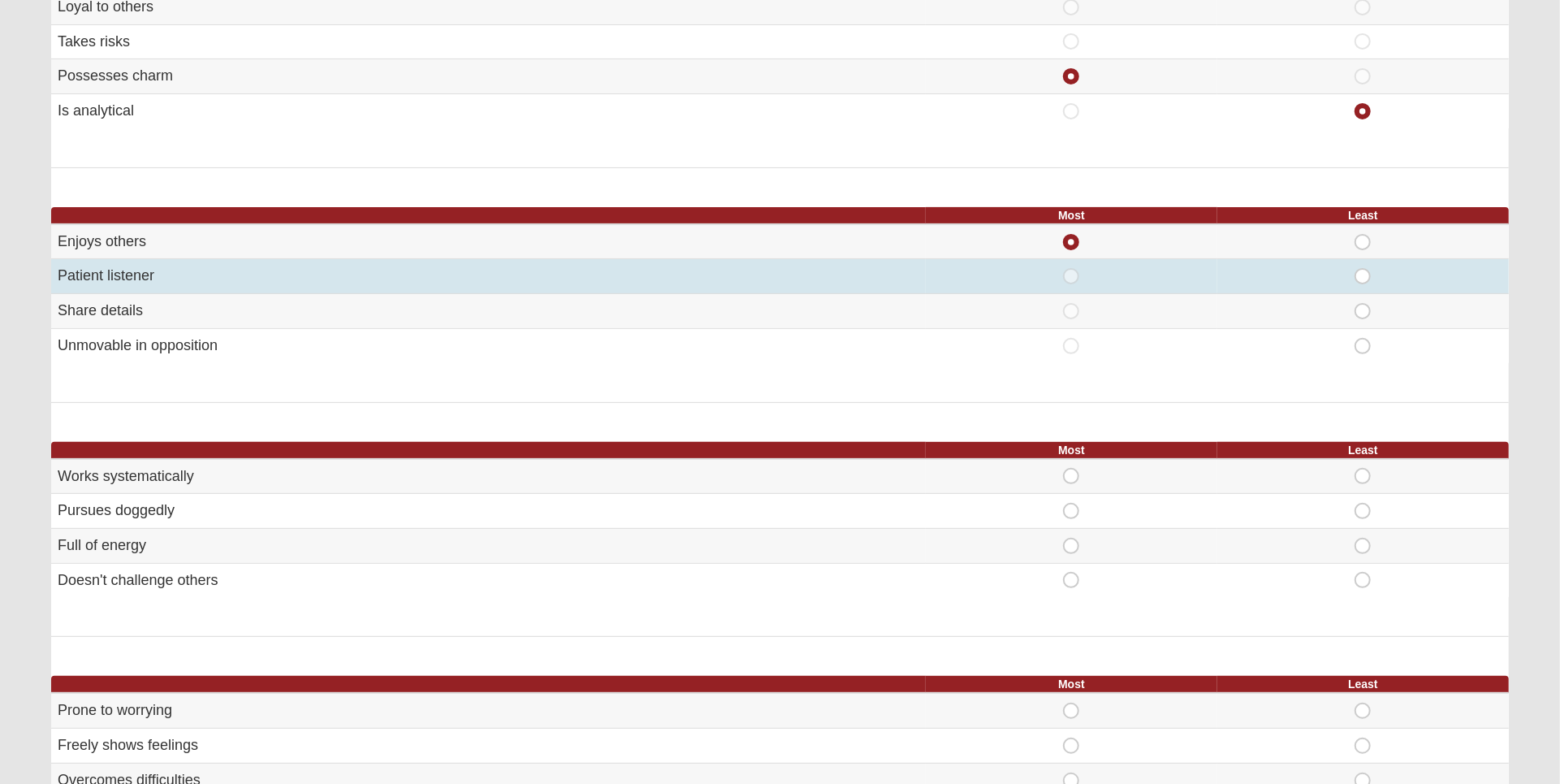
click at [1362, 268] on span "Least" at bounding box center [1362, 268] width 0 height 0
click at [1362, 276] on input "Least" at bounding box center [1368, 276] width 11 height 16
radio input "true"
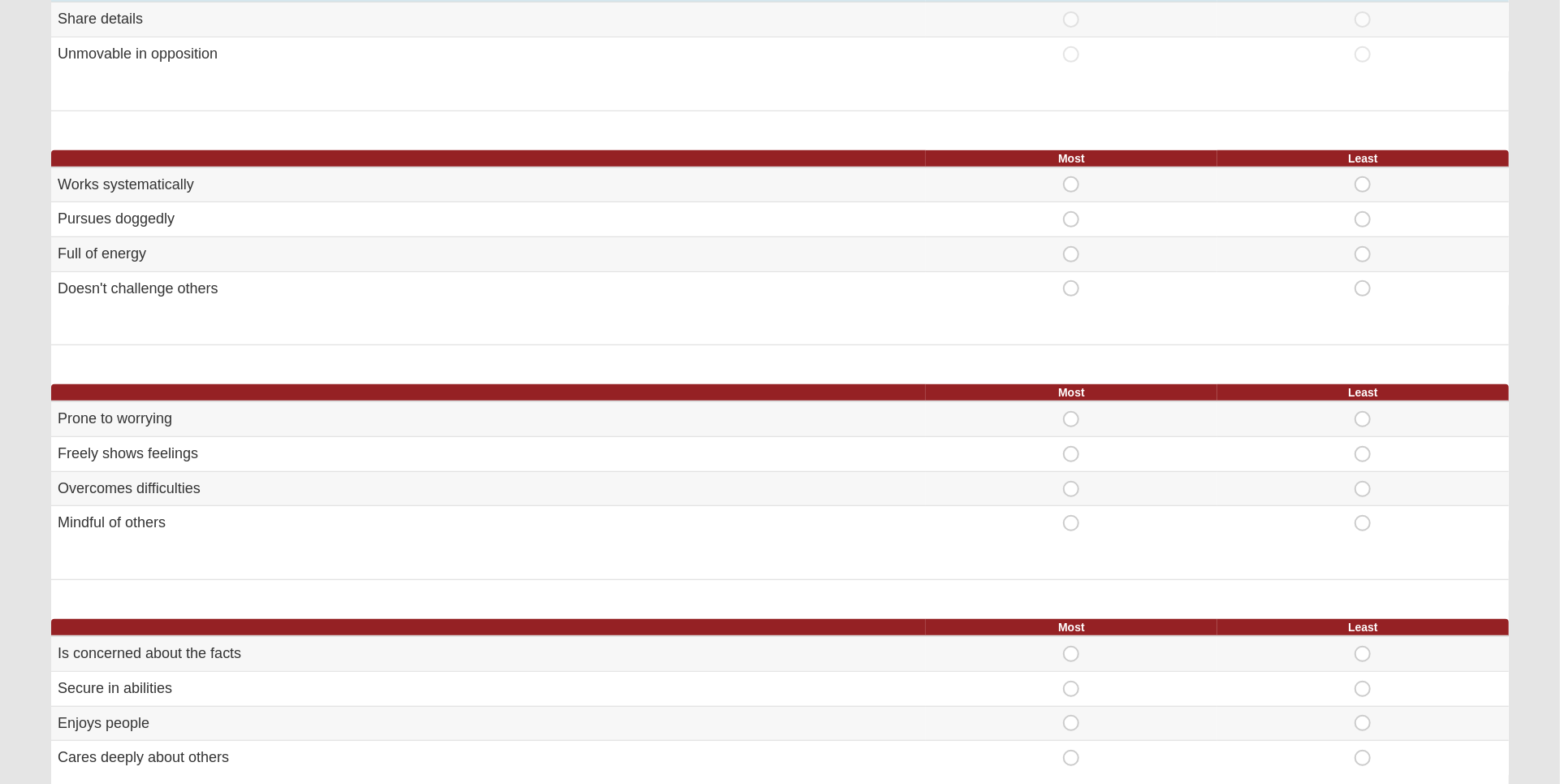
scroll to position [557, 0]
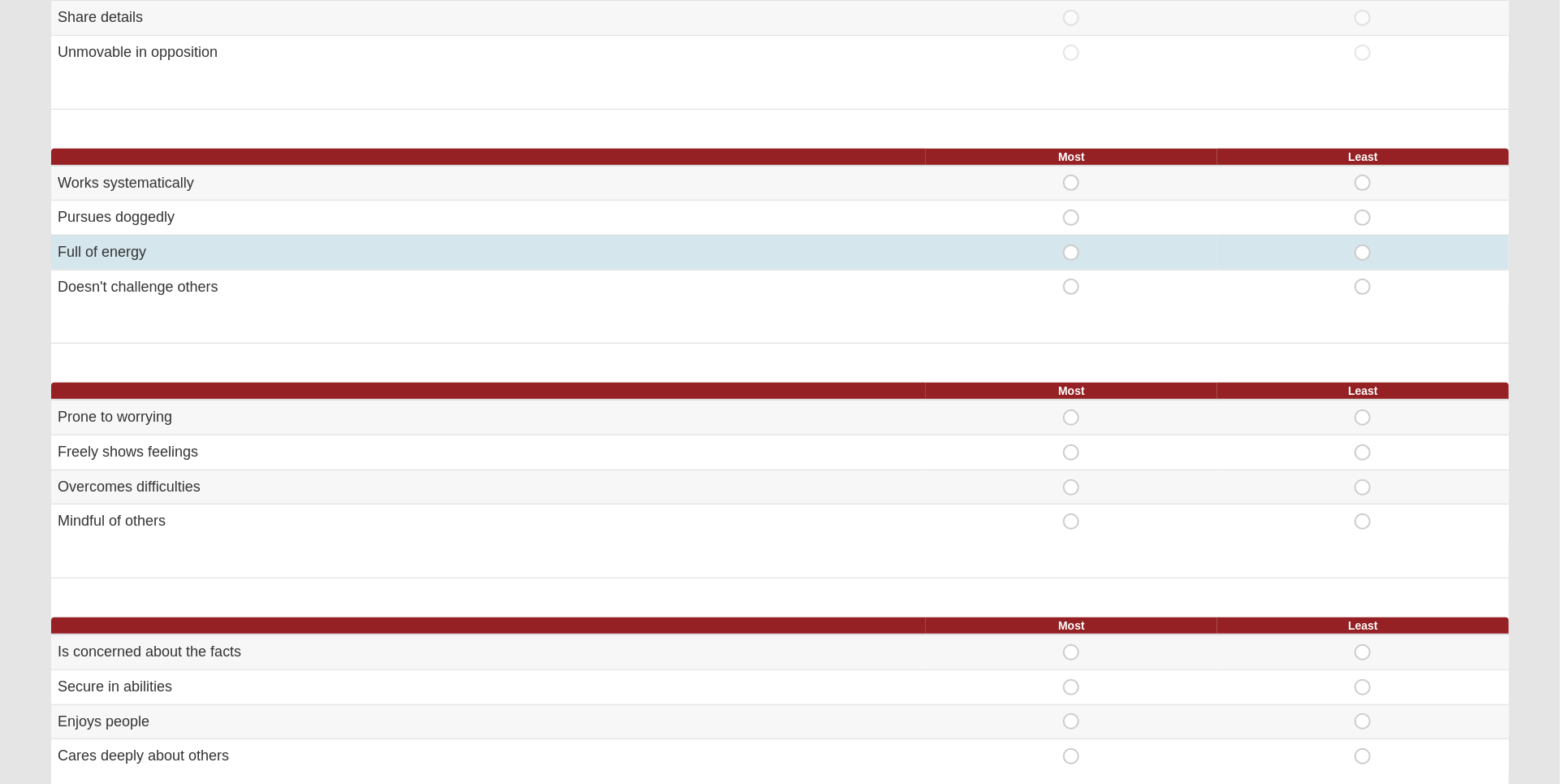
click at [1071, 244] on span "Most" at bounding box center [1071, 244] width 0 height 0
click at [1071, 247] on input "Most" at bounding box center [1077, 252] width 11 height 16
radio input "true"
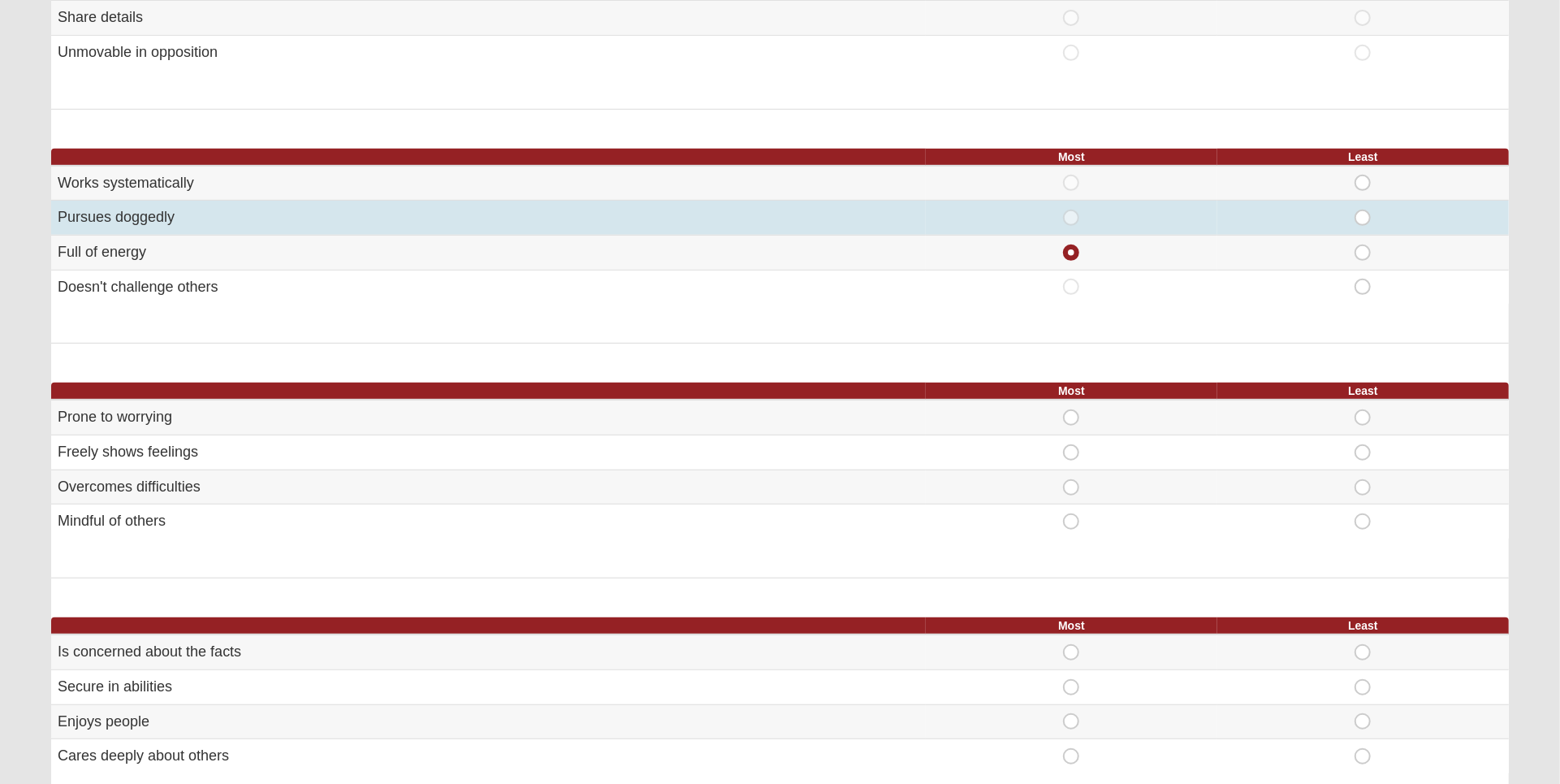
click at [1362, 209] on span "Least" at bounding box center [1362, 209] width 0 height 0
click at [1362, 216] on input "Least" at bounding box center [1368, 217] width 11 height 16
radio input "true"
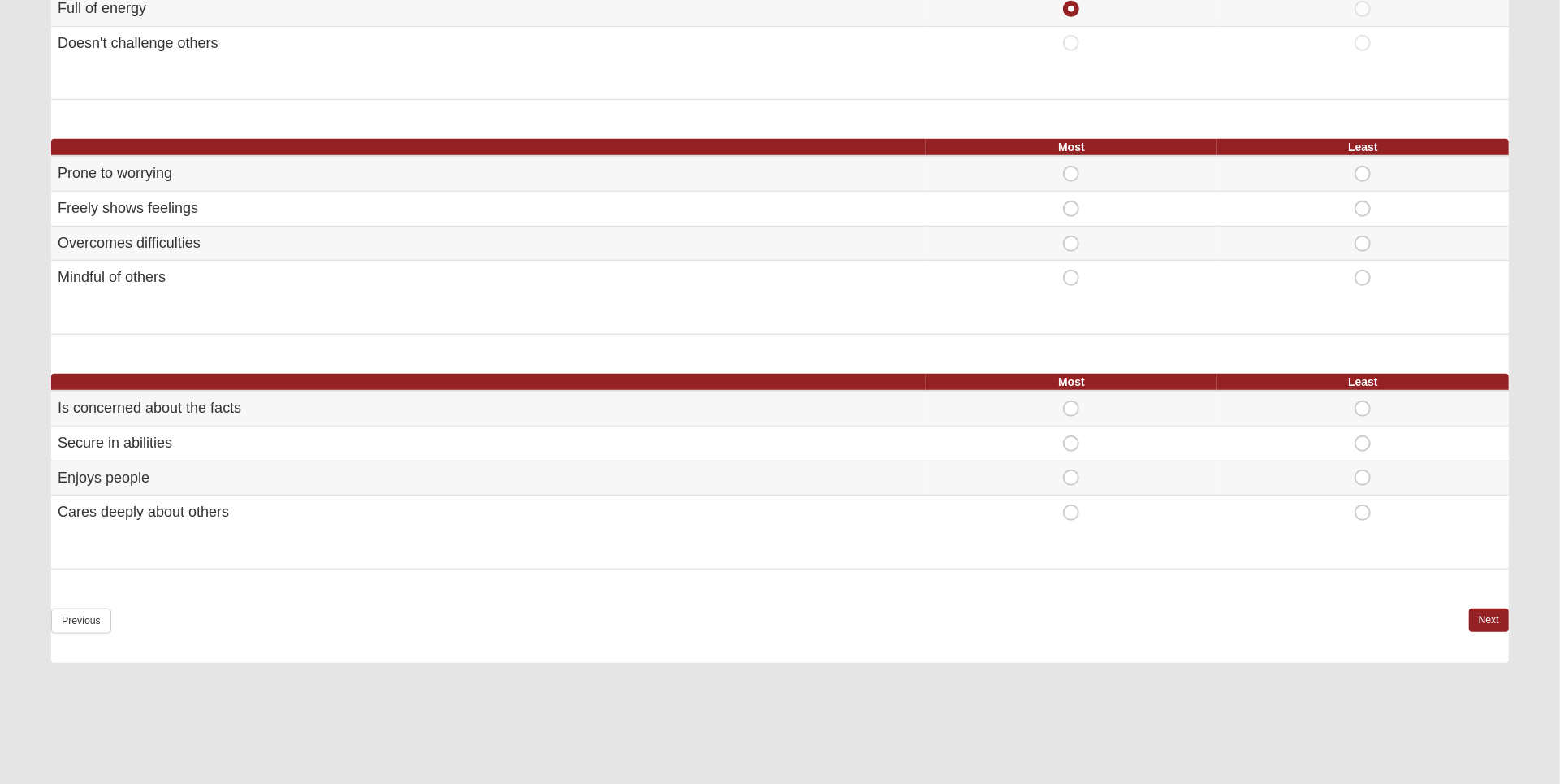
scroll to position [817, 0]
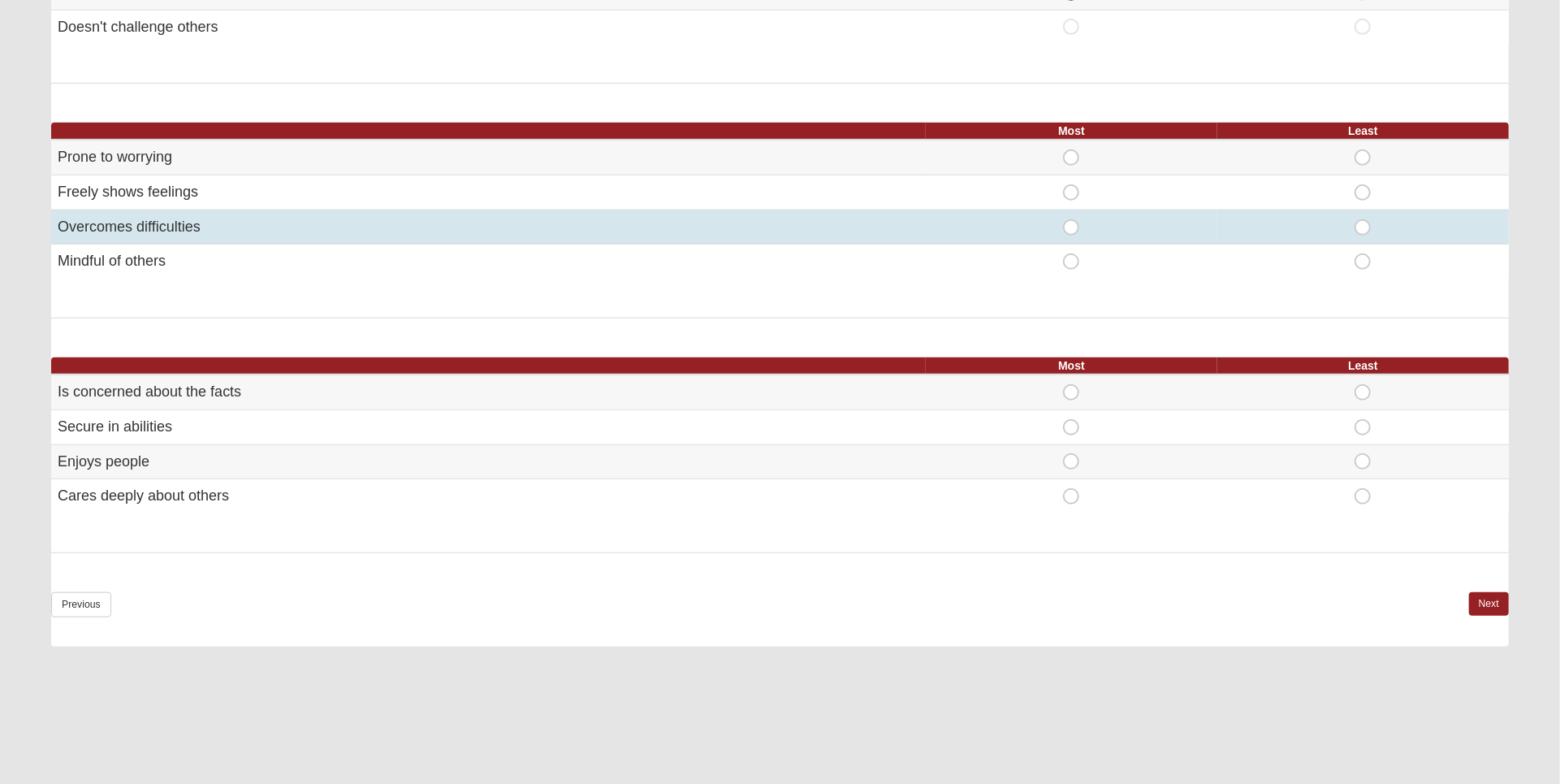
click at [1071, 219] on span "Most" at bounding box center [1071, 219] width 0 height 0
click at [1071, 220] on input "Most" at bounding box center [1077, 227] width 11 height 16
radio input "true"
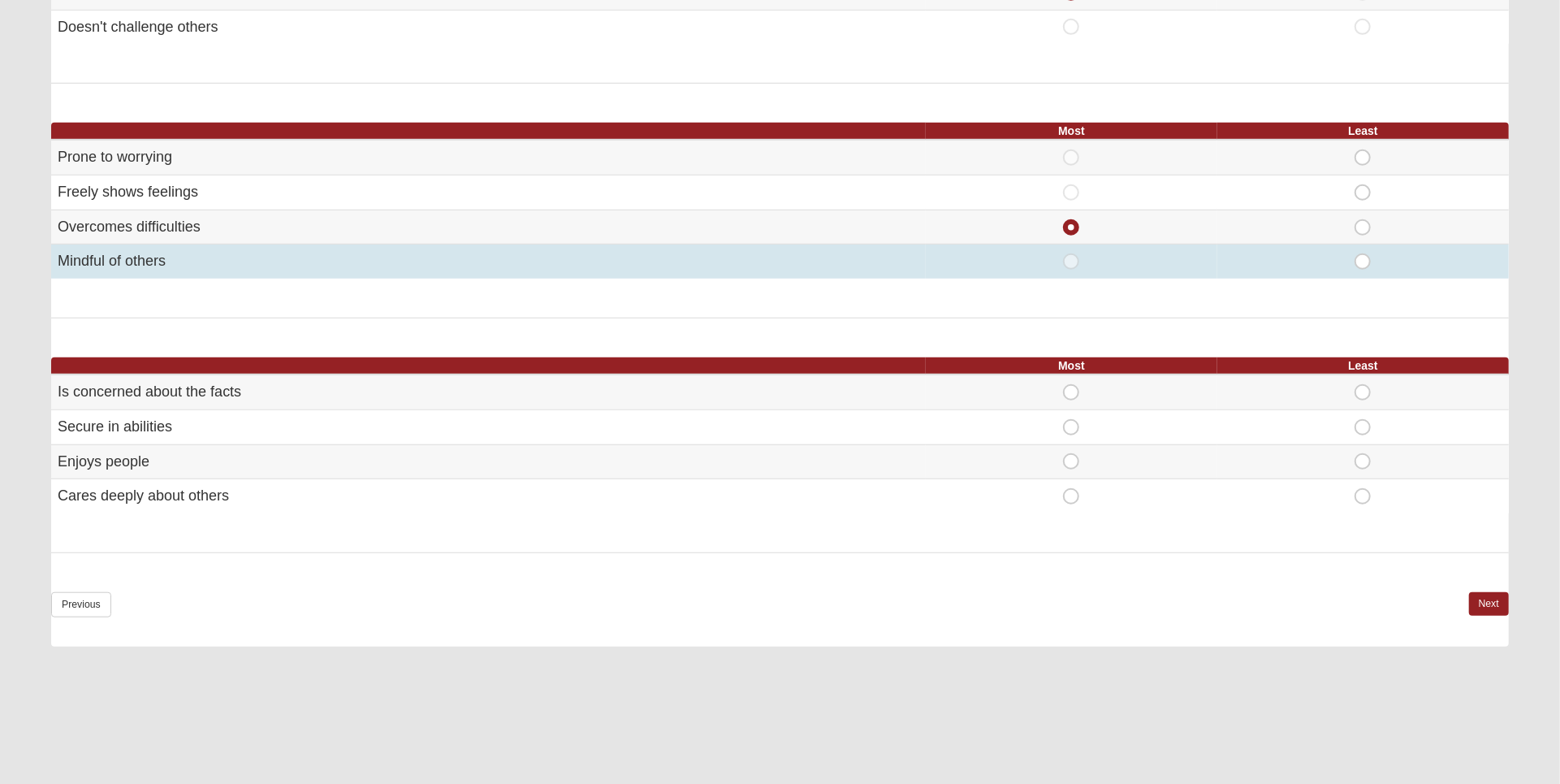
click at [1362, 253] on span "Least" at bounding box center [1362, 253] width 0 height 0
click at [1367, 257] on input "Least" at bounding box center [1368, 261] width 11 height 16
radio input "true"
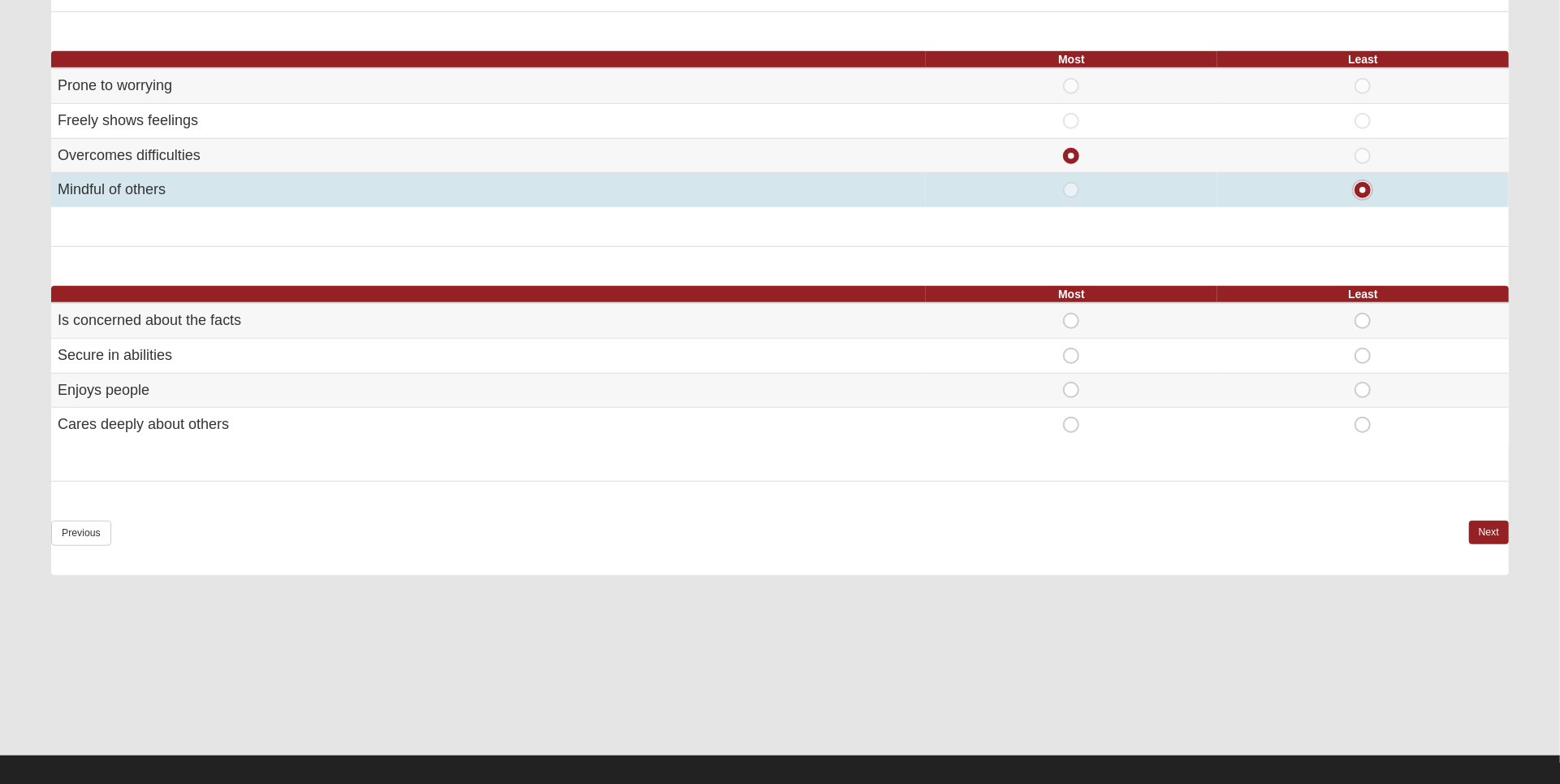
scroll to position [895, 0]
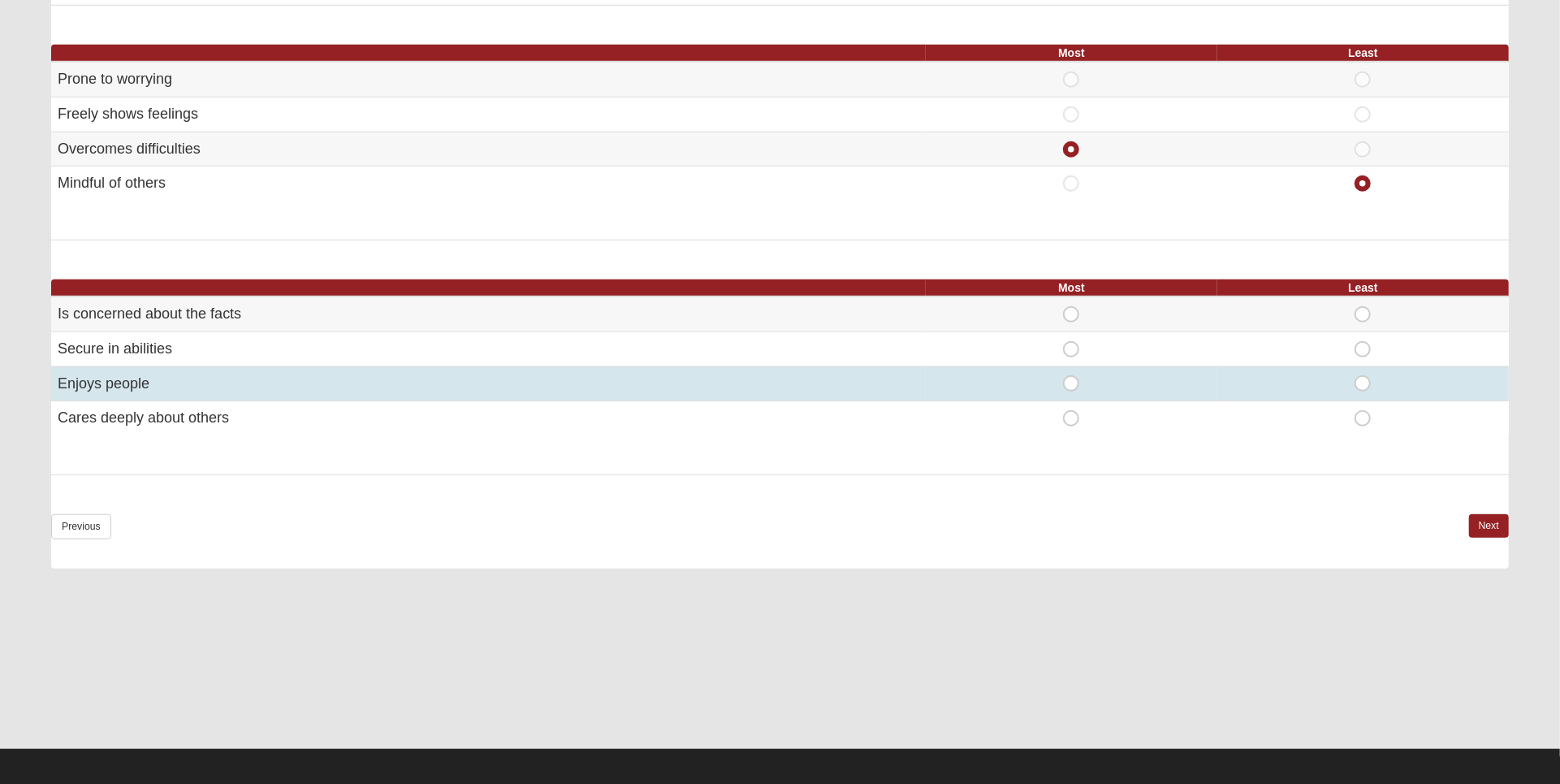
click at [1071, 375] on span "Most" at bounding box center [1071, 375] width 0 height 0
click at [1071, 379] on input "Most" at bounding box center [1077, 383] width 11 height 16
radio input "true"
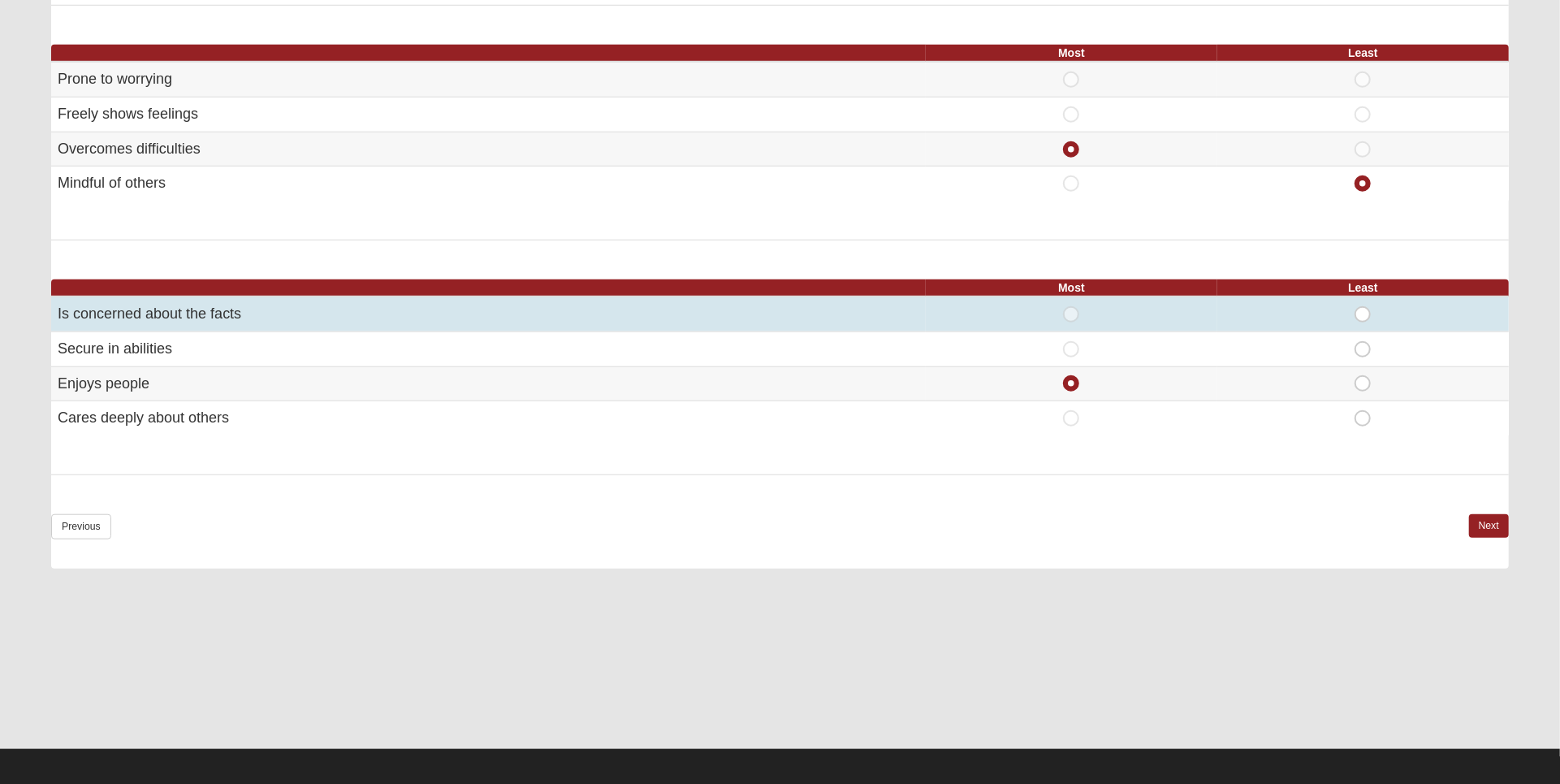
click at [1362, 306] on span "Least" at bounding box center [1362, 306] width 0 height 0
click at [1371, 314] on input "Least" at bounding box center [1368, 314] width 11 height 16
radio input "true"
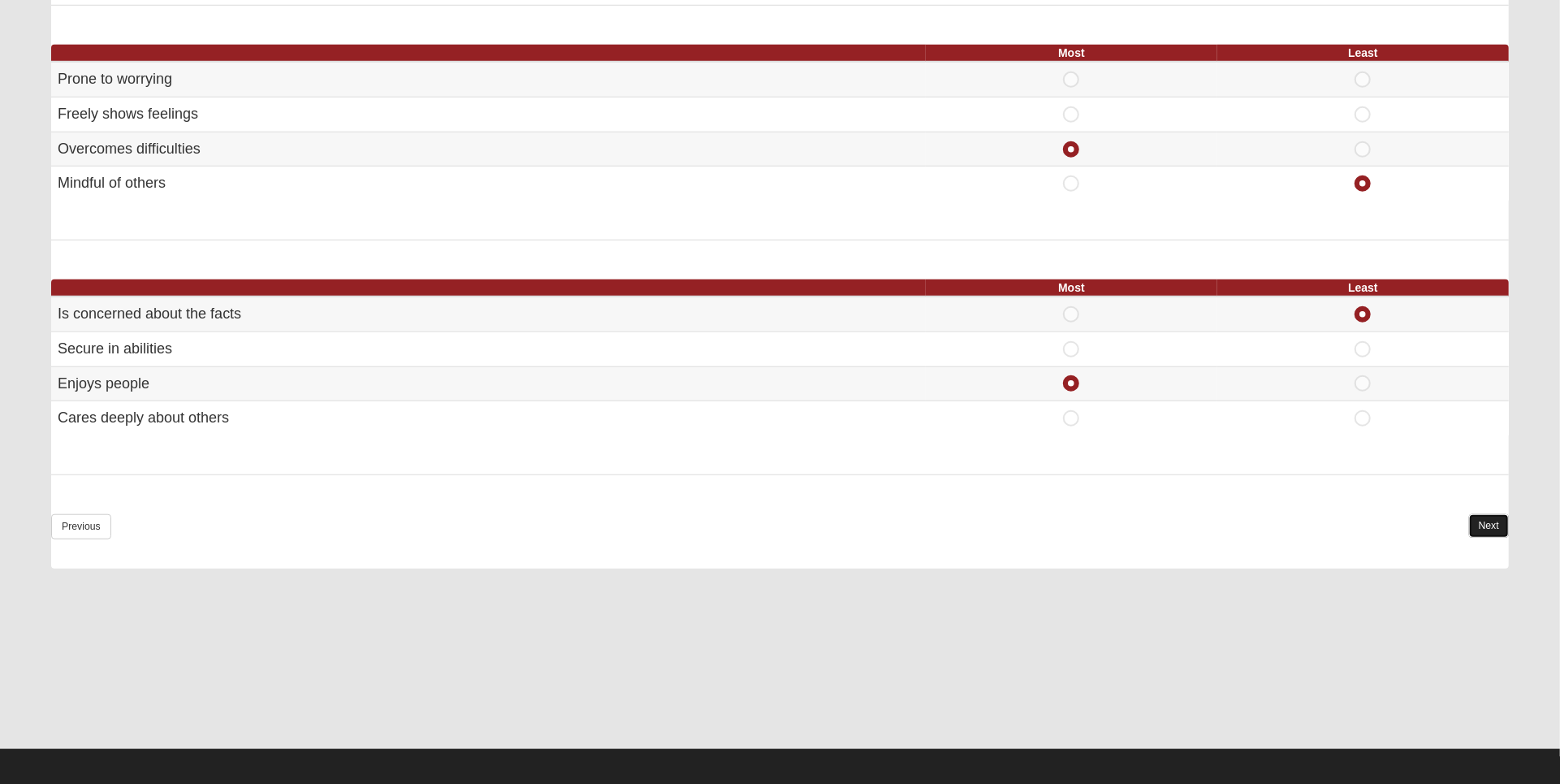
click at [1480, 524] on link "Next" at bounding box center [1489, 525] width 40 height 23
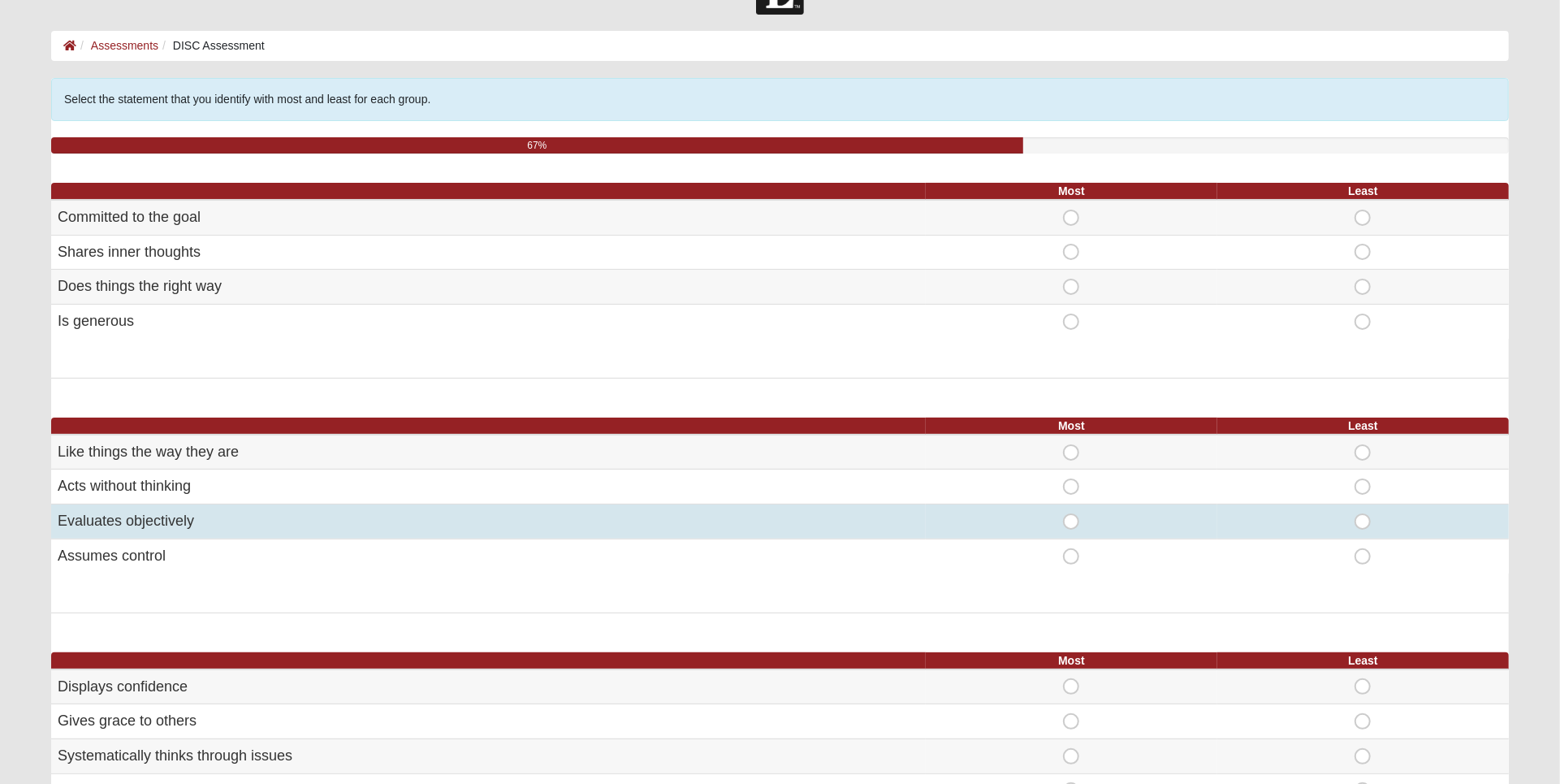
scroll to position [62, 0]
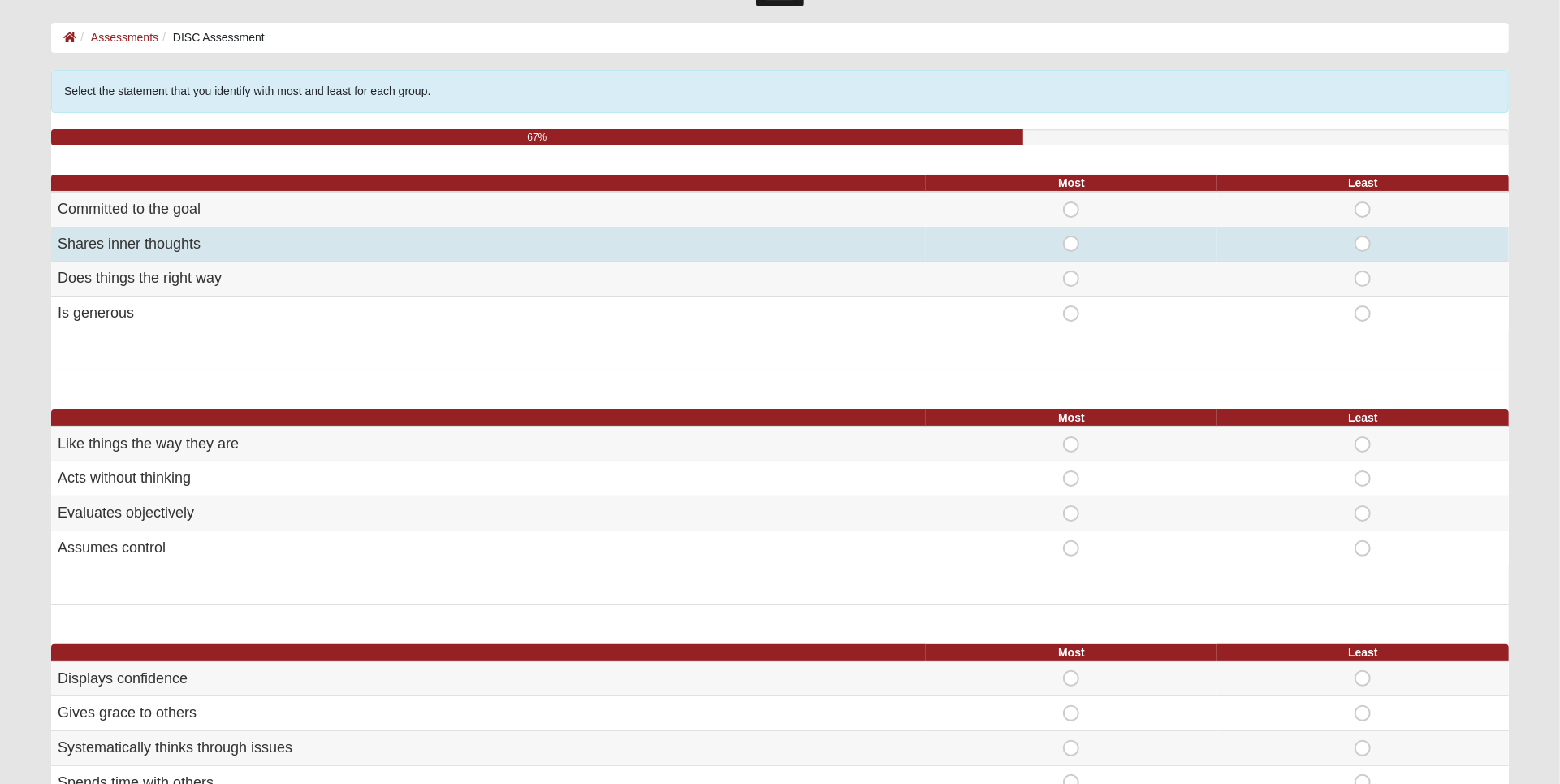
click at [1071, 235] on span "Most" at bounding box center [1071, 235] width 0 height 0
click at [1071, 239] on input "Most" at bounding box center [1077, 243] width 11 height 16
radio input "true"
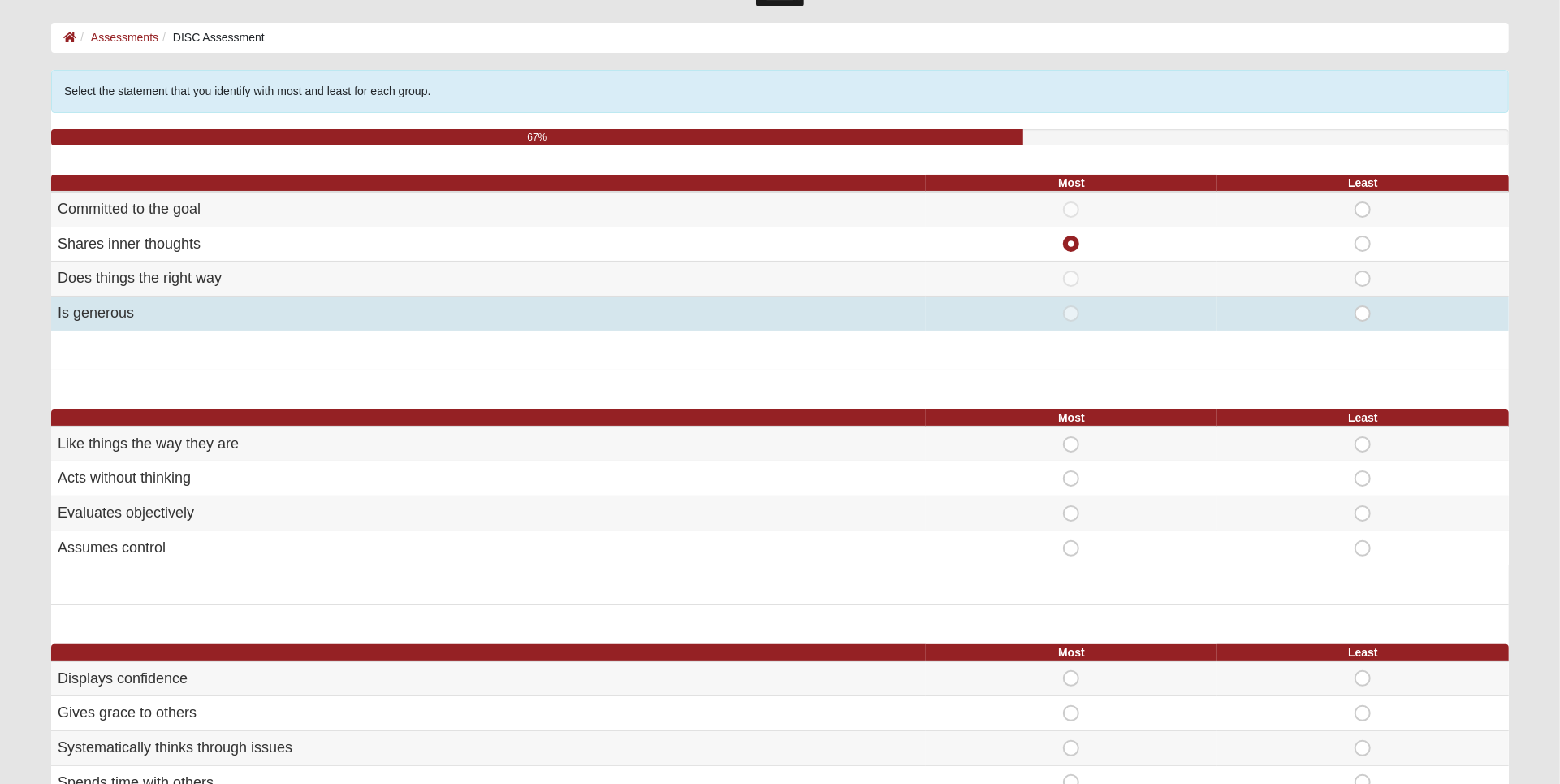
click at [1362, 305] on span "Least" at bounding box center [1362, 305] width 0 height 0
click at [1362, 318] on input "Least" at bounding box center [1368, 313] width 11 height 16
radio input "true"
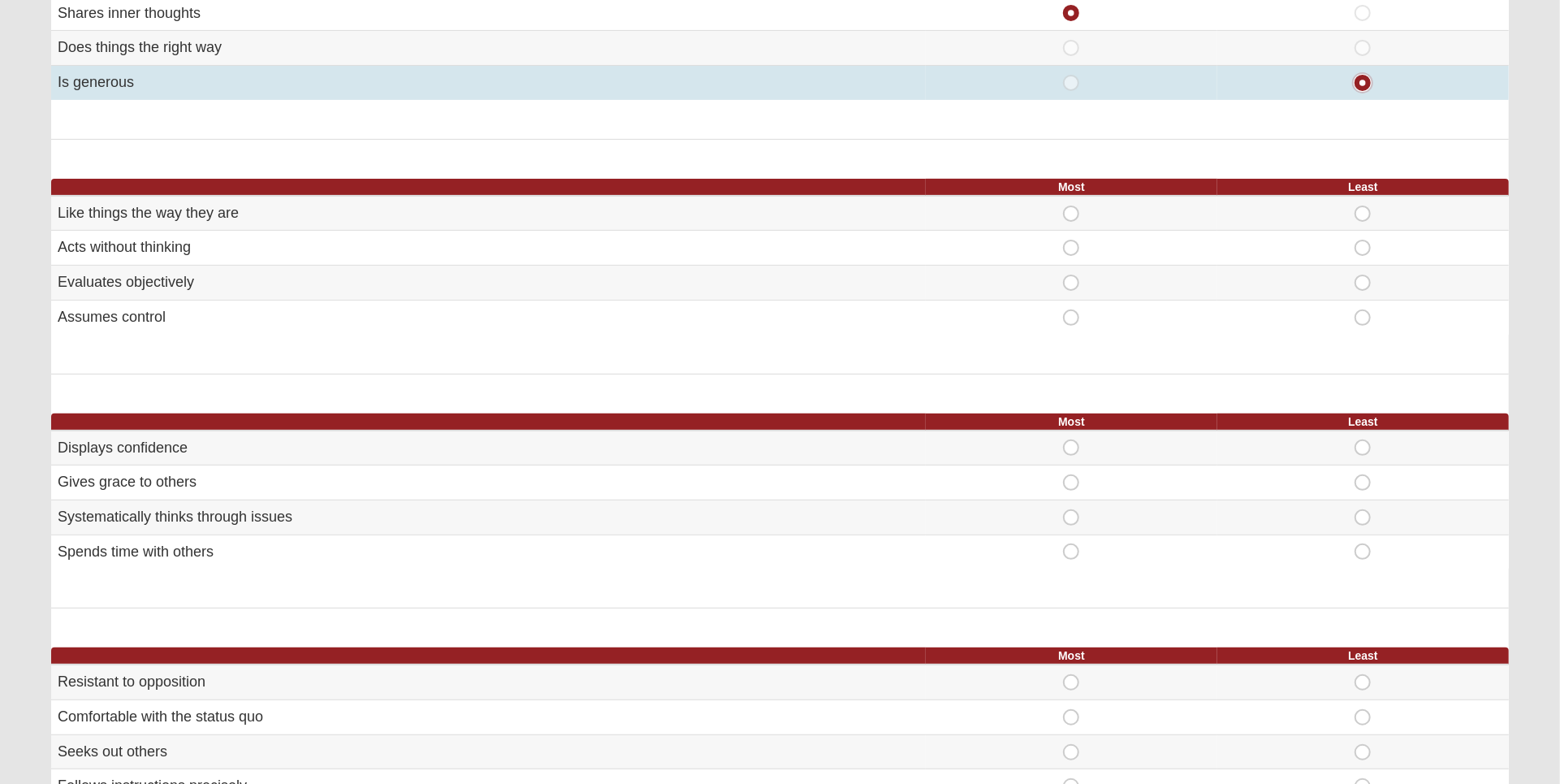
scroll to position [301, 0]
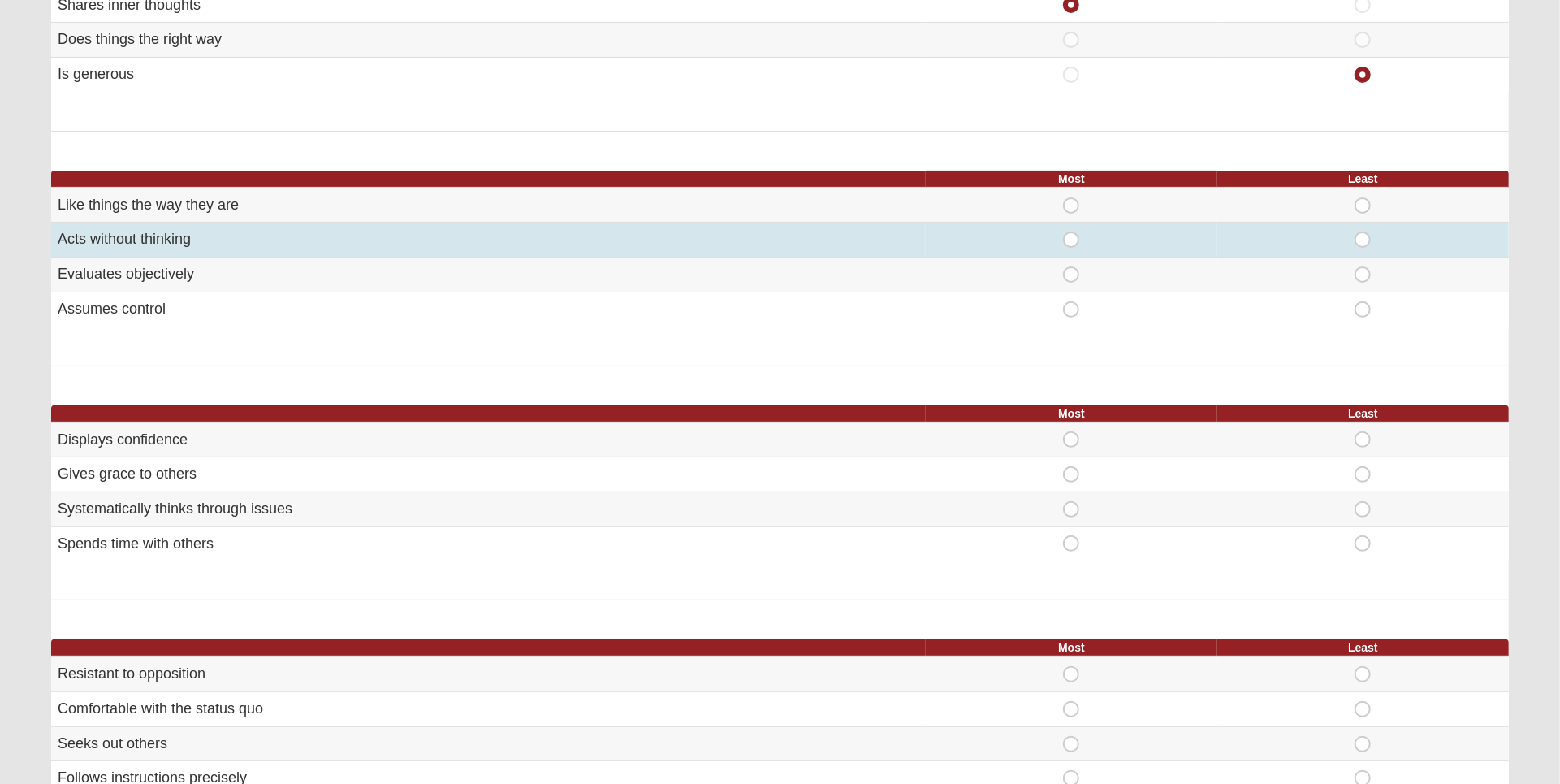
click at [1071, 232] on span "Most" at bounding box center [1071, 232] width 0 height 0
click at [1075, 239] on input "Most" at bounding box center [1077, 240] width 11 height 16
radio input "true"
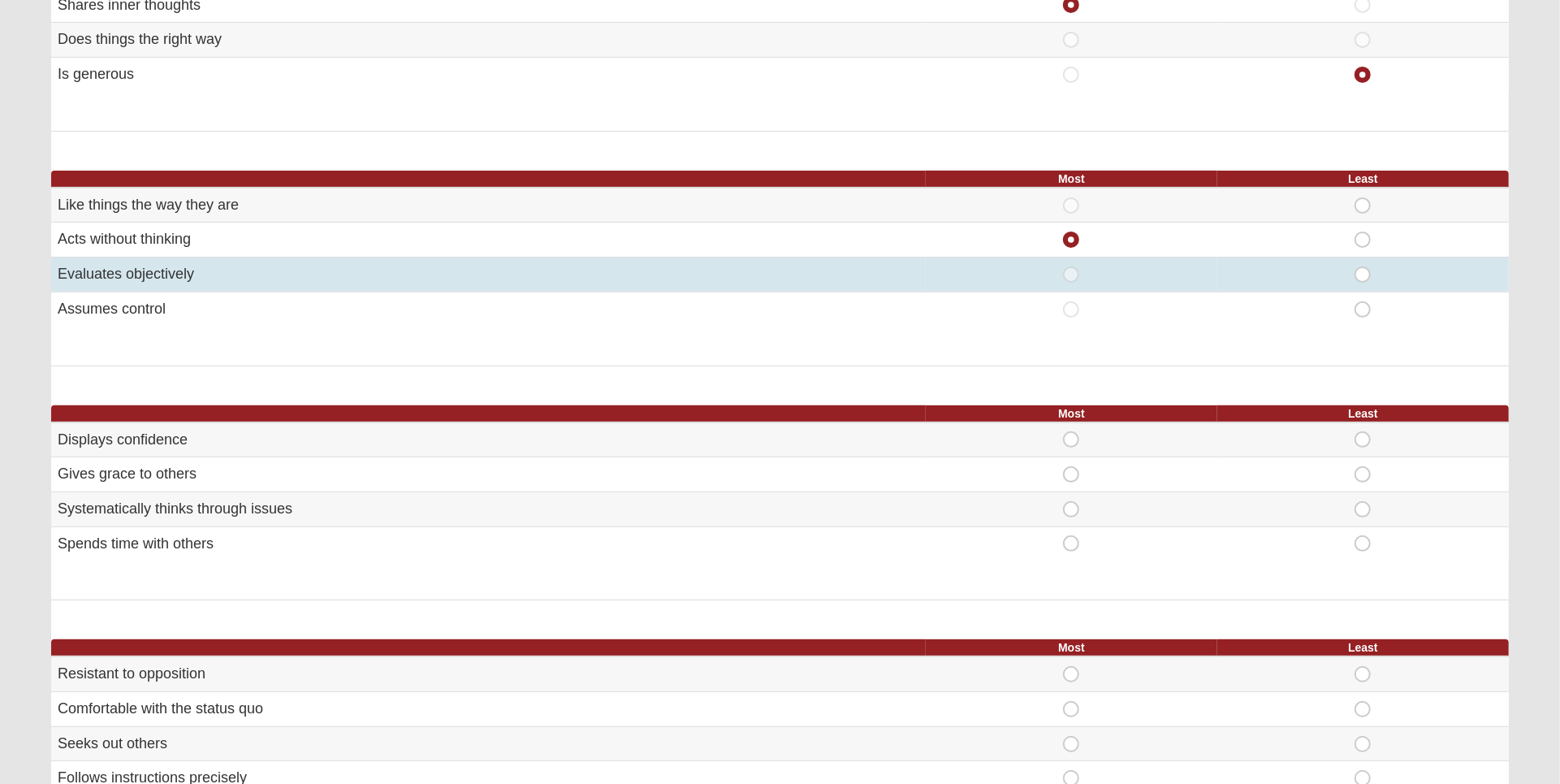
click at [1362, 267] on span "Least" at bounding box center [1362, 267] width 0 height 0
click at [1362, 276] on input "Least" at bounding box center [1368, 275] width 11 height 16
radio input "true"
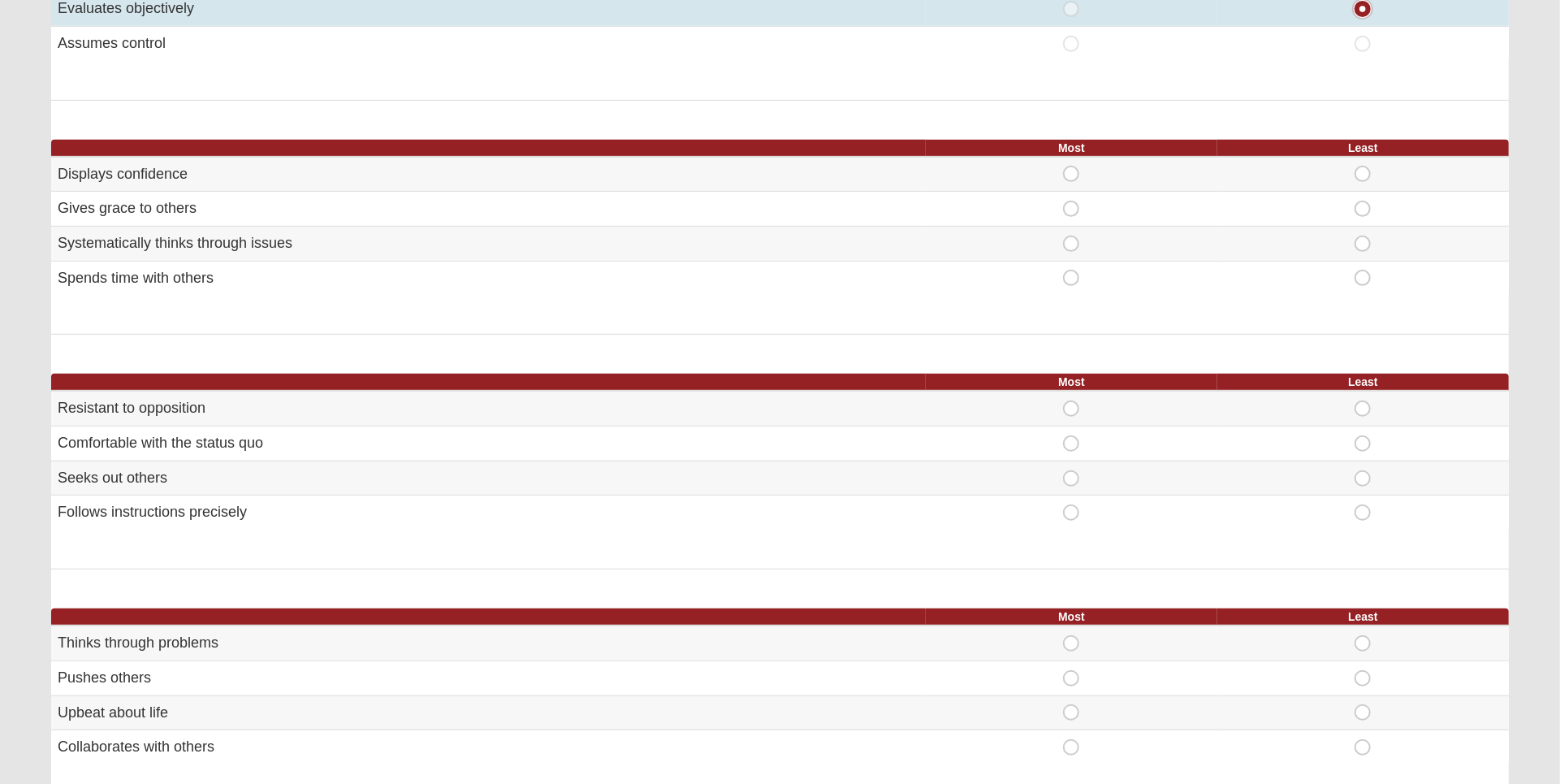
scroll to position [567, 0]
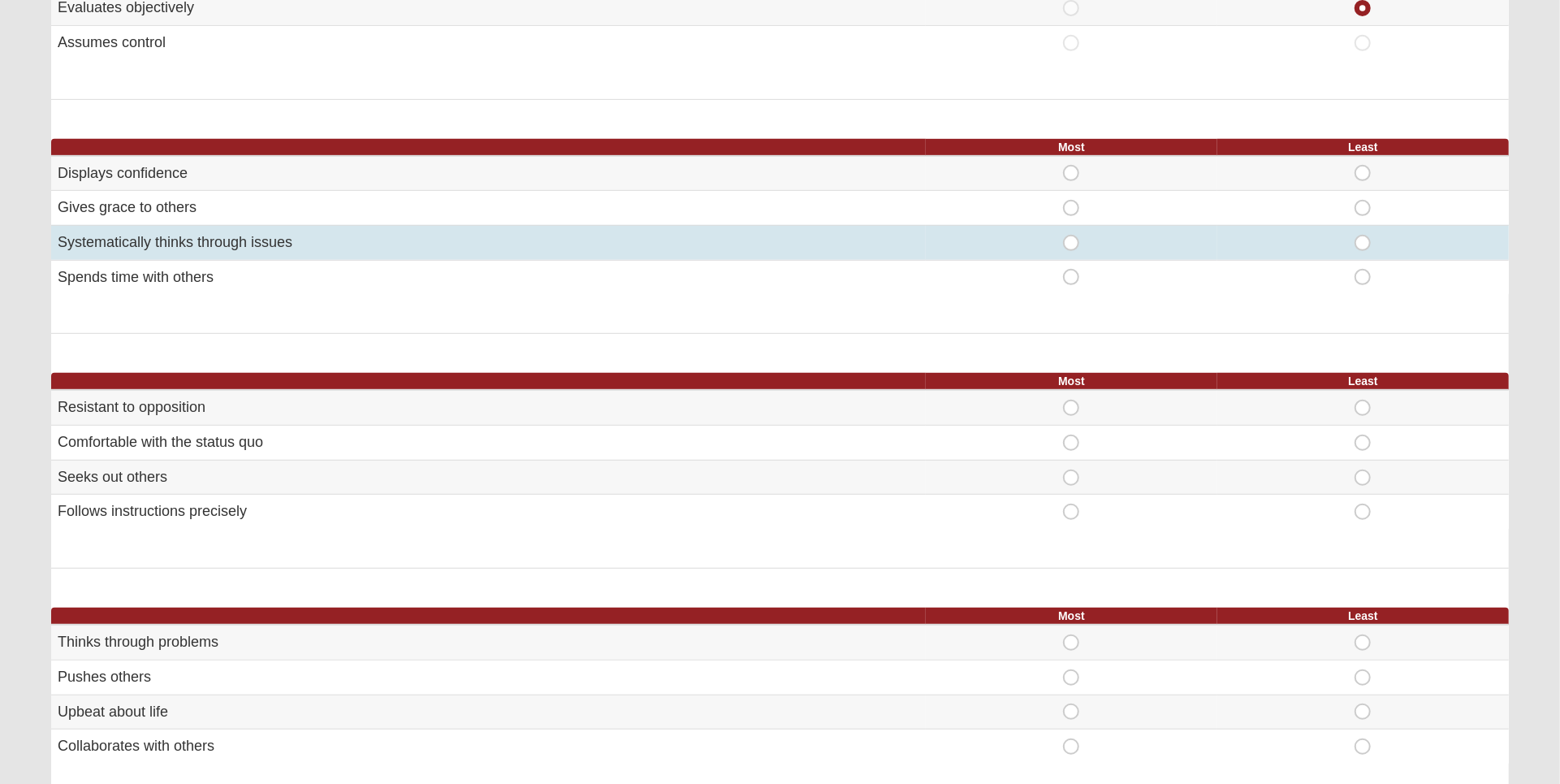
click at [1066, 229] on td "Most" at bounding box center [1071, 242] width 292 height 35
click at [1071, 234] on span "Most" at bounding box center [1071, 234] width 0 height 0
click at [1071, 235] on input "Most" at bounding box center [1077, 242] width 11 height 16
radio input "true"
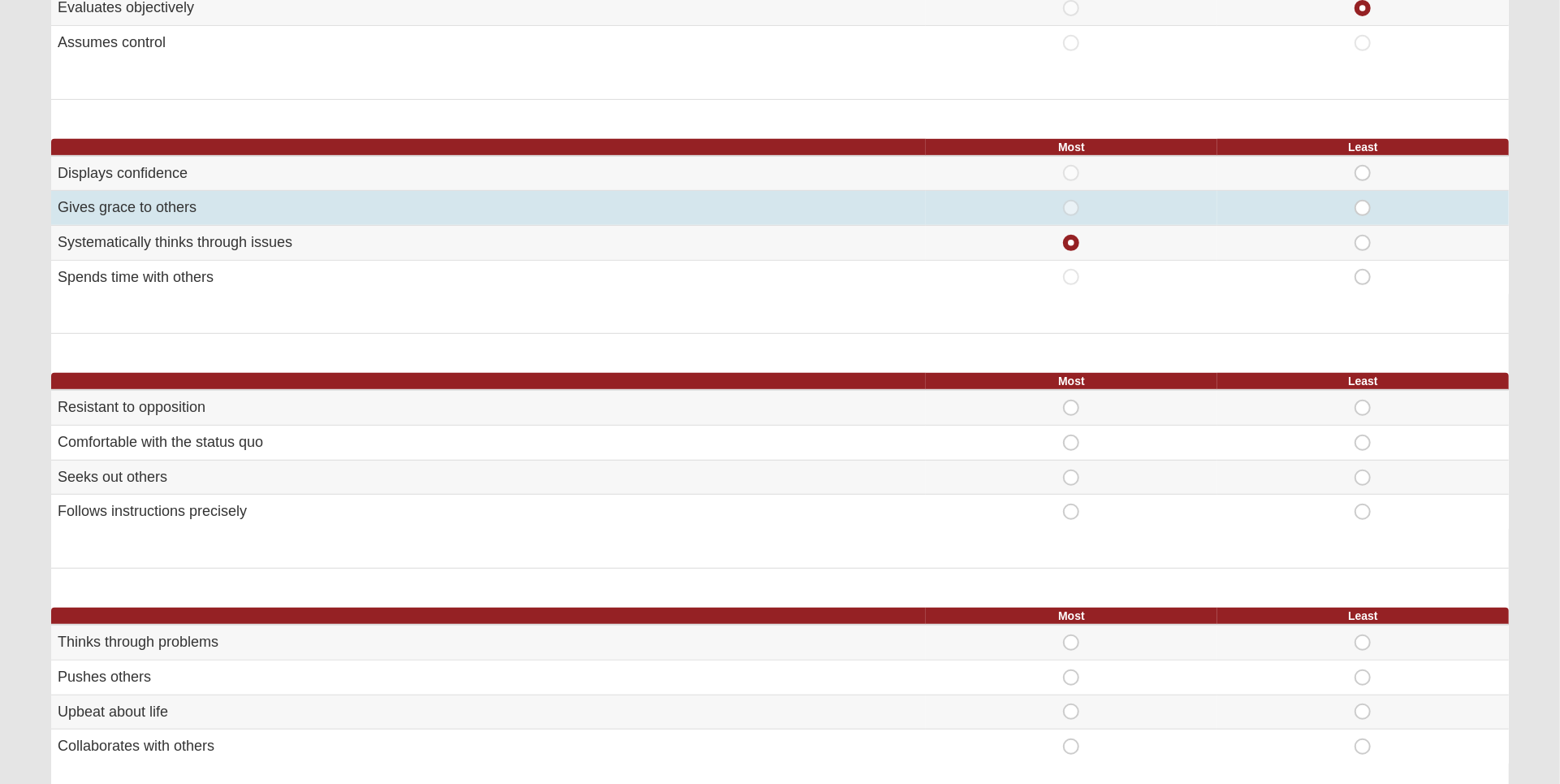
click at [1362, 199] on span "Least" at bounding box center [1362, 199] width 0 height 0
click at [1363, 199] on input "Least" at bounding box center [1368, 207] width 11 height 16
radio input "true"
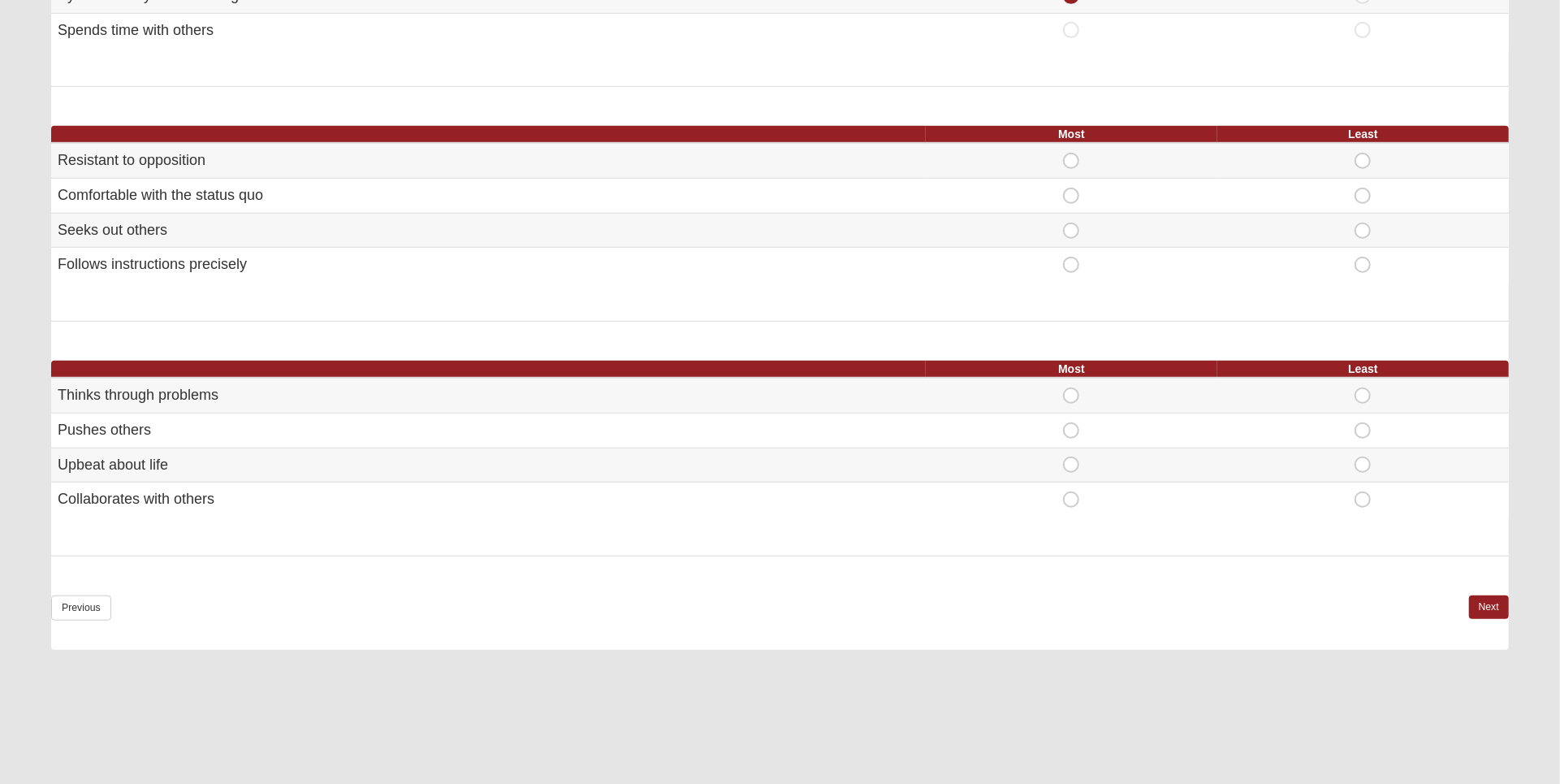
scroll to position [827, 0]
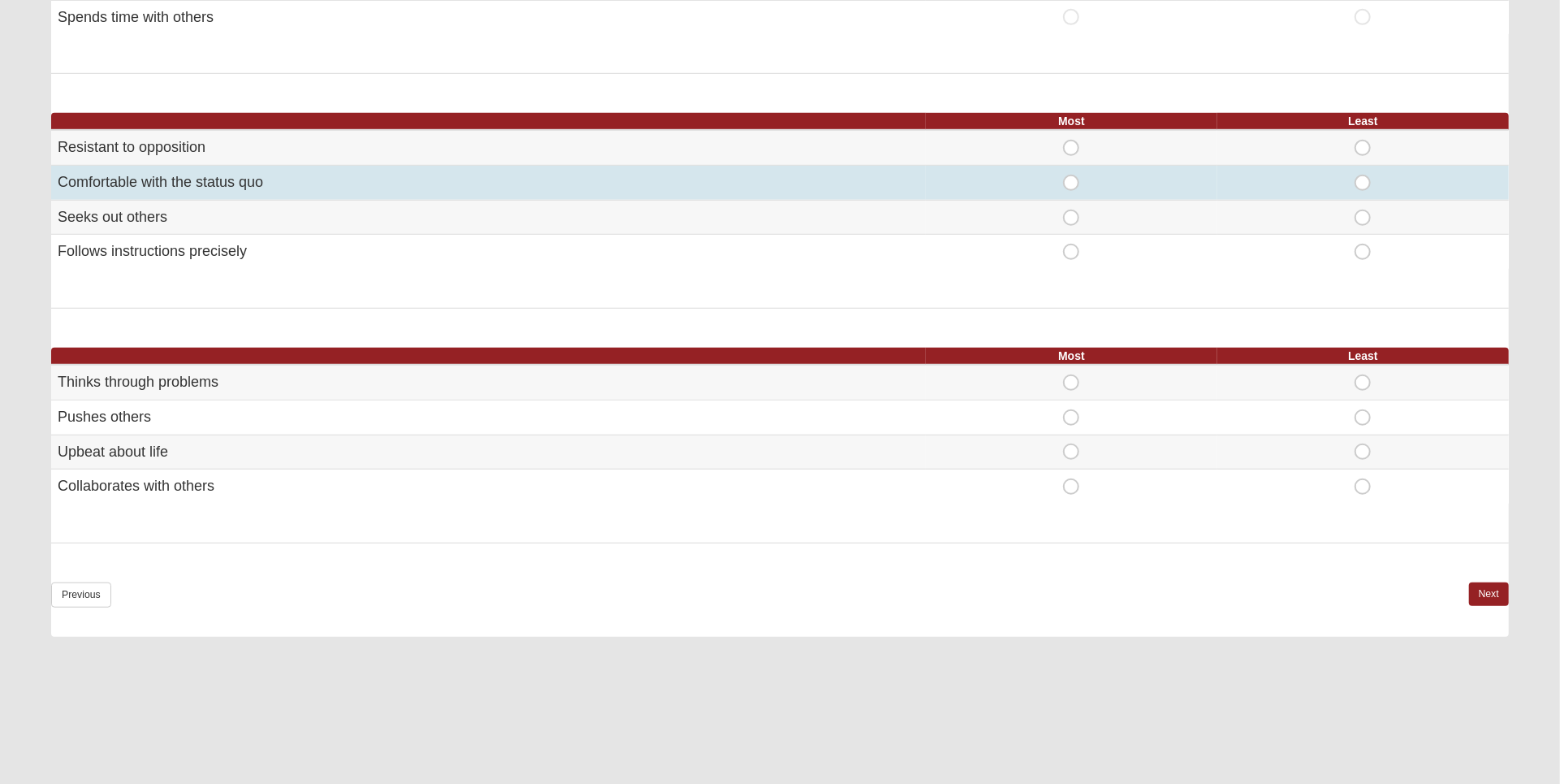
click at [1071, 174] on span "Most" at bounding box center [1071, 174] width 0 height 0
click at [1072, 181] on input "Most" at bounding box center [1077, 182] width 11 height 16
radio input "true"
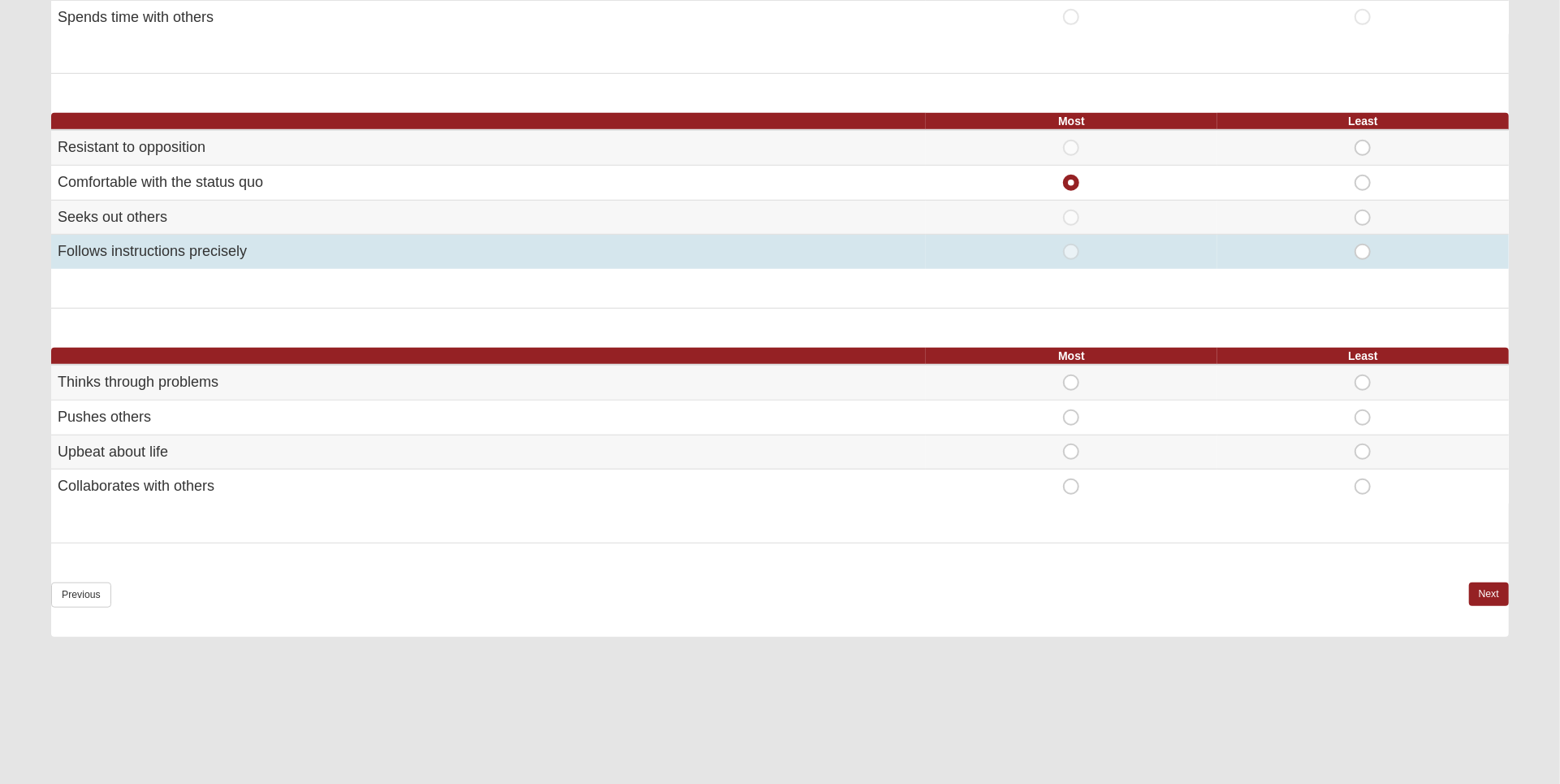
click at [1362, 243] on span "Least" at bounding box center [1362, 243] width 0 height 0
click at [1362, 251] on input "Least" at bounding box center [1368, 251] width 11 height 16
radio input "true"
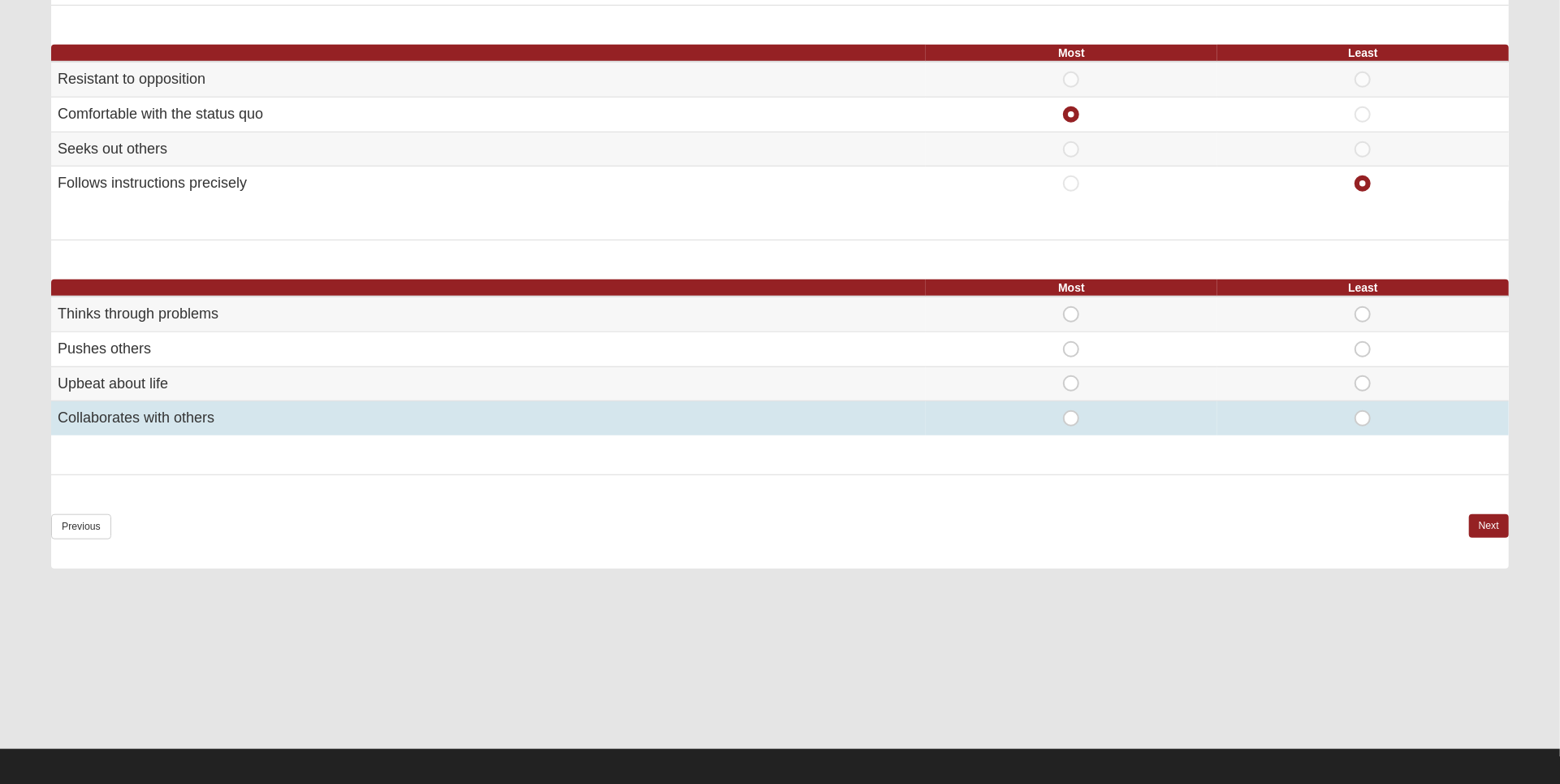
click at [1071, 410] on span "Most" at bounding box center [1071, 410] width 0 height 0
click at [1071, 411] on input "Most" at bounding box center [1077, 418] width 11 height 16
radio input "true"
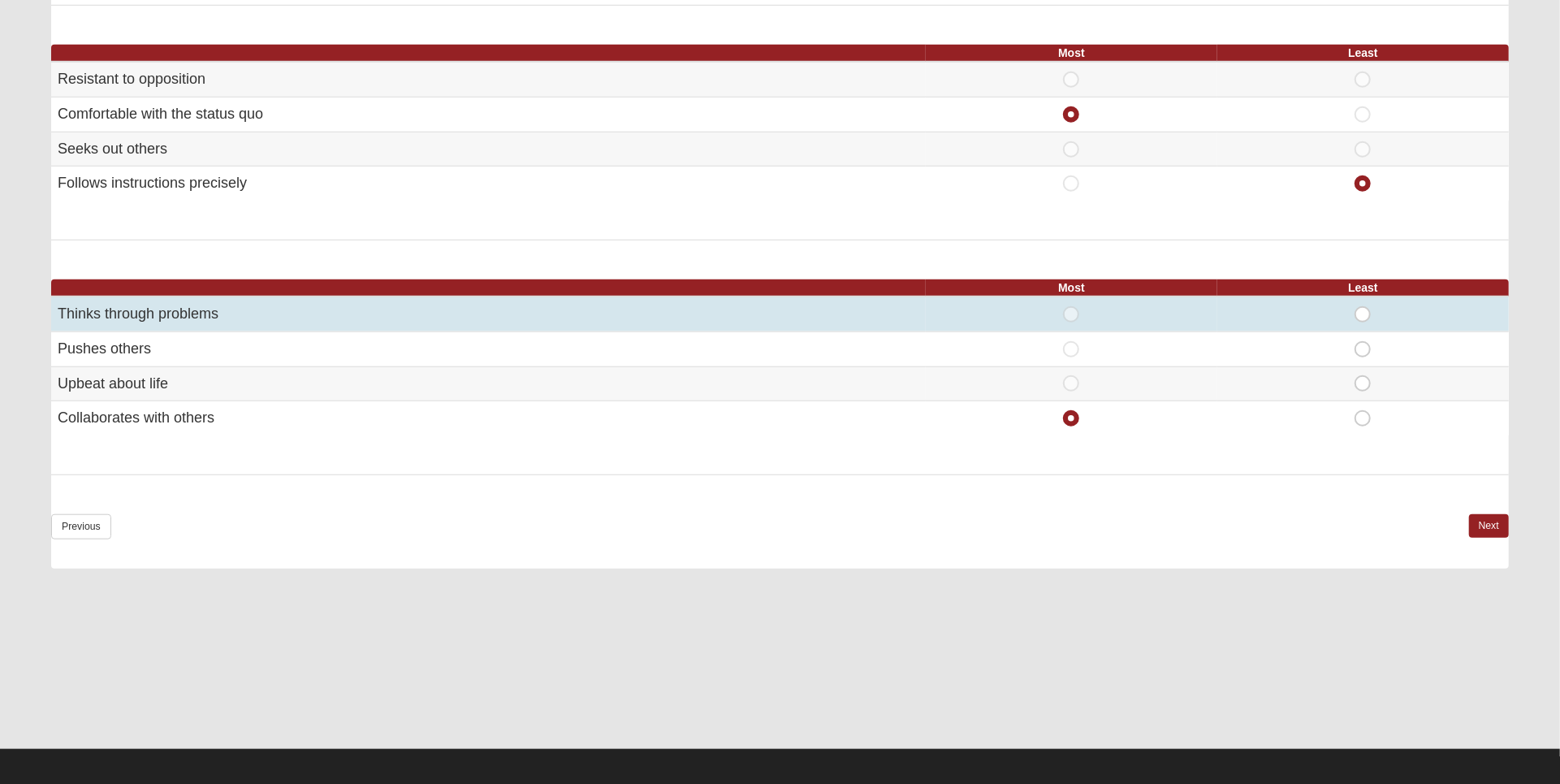
click at [1071, 306] on span "Most" at bounding box center [1071, 306] width 0 height 0
click at [1080, 307] on input "Most" at bounding box center [1077, 314] width 11 height 16
radio input "true"
radio input "false"
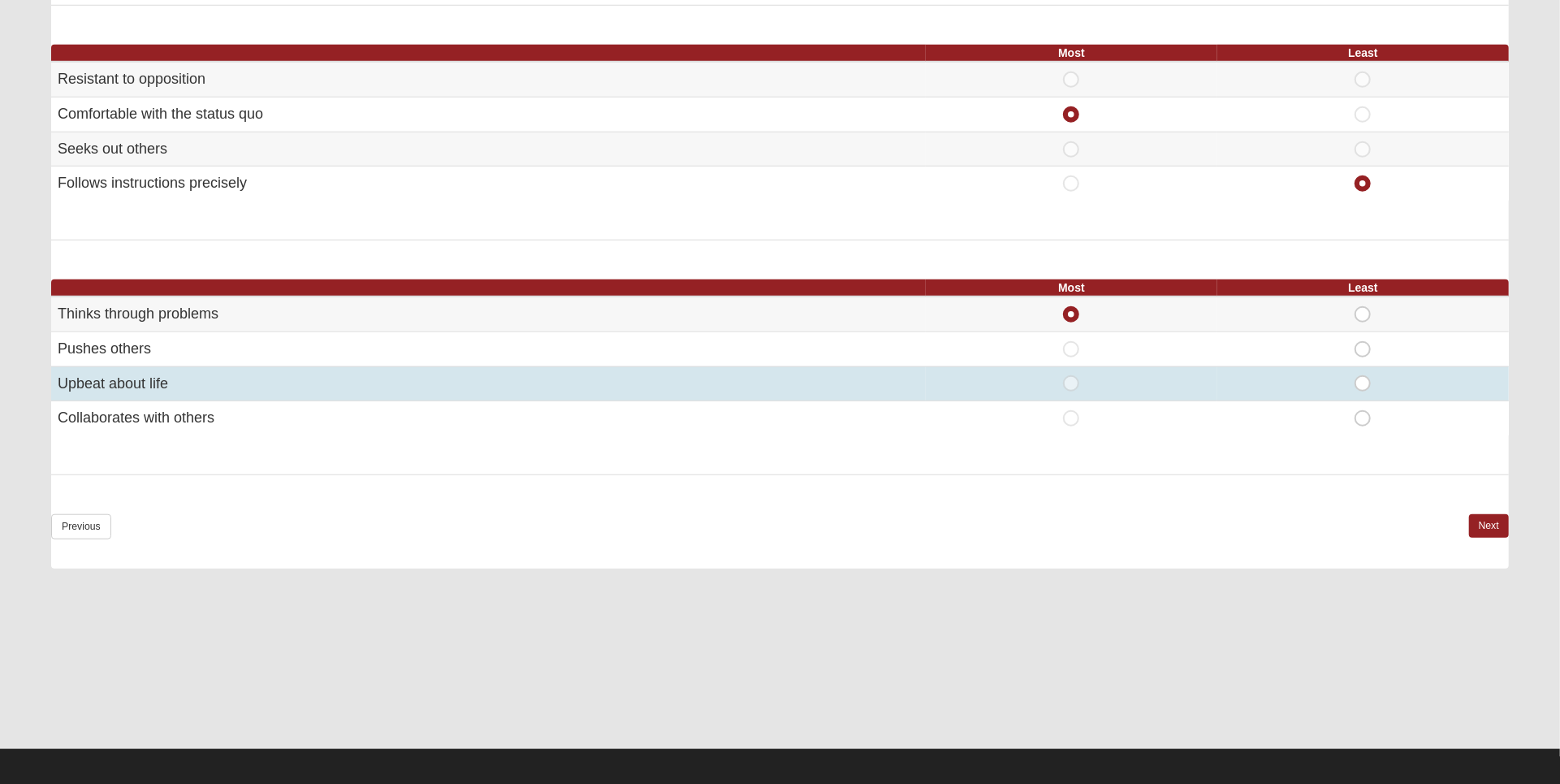
click at [1362, 375] on span "Least" at bounding box center [1362, 375] width 0 height 0
click at [1369, 375] on input "Least" at bounding box center [1368, 383] width 11 height 16
radio input "true"
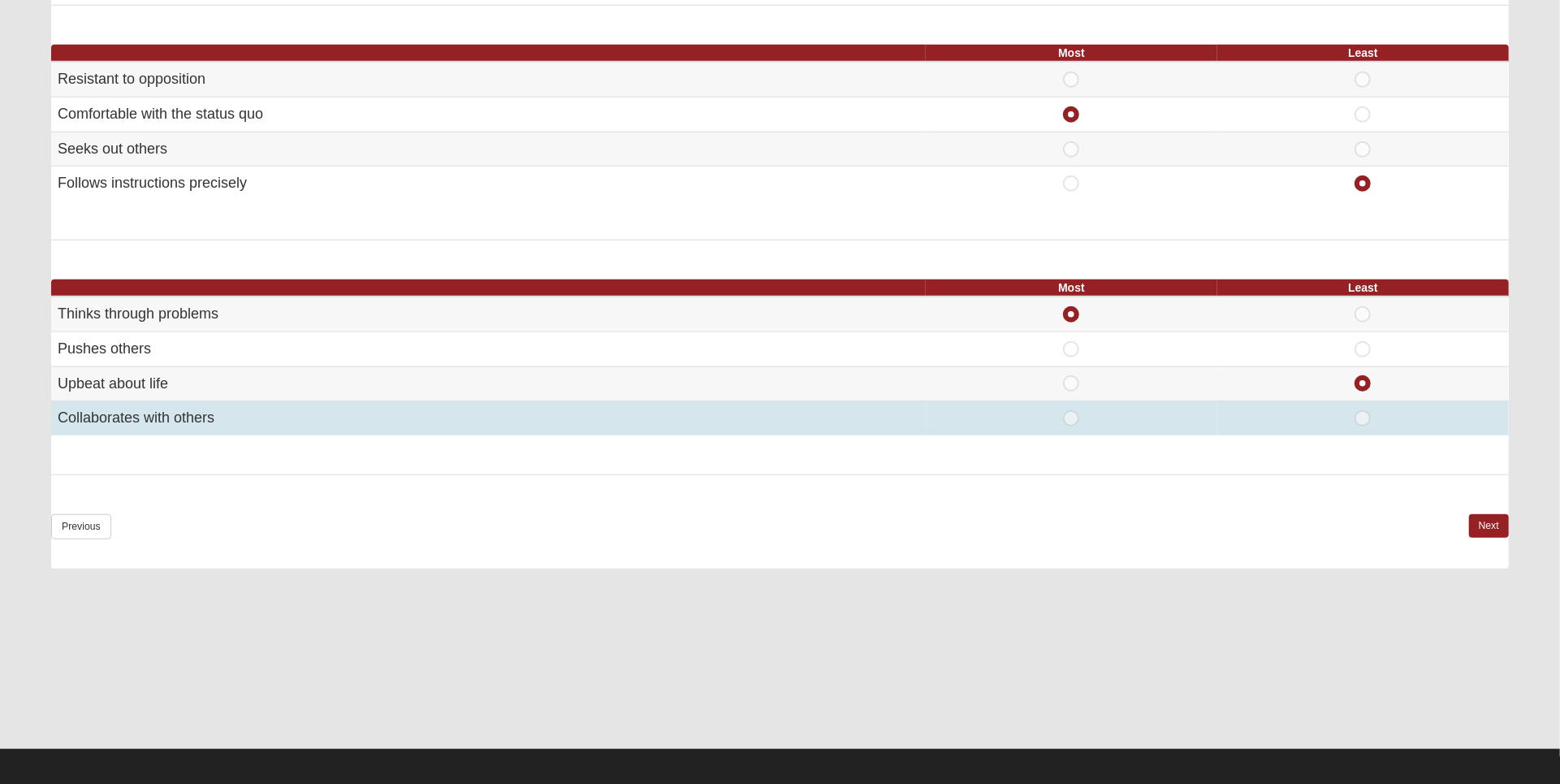
click at [1362, 410] on span "Least" at bounding box center [1362, 410] width 0 height 0
click at [1366, 413] on input "Least" at bounding box center [1368, 418] width 11 height 16
radio input "true"
radio input "false"
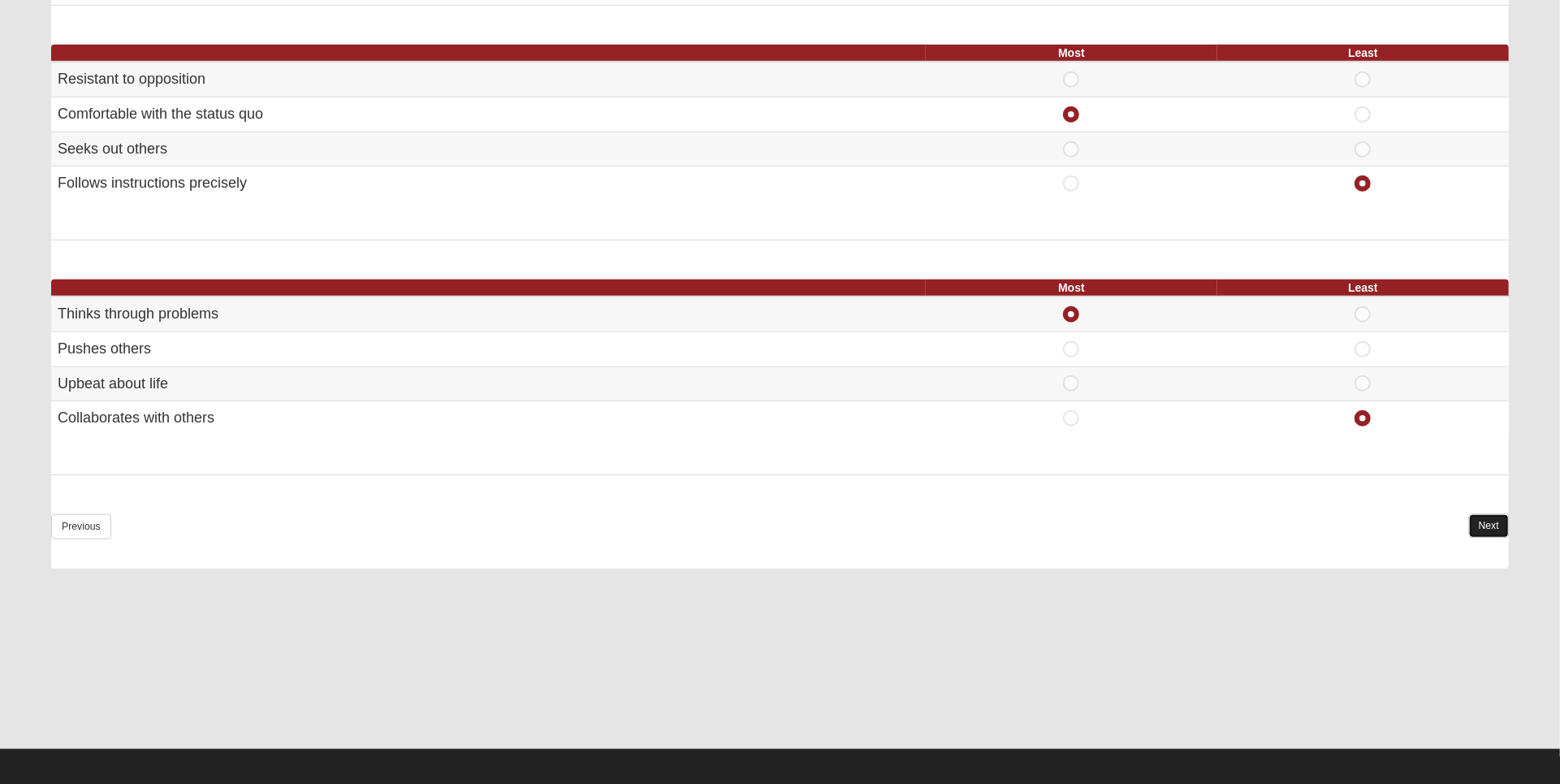
click at [1495, 524] on link "Next" at bounding box center [1489, 525] width 40 height 23
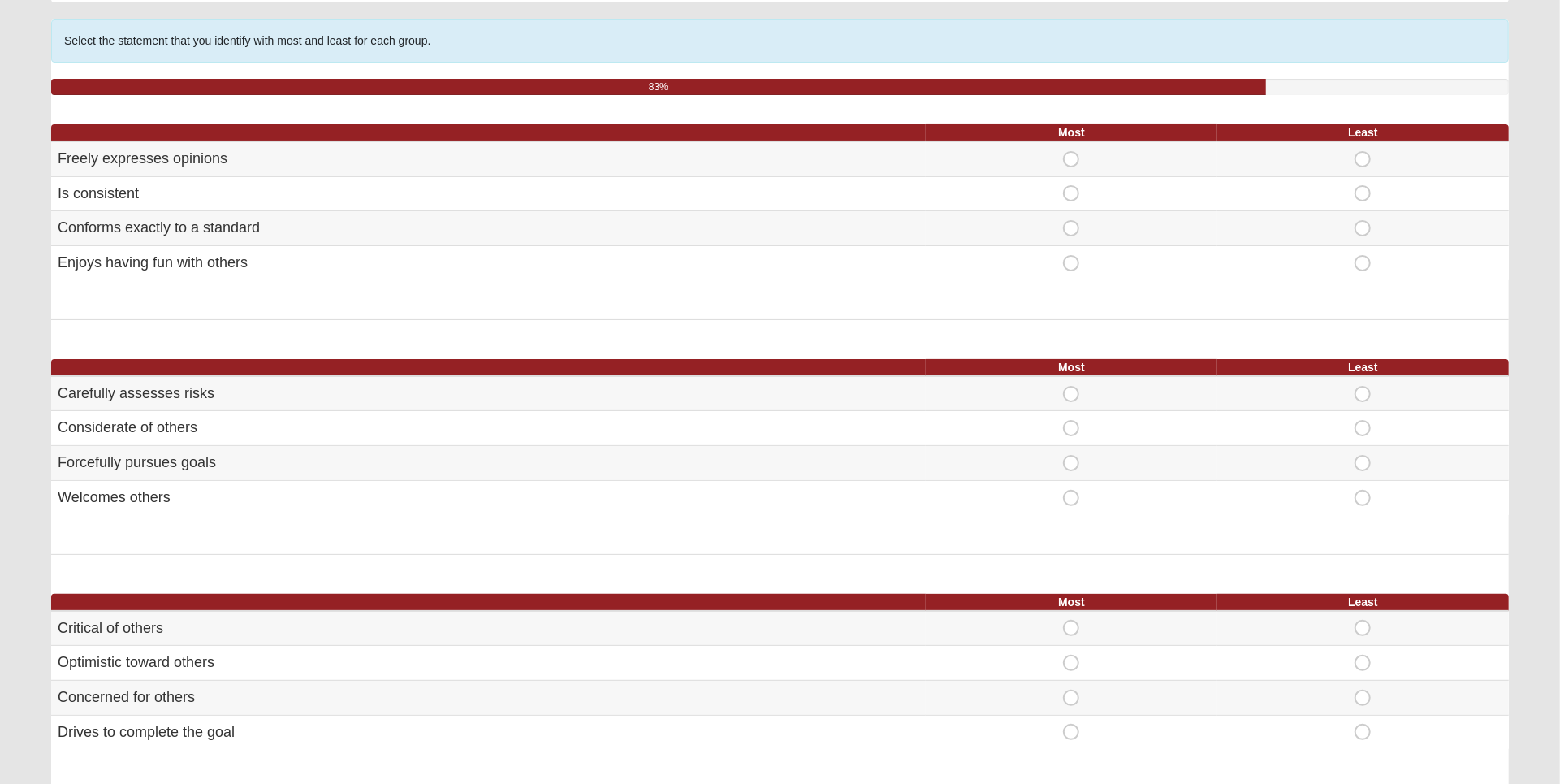
scroll to position [115, 0]
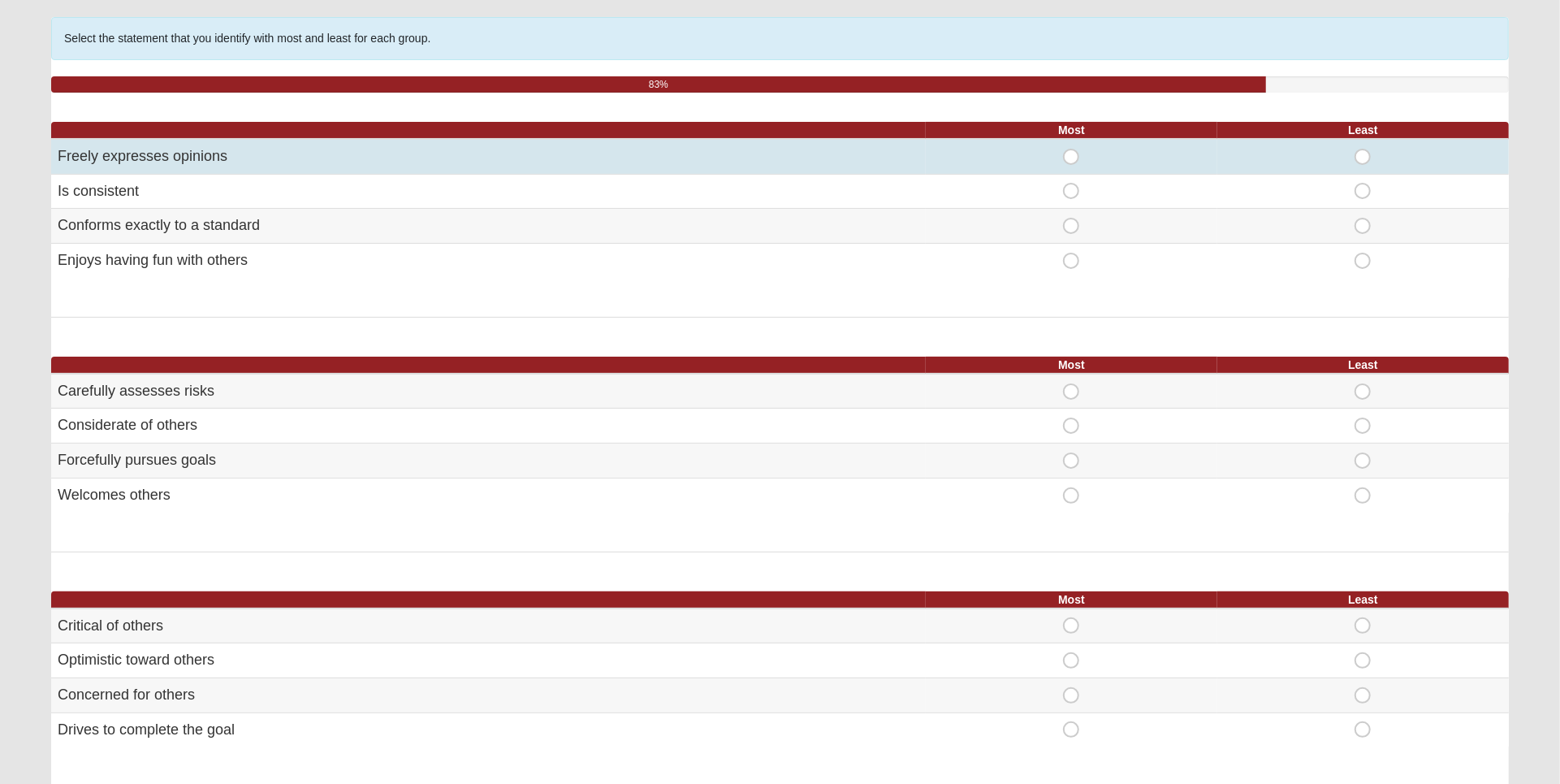
click at [1071, 148] on span "Most" at bounding box center [1071, 148] width 0 height 0
click at [1073, 160] on input "Most" at bounding box center [1077, 156] width 11 height 16
radio input "true"
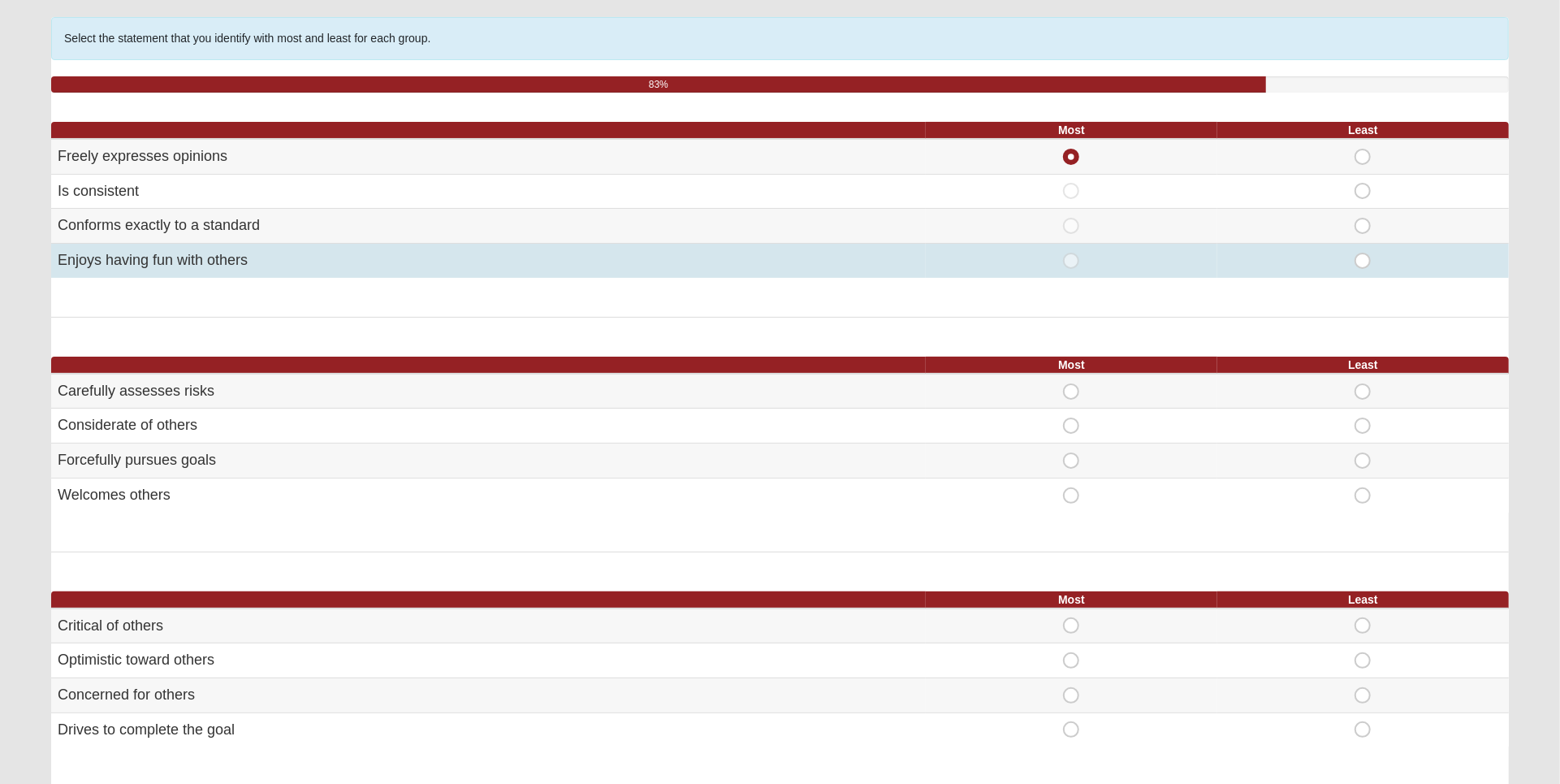
click at [1071, 252] on span "Most" at bounding box center [1071, 252] width 0 height 0
click at [1073, 257] on input "Most" at bounding box center [1077, 260] width 11 height 16
radio input "true"
radio input "false"
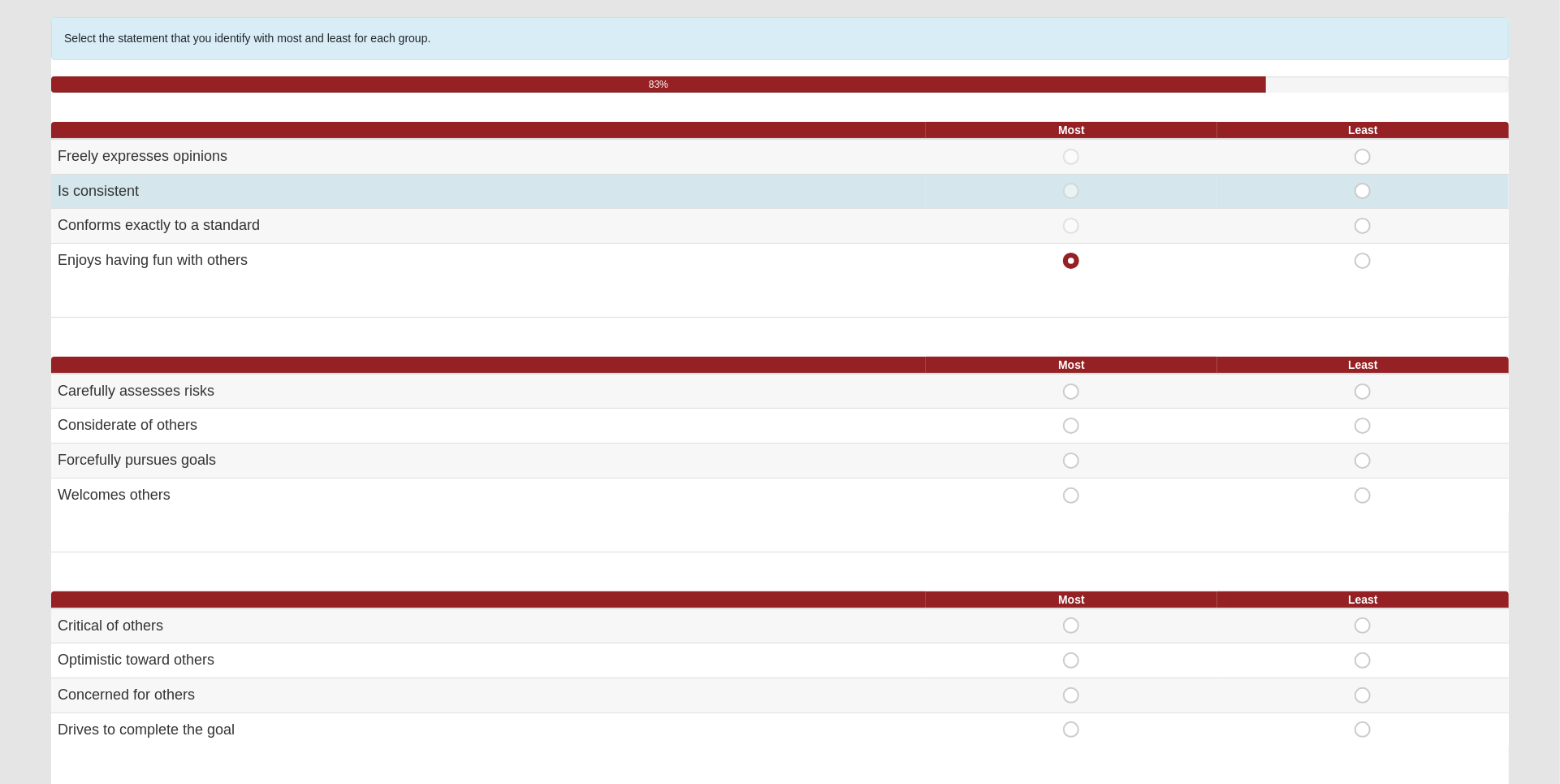
click at [1362, 182] on span "Least" at bounding box center [1362, 182] width 0 height 0
click at [1362, 189] on input "Least" at bounding box center [1368, 190] width 11 height 16
radio input "true"
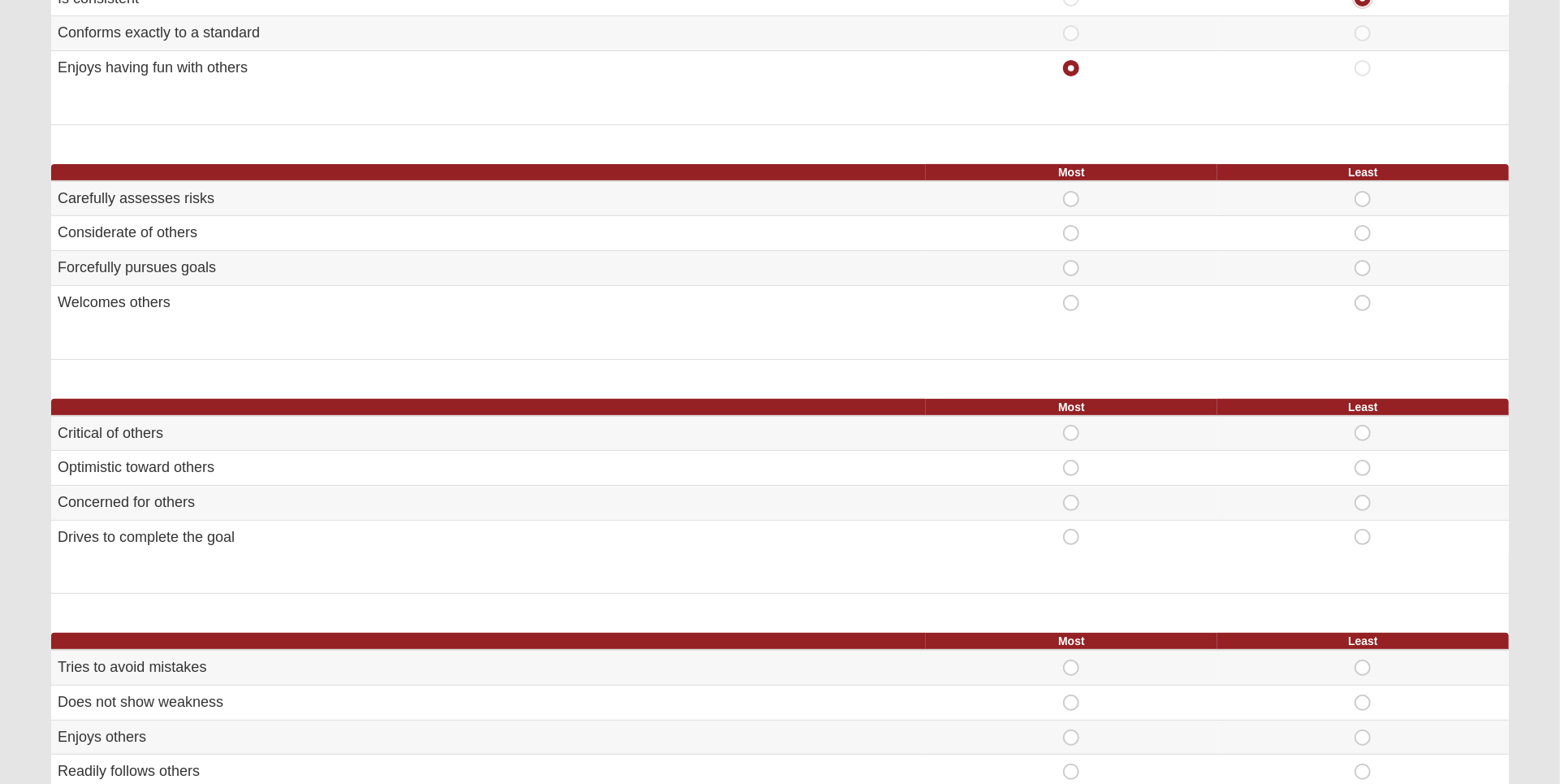
scroll to position [322, 0]
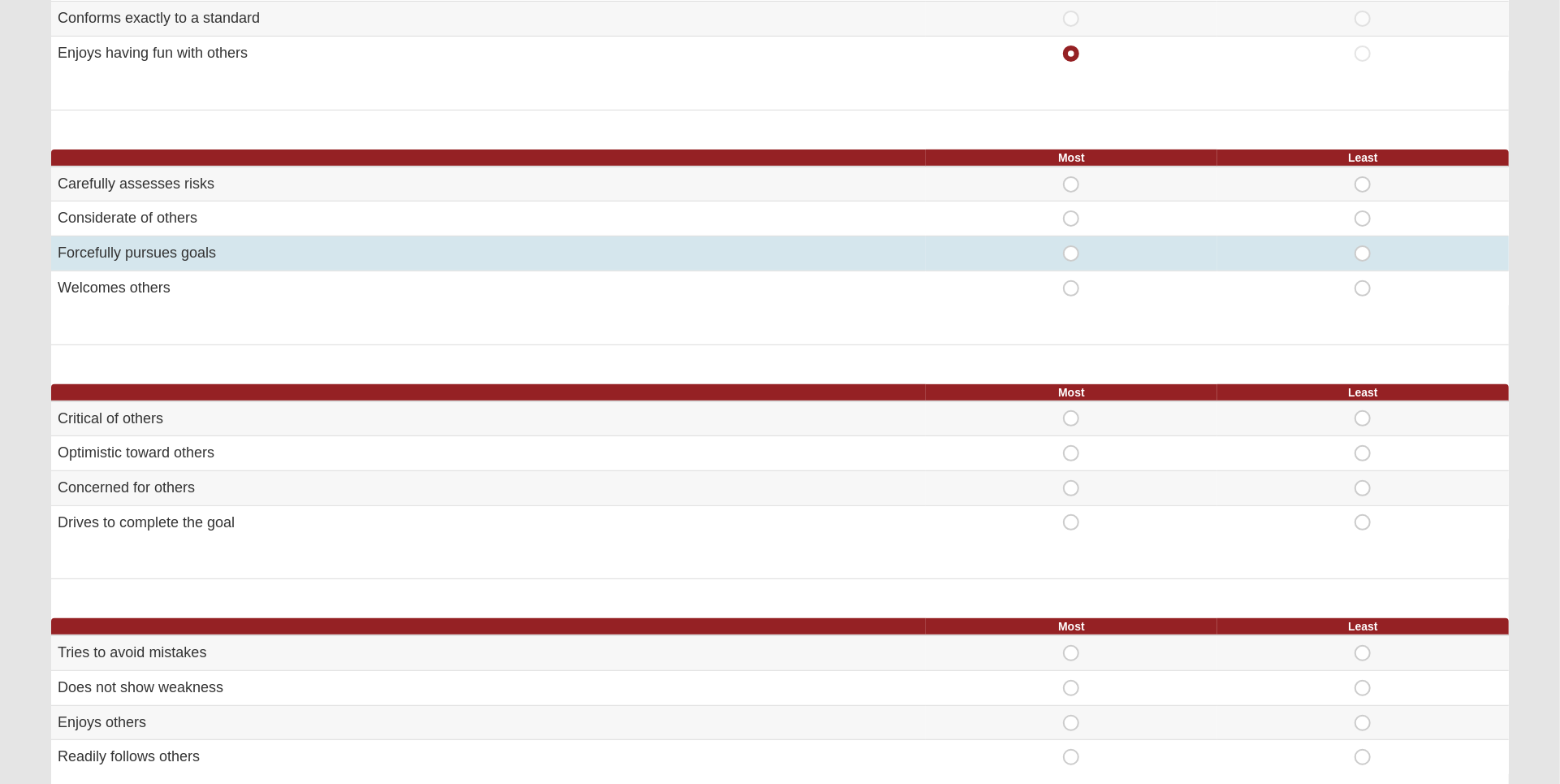
click at [1071, 245] on span "Most" at bounding box center [1071, 245] width 0 height 0
click at [1071, 254] on input "Most" at bounding box center [1077, 253] width 11 height 16
radio input "true"
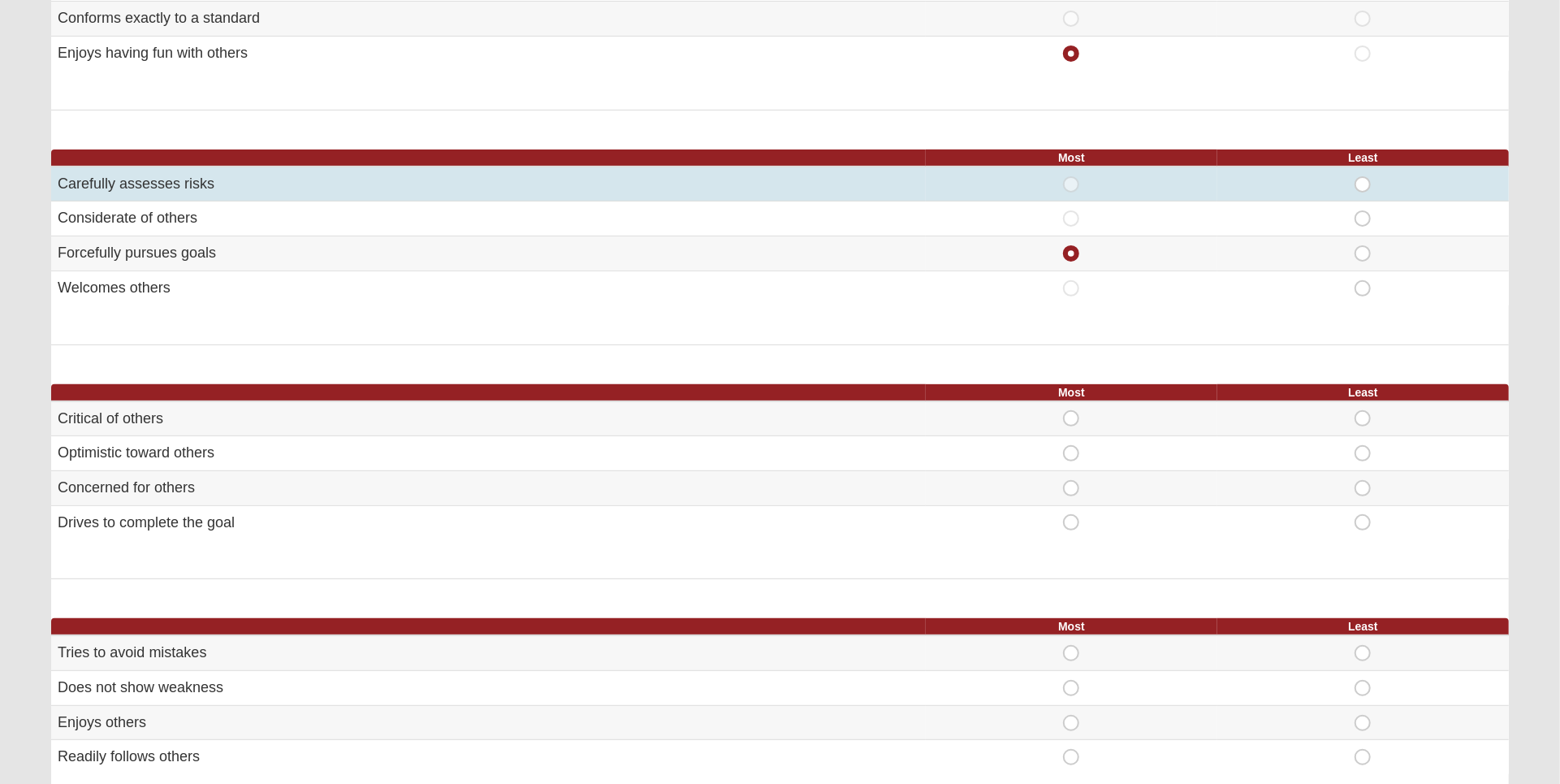
click at [1362, 176] on span "Least" at bounding box center [1362, 176] width 0 height 0
click at [1362, 187] on input "Least" at bounding box center [1368, 184] width 11 height 16
radio input "true"
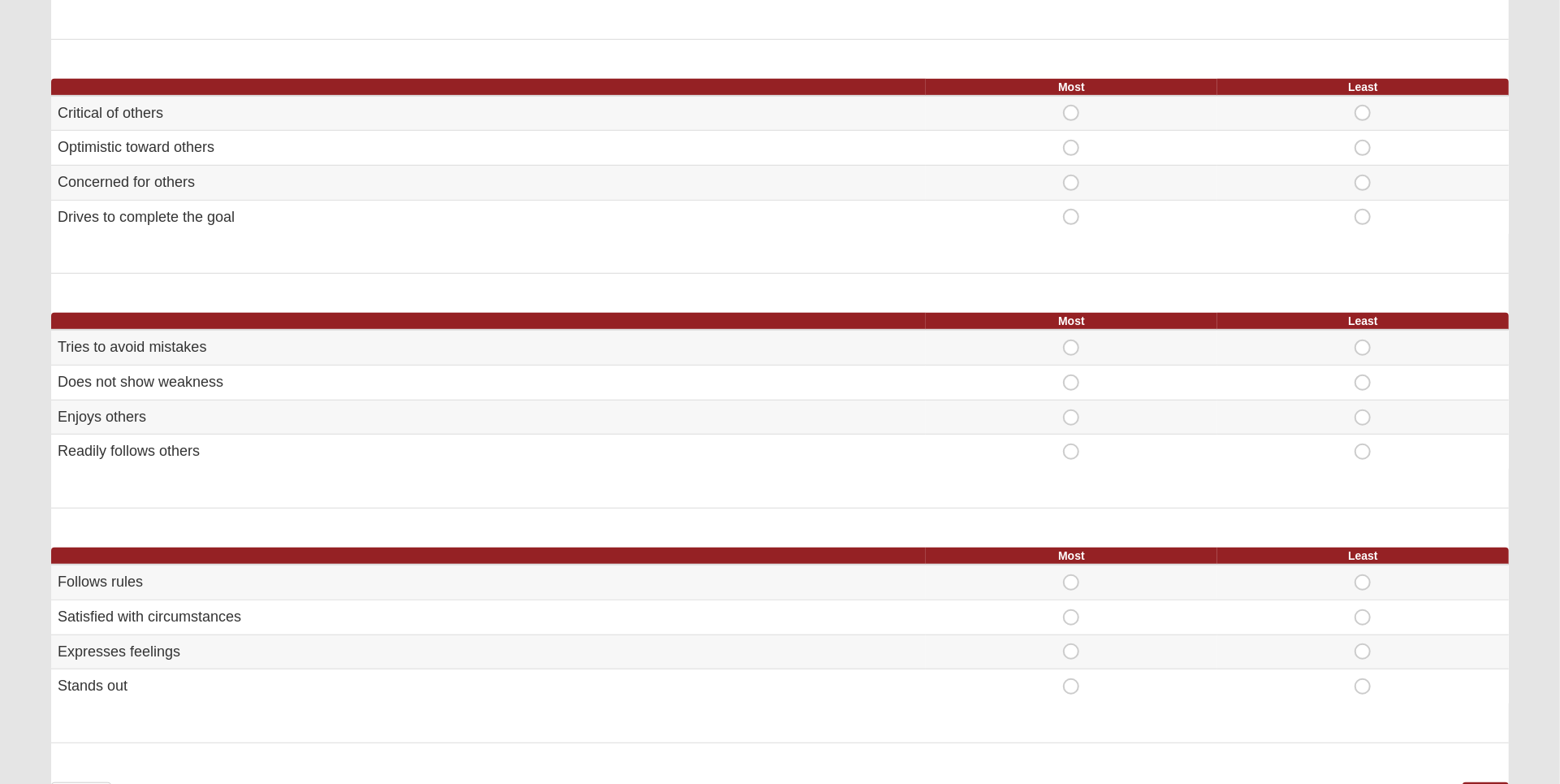
scroll to position [624, 0]
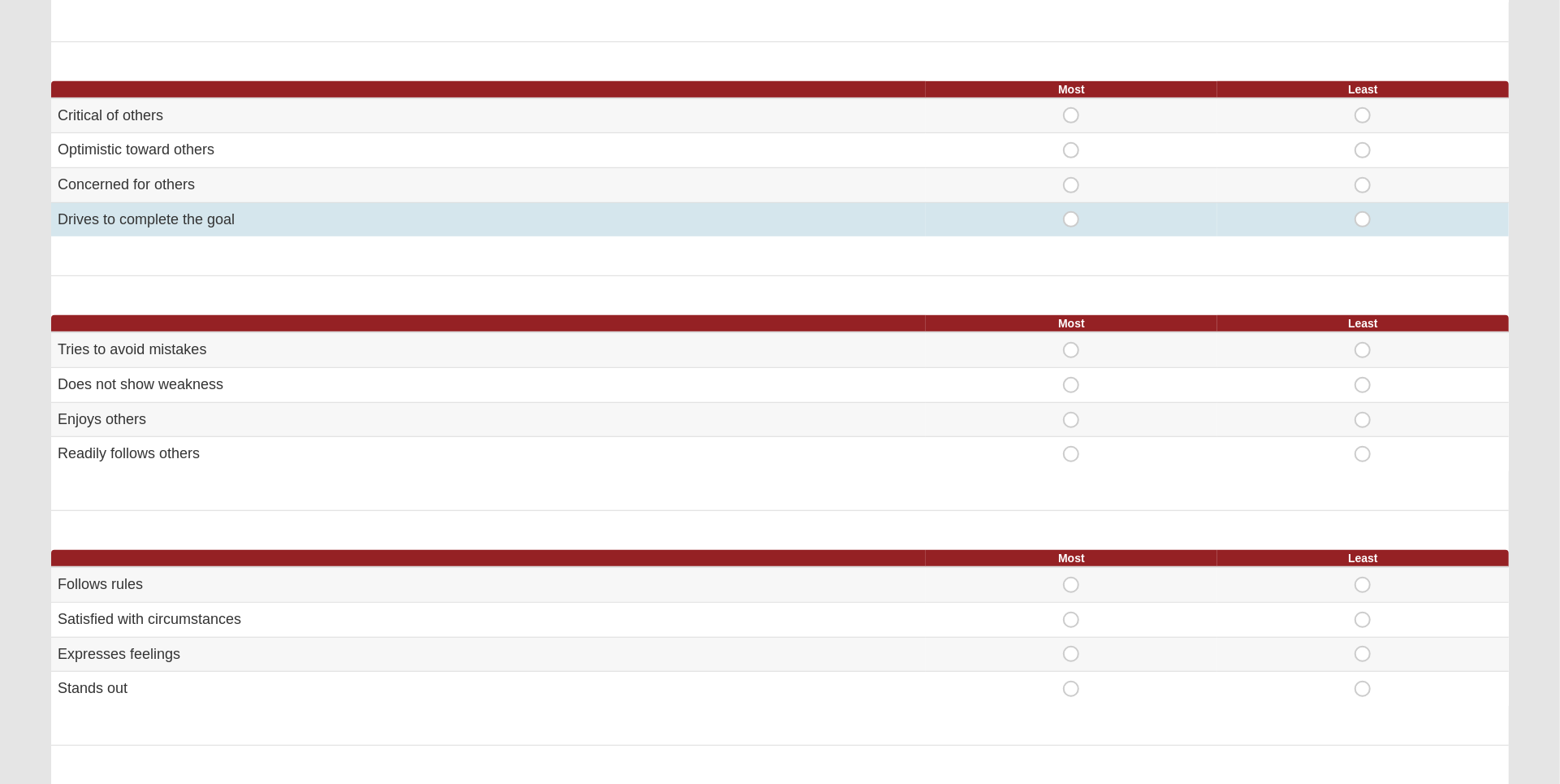
click at [1071, 211] on span "Most" at bounding box center [1071, 211] width 0 height 0
click at [1071, 217] on input "Most" at bounding box center [1077, 219] width 11 height 16
radio input "true"
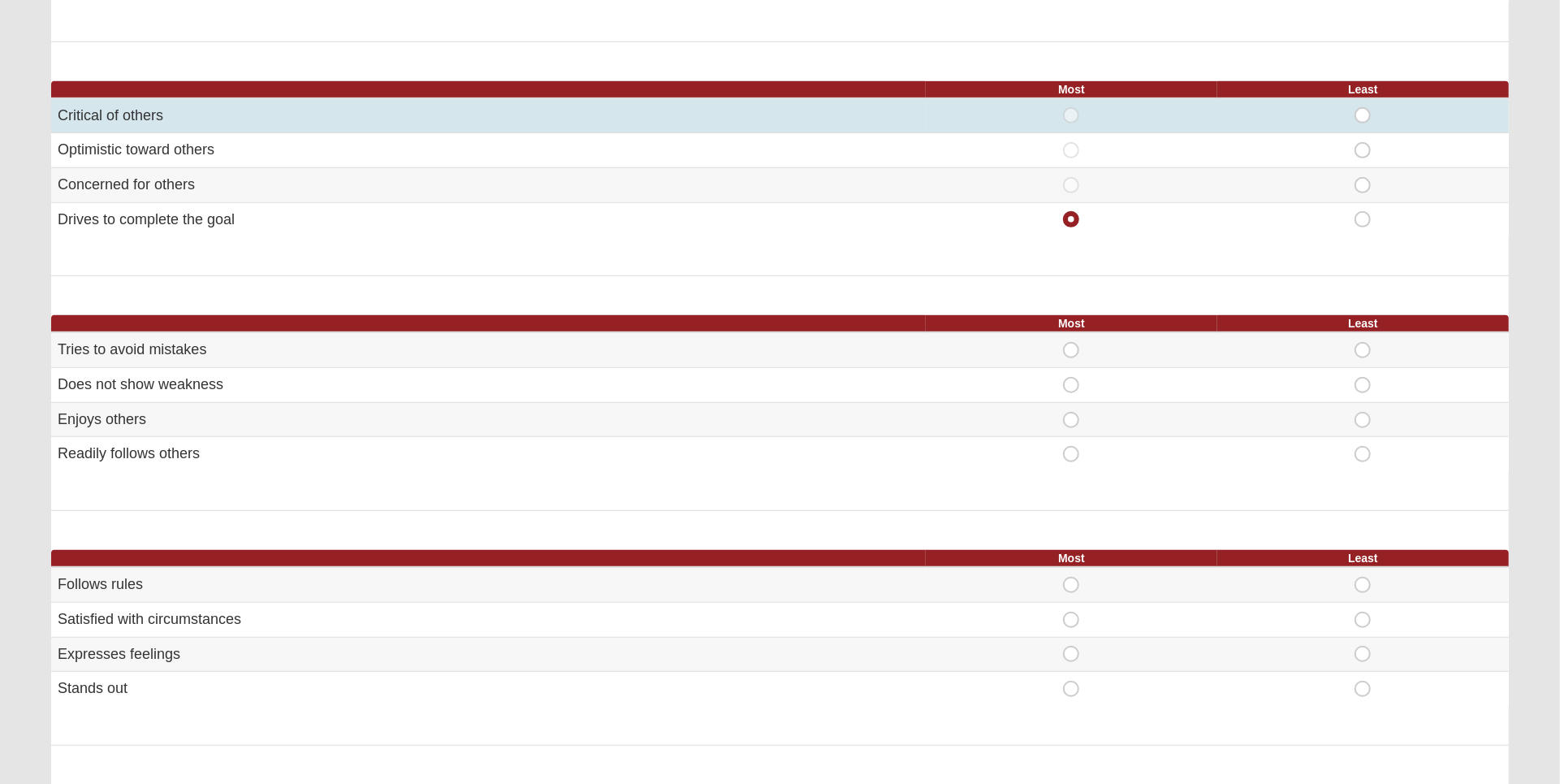
click at [1363, 104] on td "Least" at bounding box center [1363, 115] width 292 height 35
click at [1363, 101] on td "Least" at bounding box center [1363, 115] width 292 height 35
click at [1362, 107] on span "Least" at bounding box center [1362, 107] width 0 height 0
click at [1362, 119] on input "Least" at bounding box center [1368, 115] width 11 height 16
radio input "true"
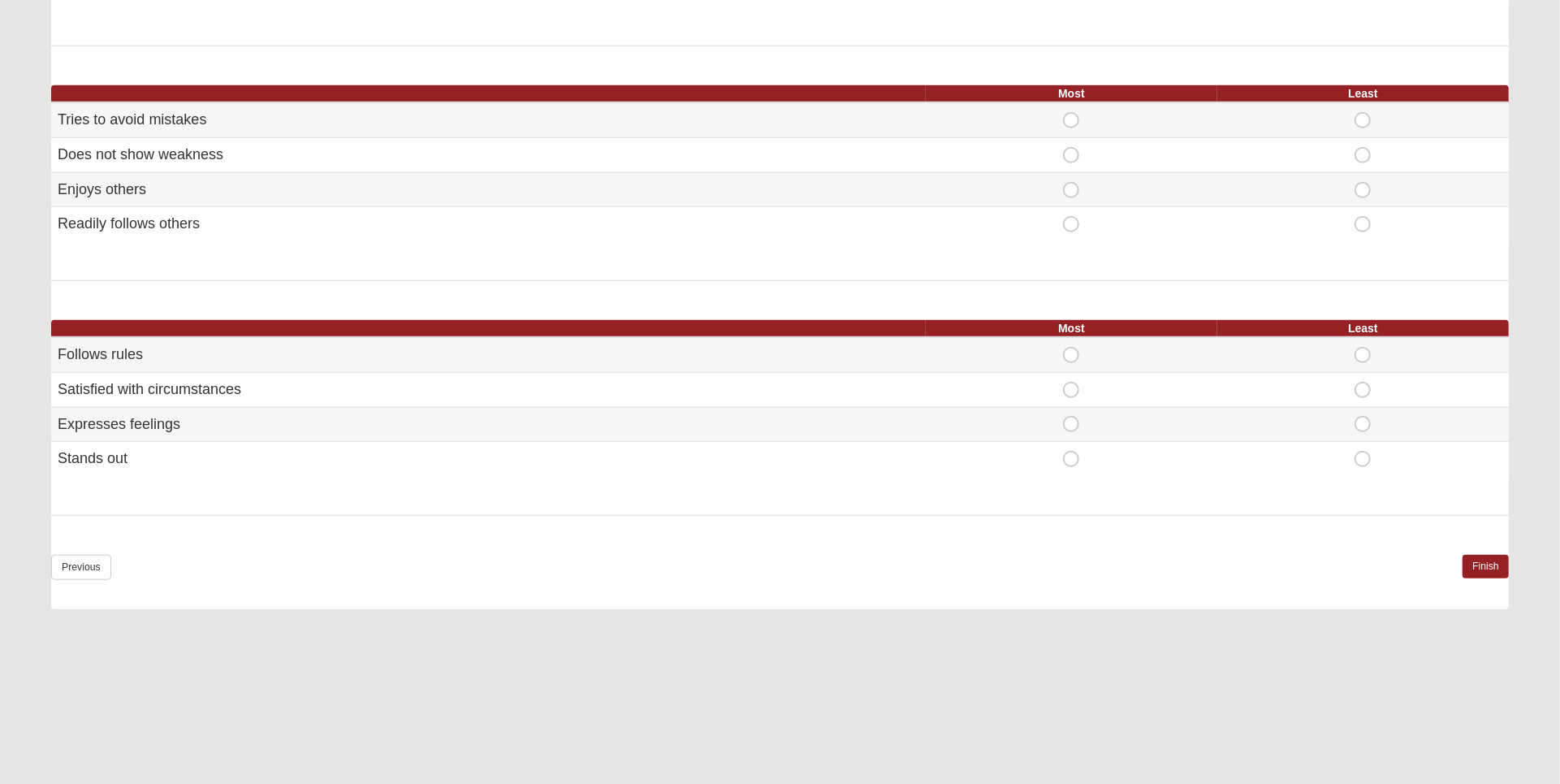
scroll to position [856, 0]
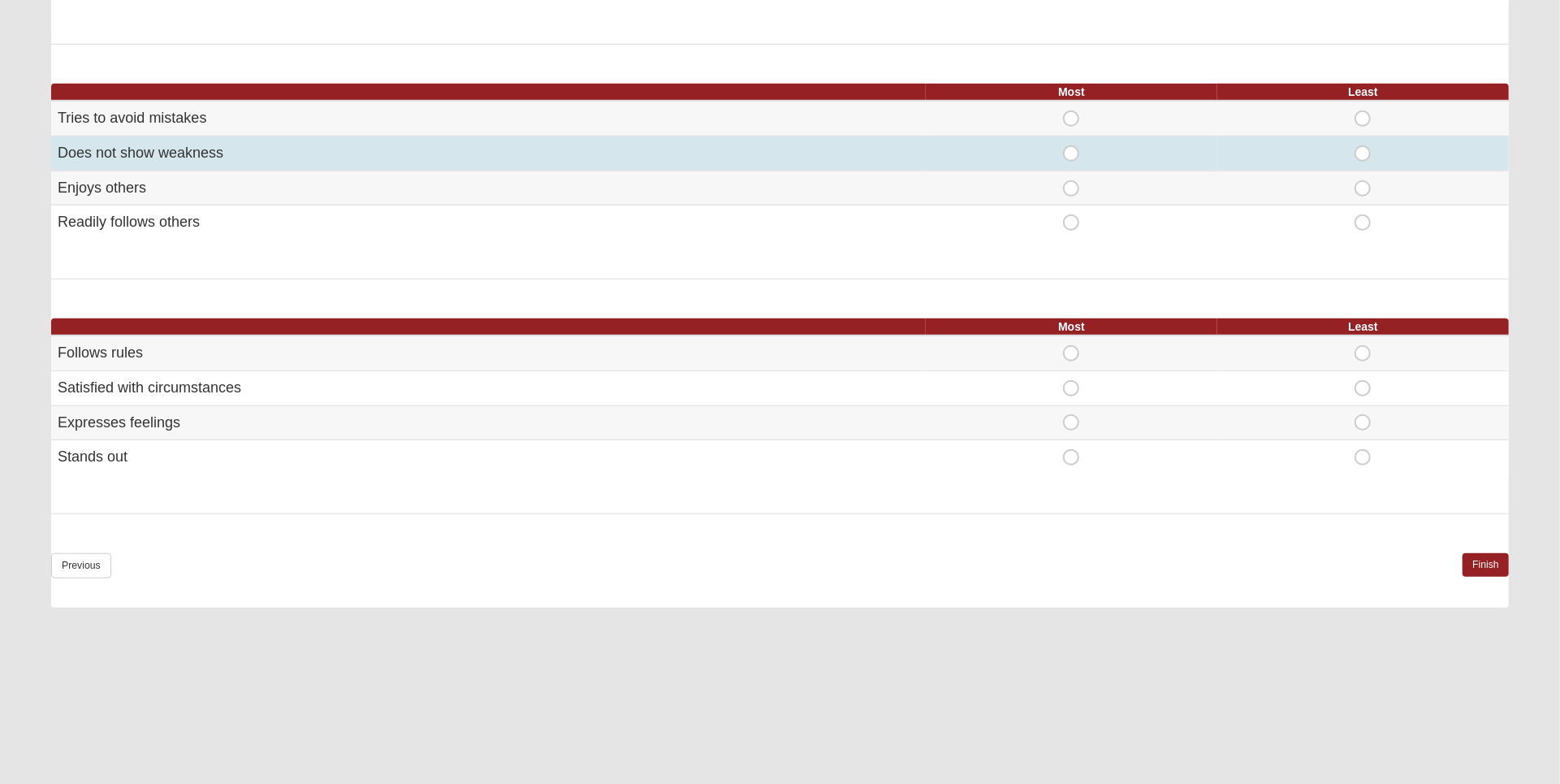
click at [1071, 145] on span "Most" at bounding box center [1071, 145] width 0 height 0
click at [1073, 152] on input "Most" at bounding box center [1077, 154] width 11 height 16
radio input "true"
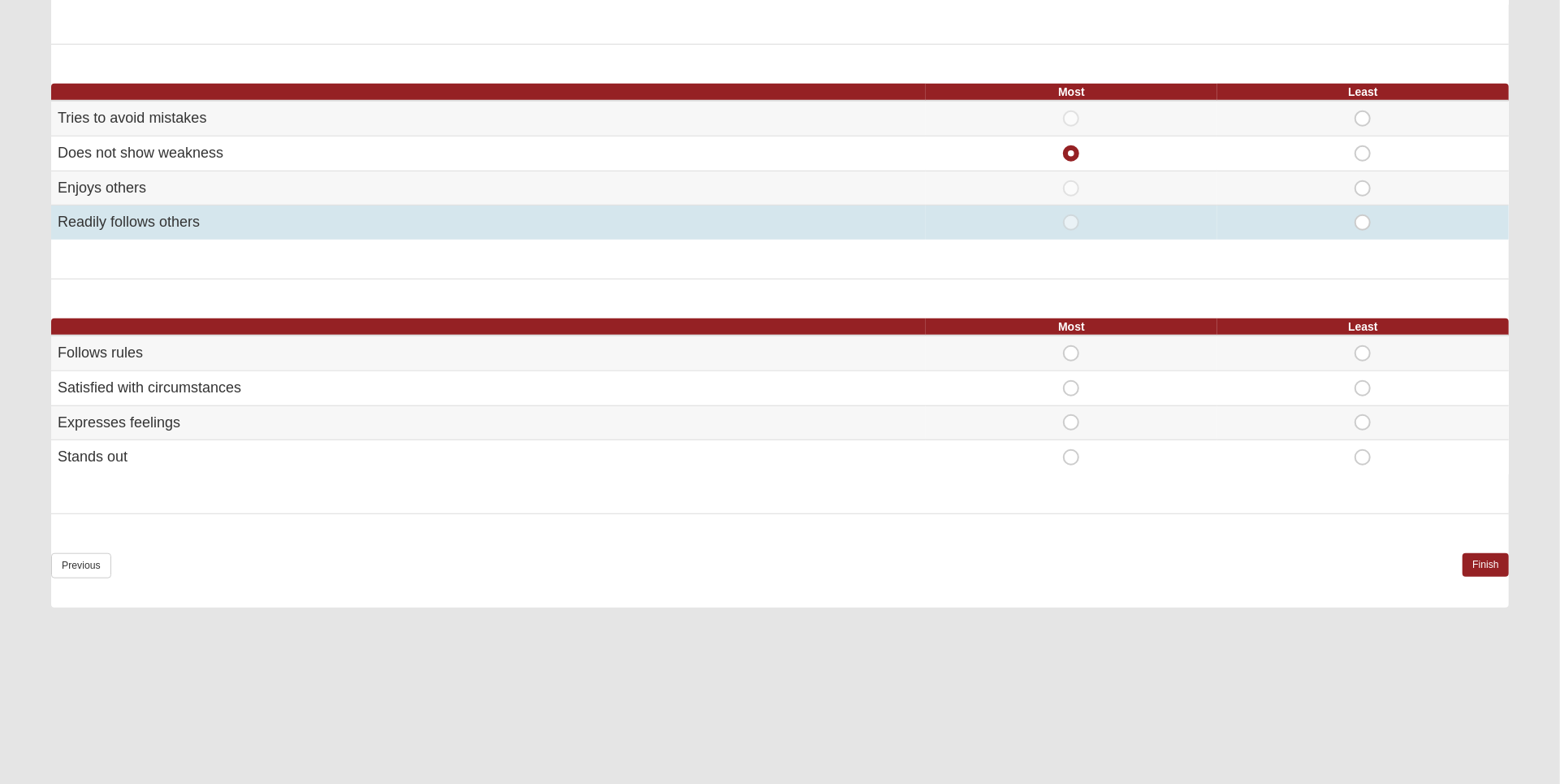
click at [1362, 215] on span "Least" at bounding box center [1362, 215] width 0 height 0
click at [1367, 215] on input "Least" at bounding box center [1368, 223] width 11 height 16
radio input "true"
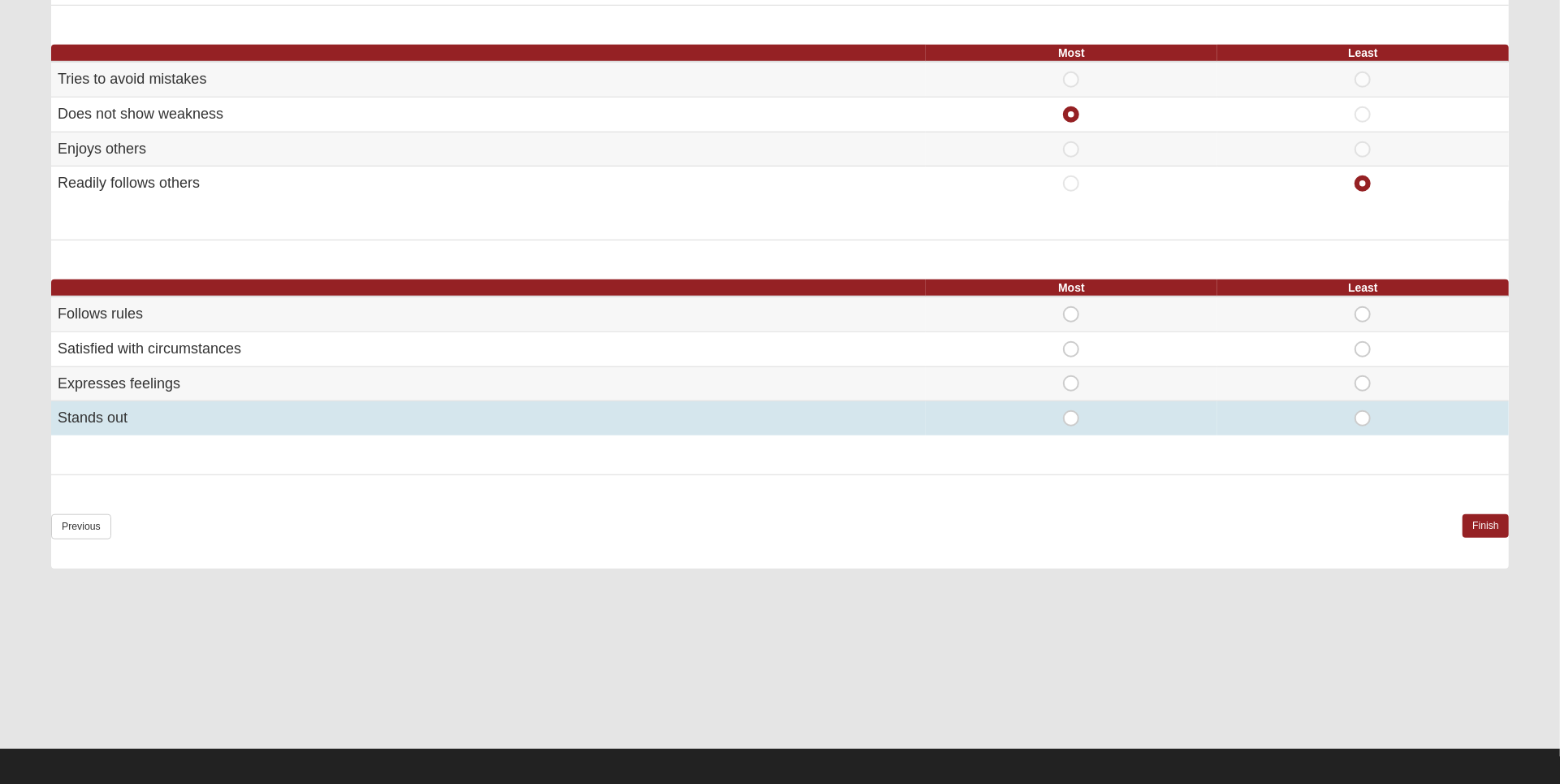
click at [1071, 410] on span "Most" at bounding box center [1071, 410] width 0 height 0
click at [1071, 410] on input "Most" at bounding box center [1077, 418] width 11 height 16
radio input "true"
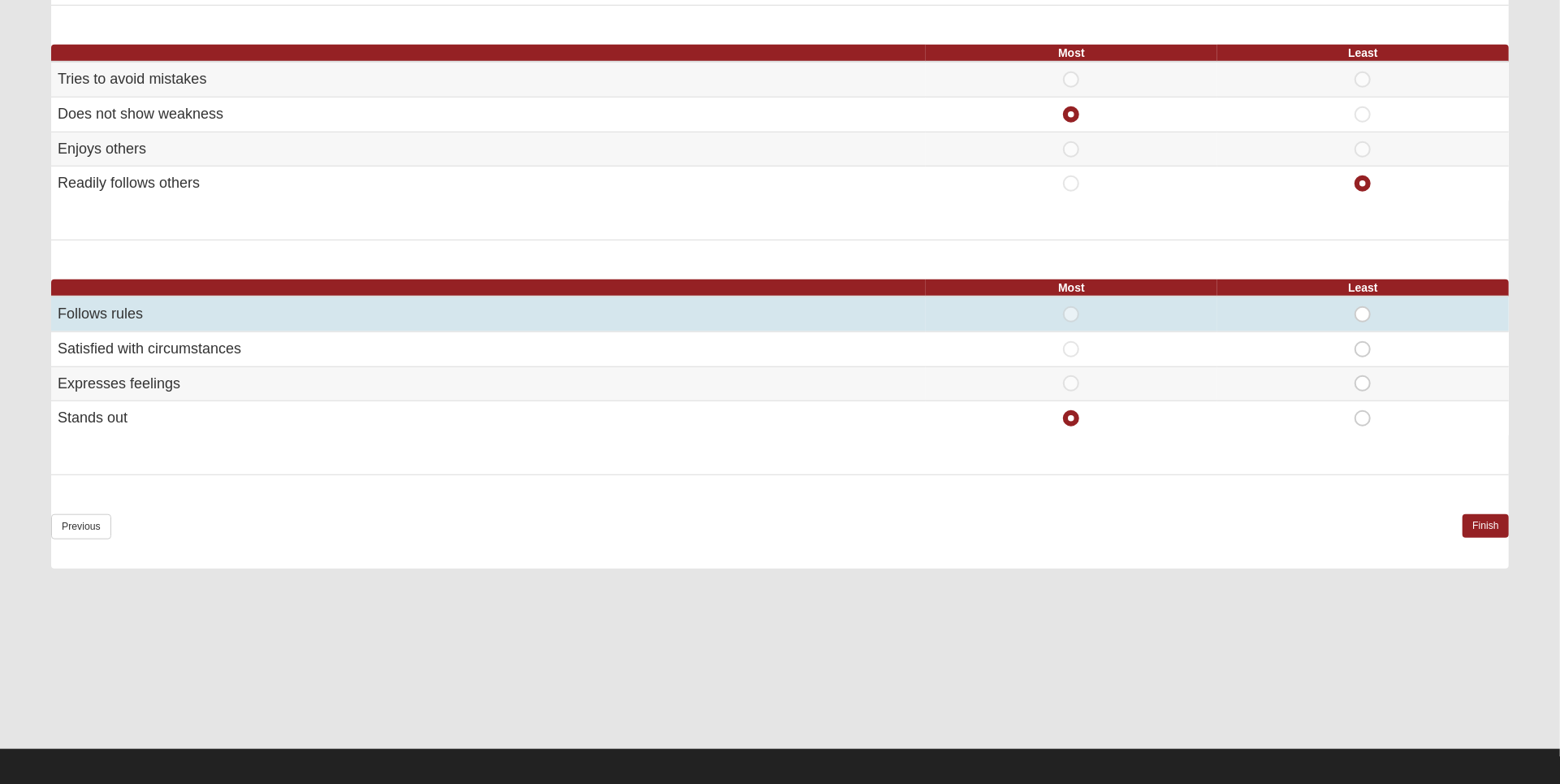
click at [1365, 318] on td "Least" at bounding box center [1363, 313] width 292 height 35
click at [1362, 306] on span "Least" at bounding box center [1362, 306] width 0 height 0
click at [1362, 309] on input "Least" at bounding box center [1368, 314] width 11 height 16
radio input "true"
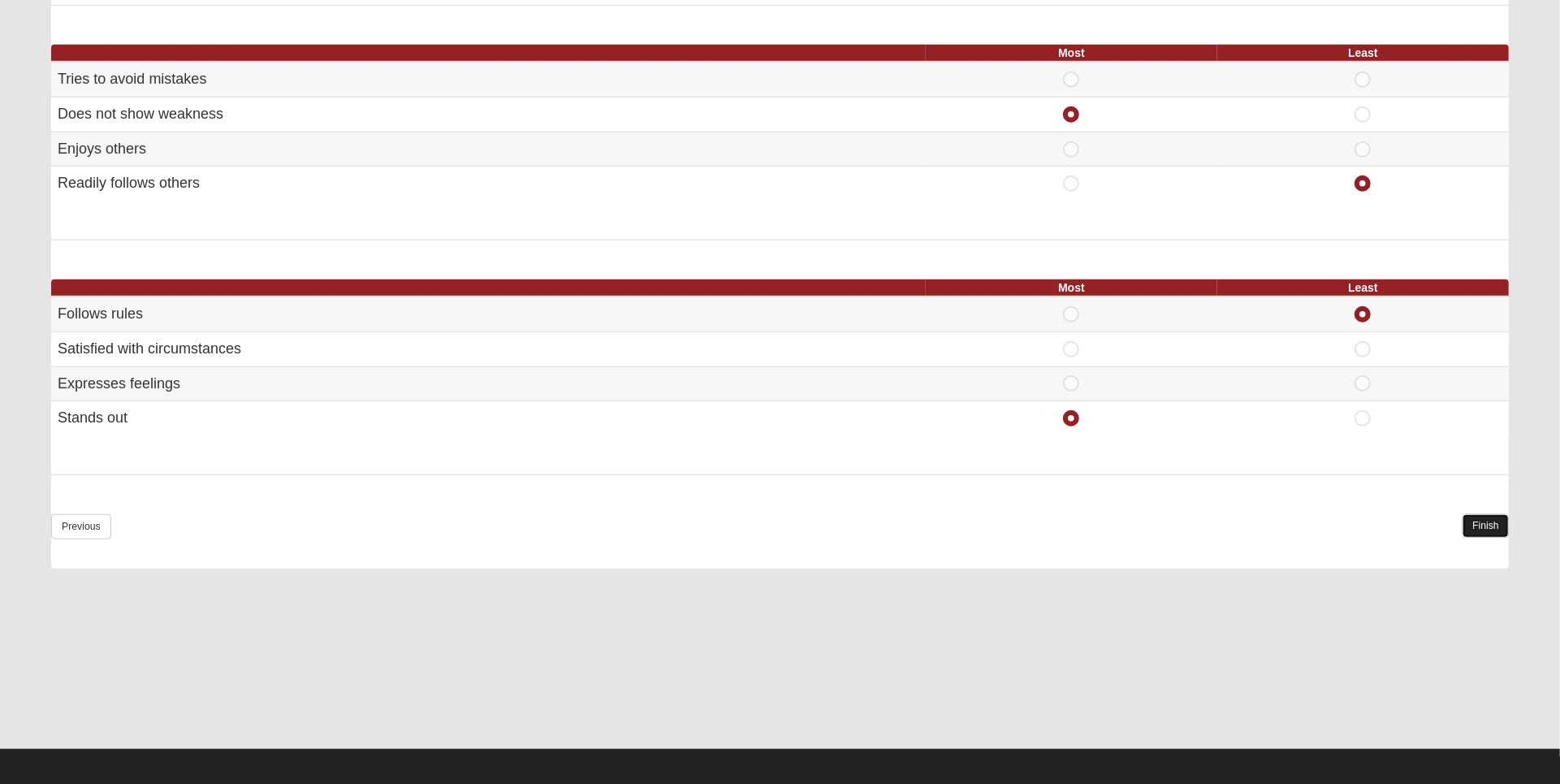
click at [1468, 517] on link "Finish" at bounding box center [1486, 525] width 47 height 23
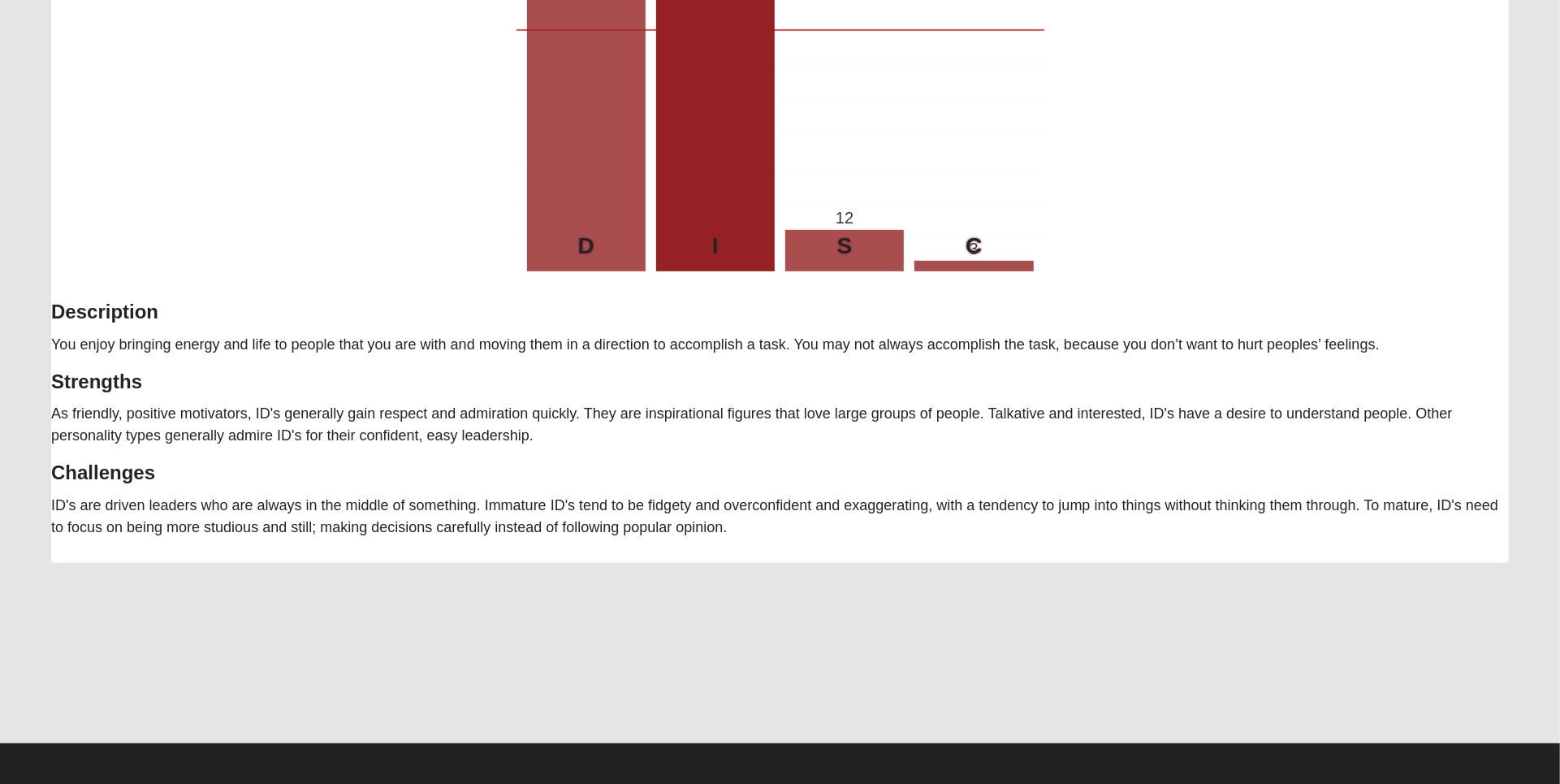
scroll to position [0, 0]
